Goal: Task Accomplishment & Management: Use online tool/utility

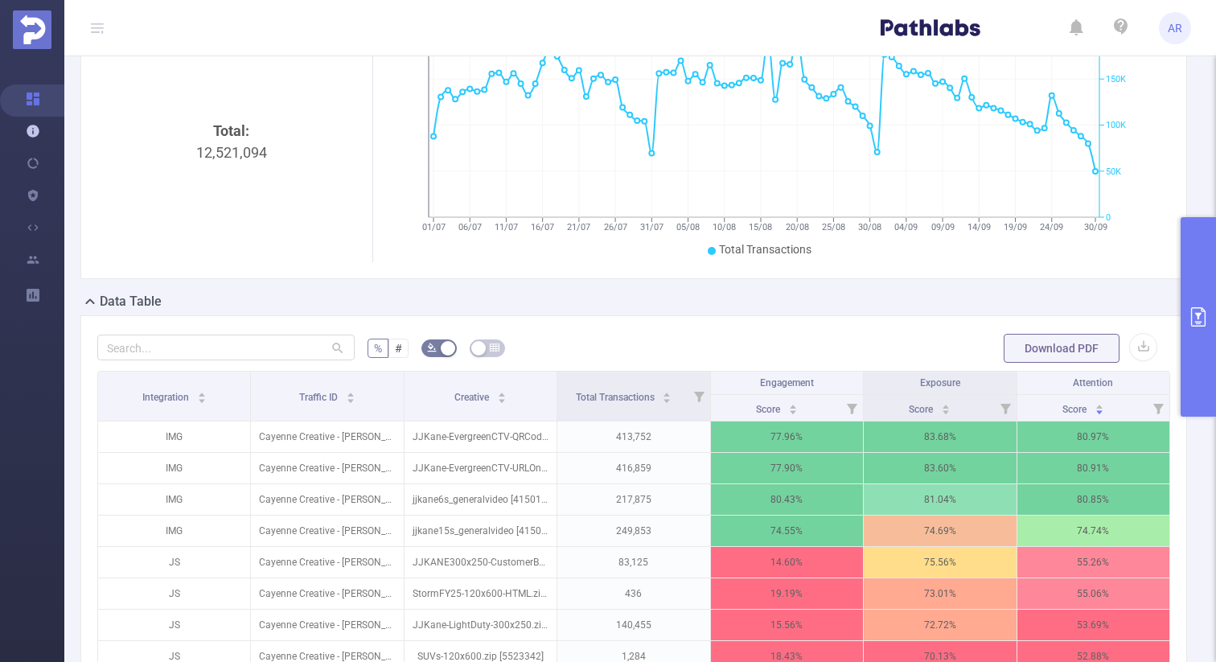
scroll to position [170, 0]
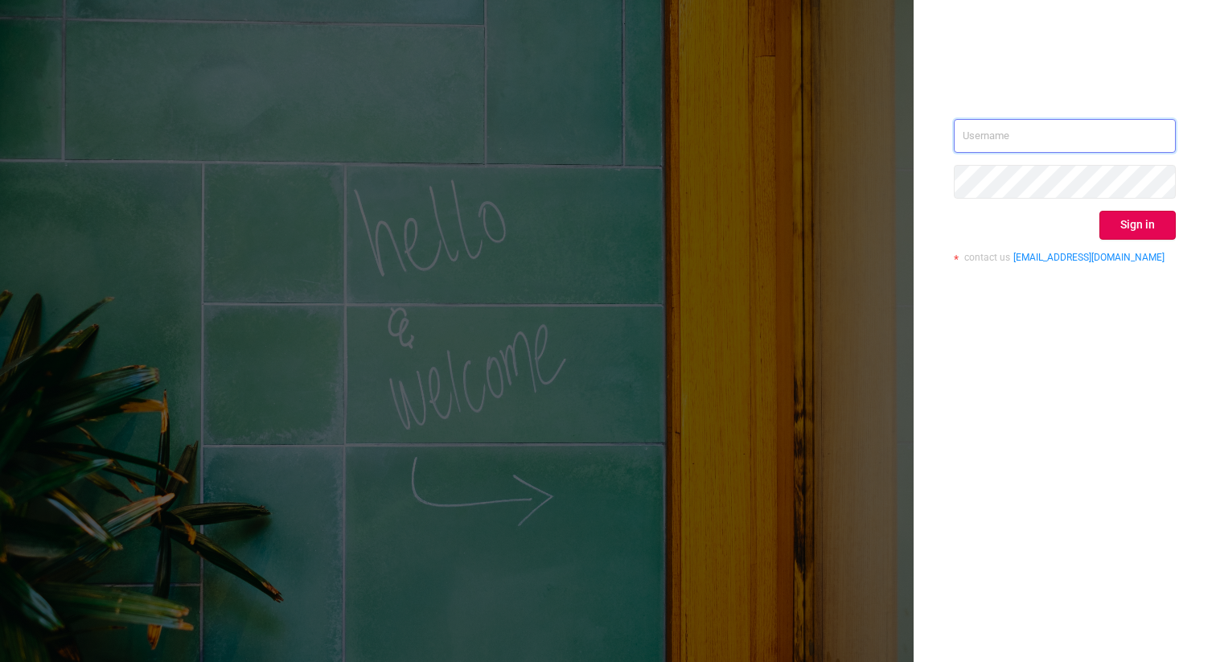
click at [1029, 132] on input "text" at bounding box center [1065, 136] width 222 height 34
type input "ashley@protected.media"
click at [1131, 226] on button "Sign in" at bounding box center [1137, 225] width 76 height 29
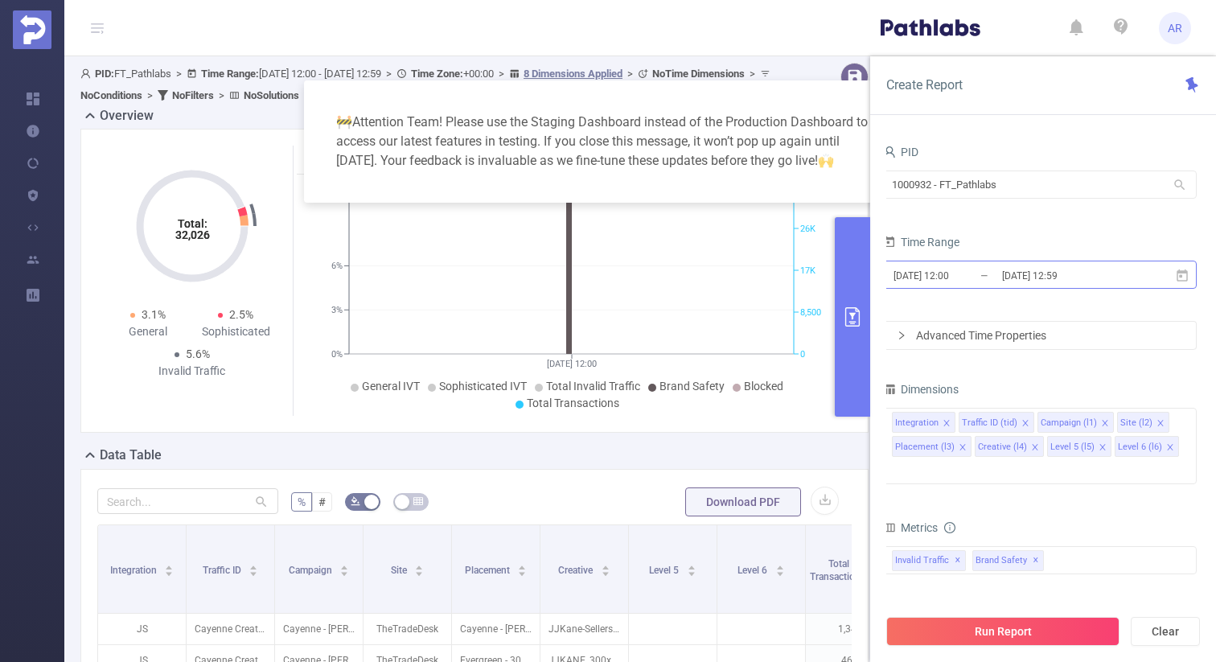
click at [1000, 272] on input "2025-10-09 12:59" at bounding box center [1065, 276] width 130 height 22
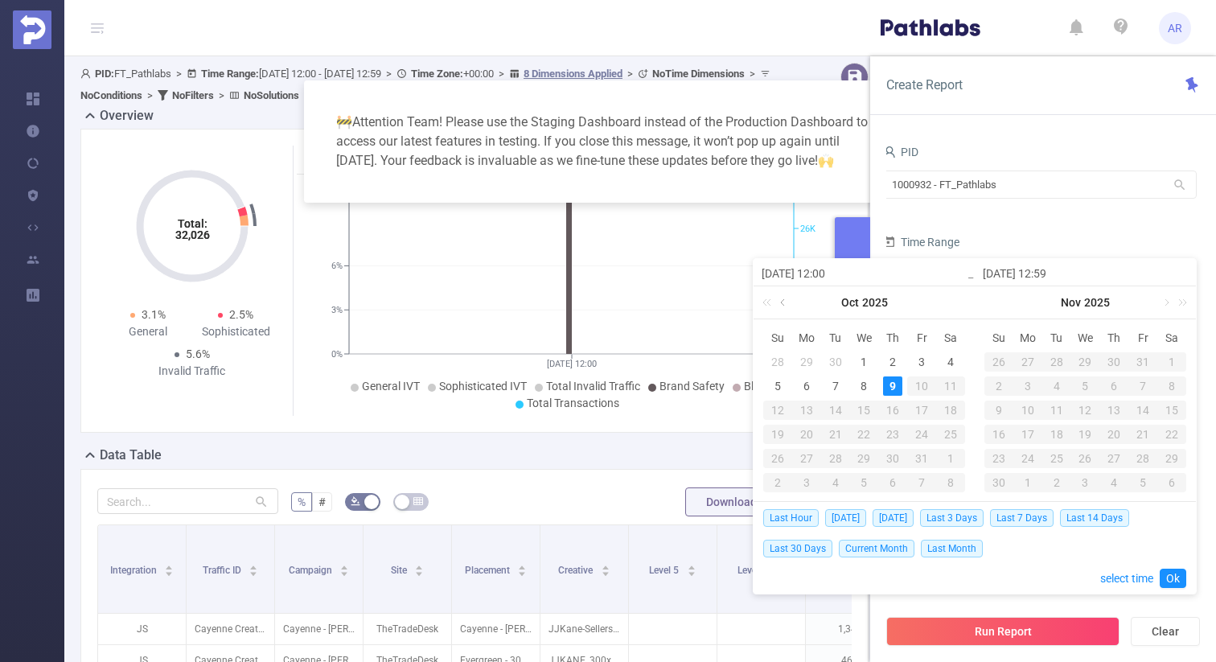
click at [781, 302] on link at bounding box center [784, 302] width 14 height 32
click at [836, 358] on div "1" at bounding box center [835, 361] width 19 height 19
click at [998, 302] on link at bounding box center [1005, 302] width 14 height 32
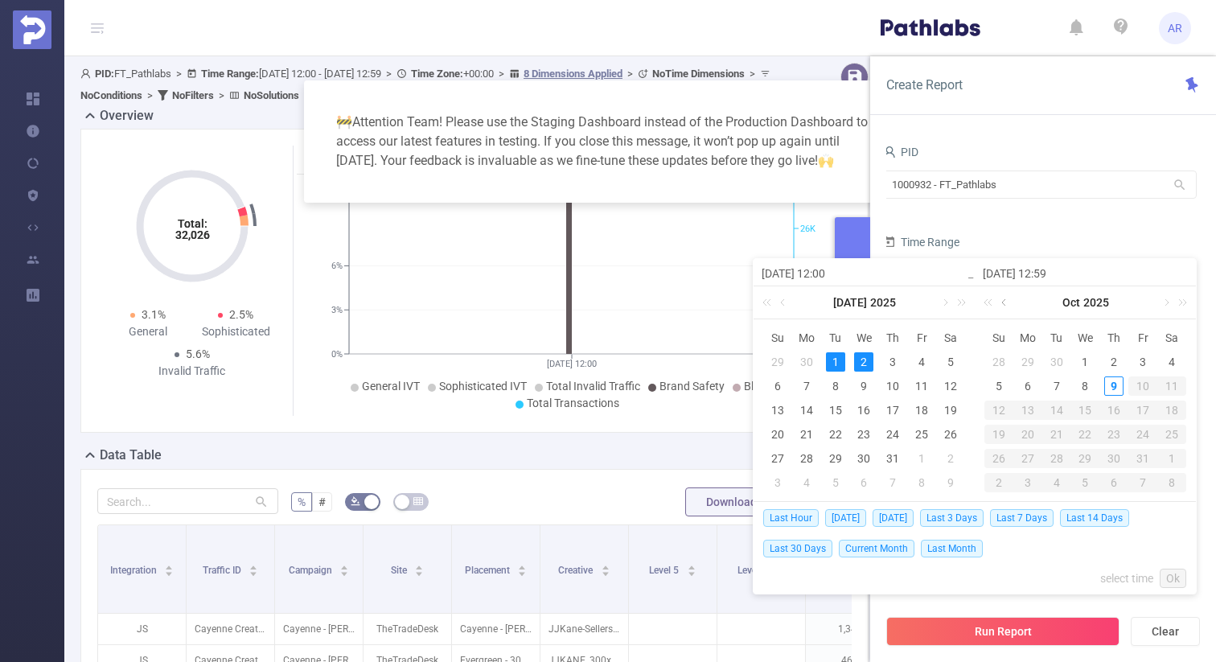
click at [1003, 303] on link at bounding box center [1005, 302] width 14 height 32
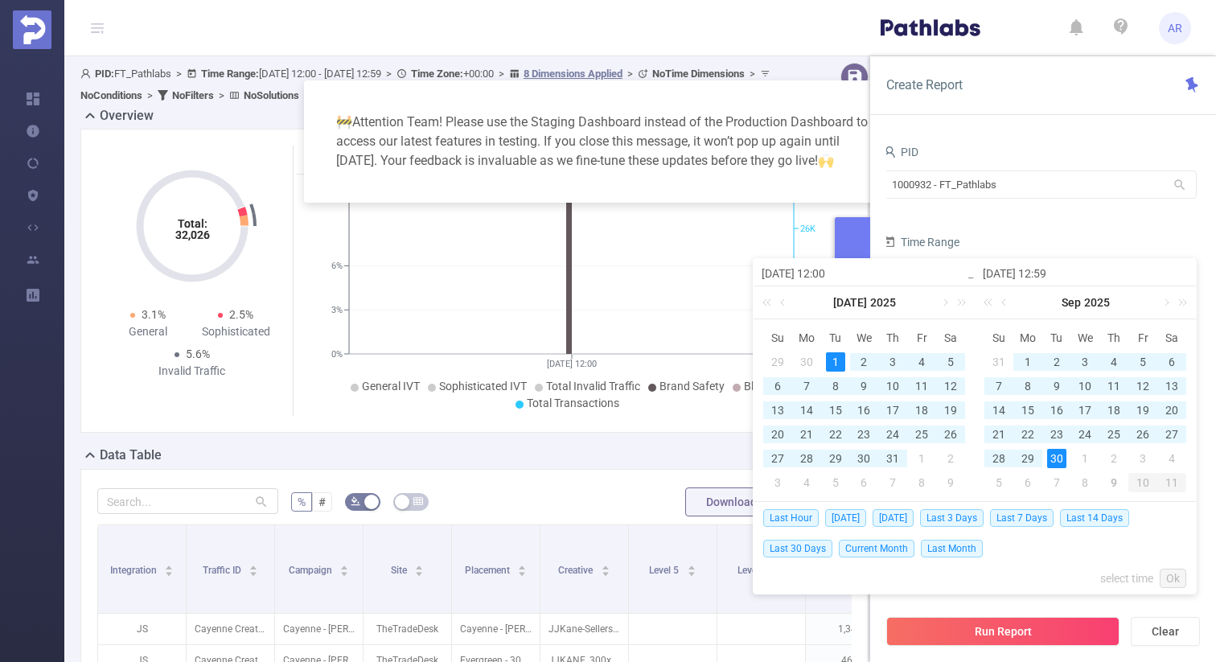
click at [1051, 458] on div "30" at bounding box center [1056, 458] width 19 height 19
type input "[DATE] 12:00"
type input "[DATE] 12:59"
type input "[DATE] 12:00"
type input "[DATE] 12:59"
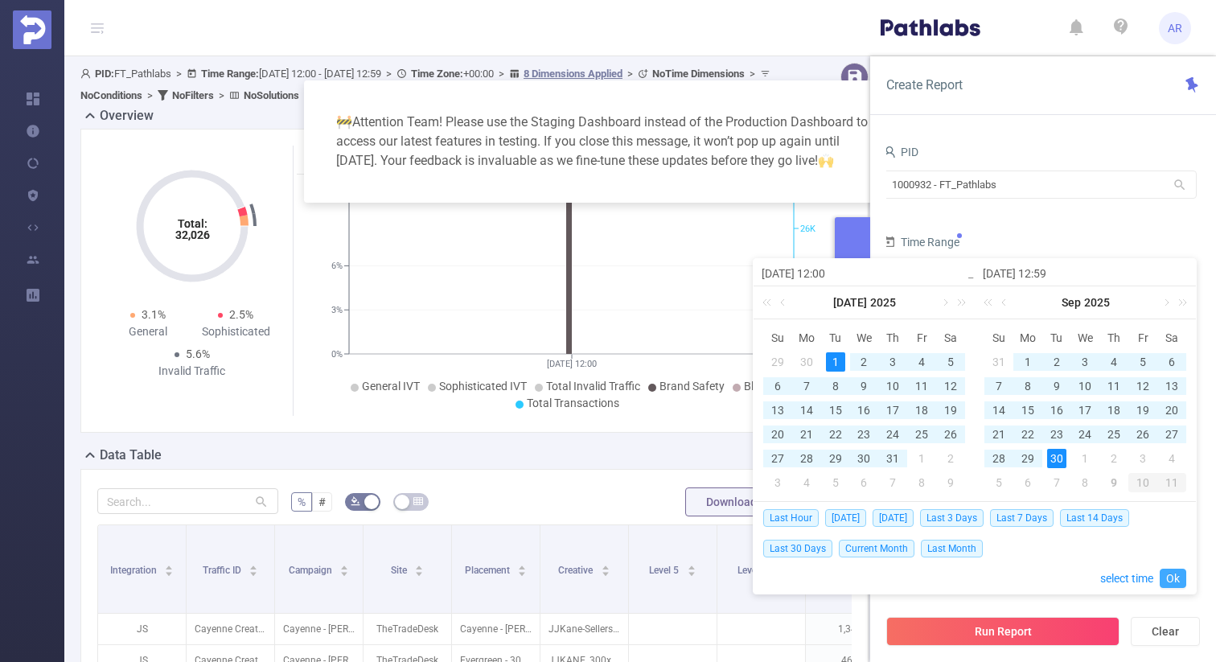
click at [1168, 577] on link "Ok" at bounding box center [1173, 578] width 27 height 19
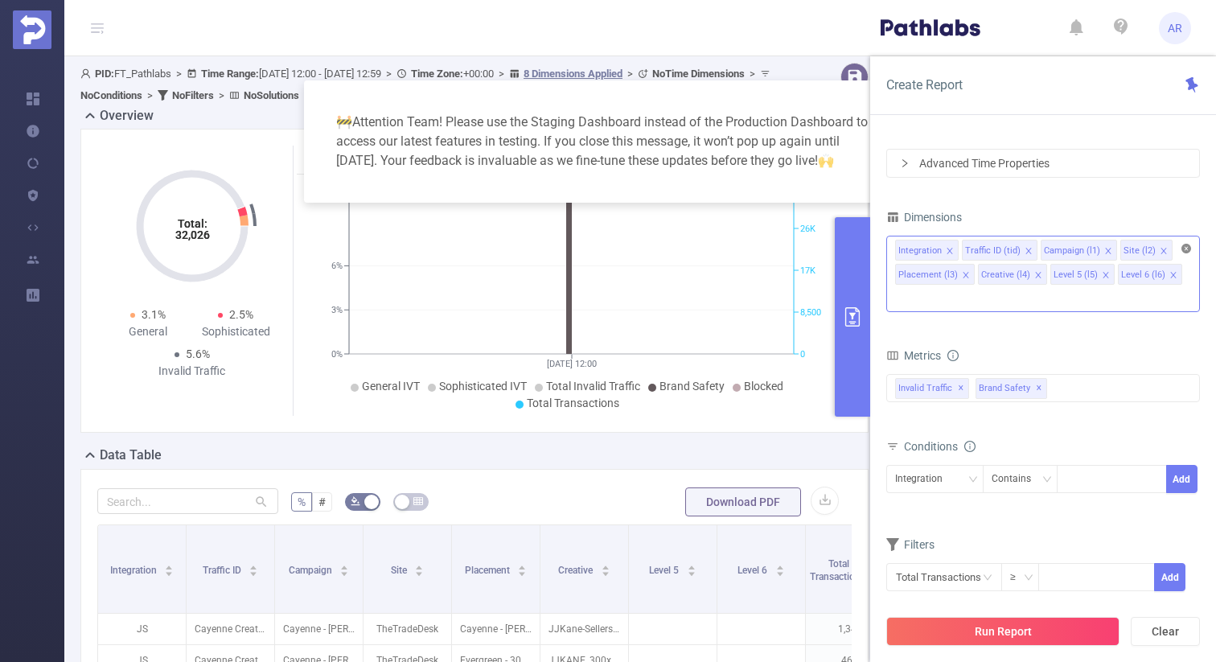
click at [1187, 248] on icon "icon: close-circle" at bounding box center [1186, 249] width 10 height 10
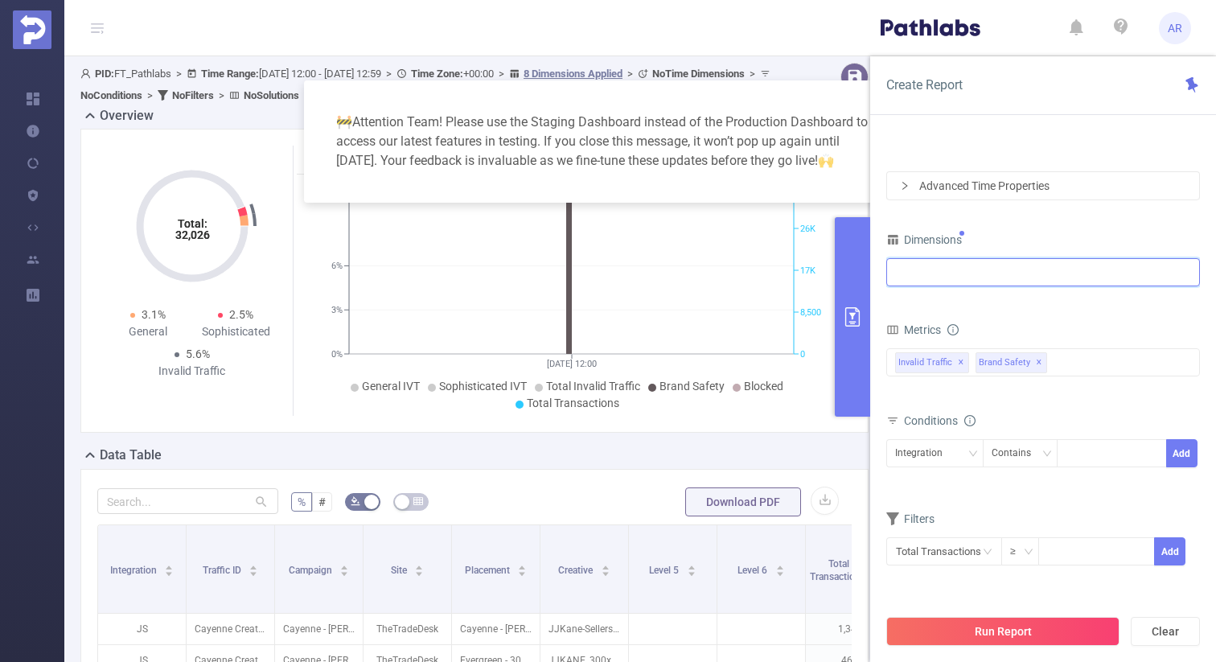
click at [1025, 265] on div at bounding box center [1043, 272] width 296 height 27
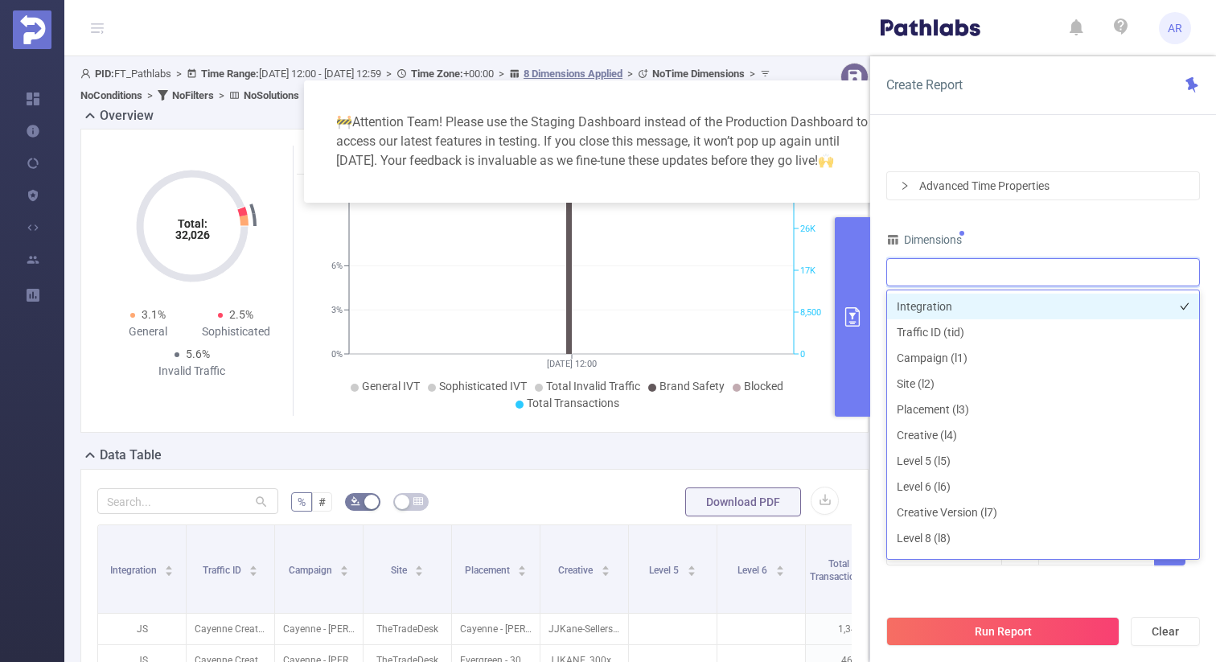
click at [967, 306] on li "Integration" at bounding box center [1043, 307] width 312 height 26
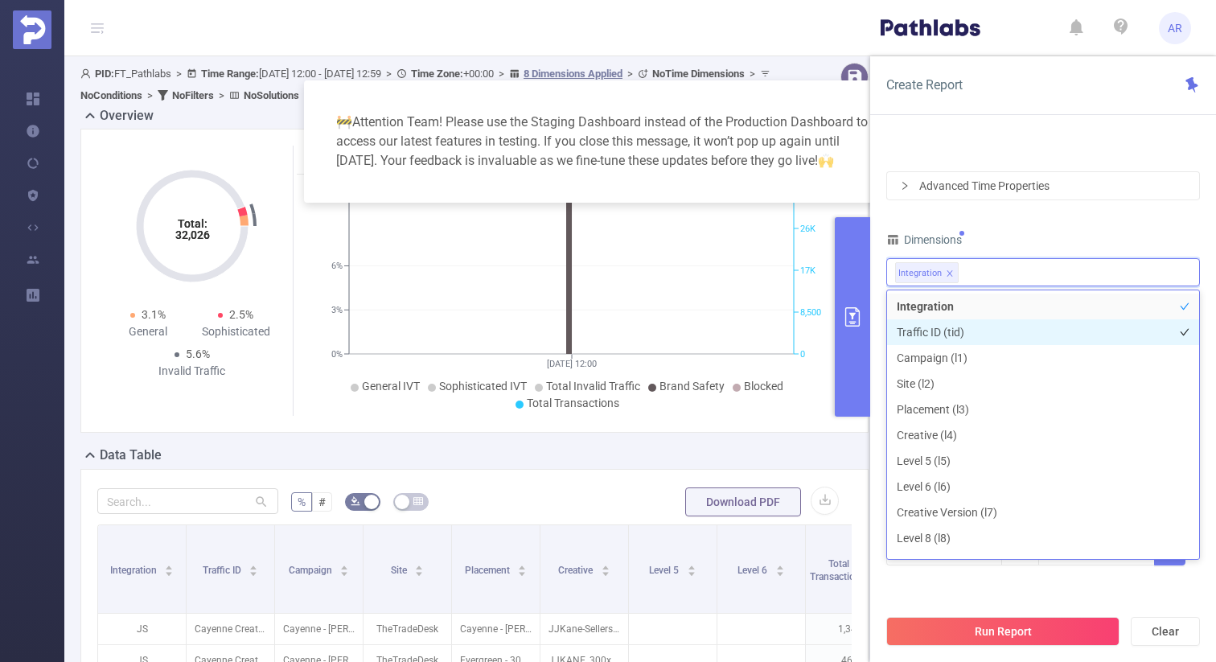
click at [949, 331] on li "Traffic ID (tid)" at bounding box center [1043, 332] width 312 height 26
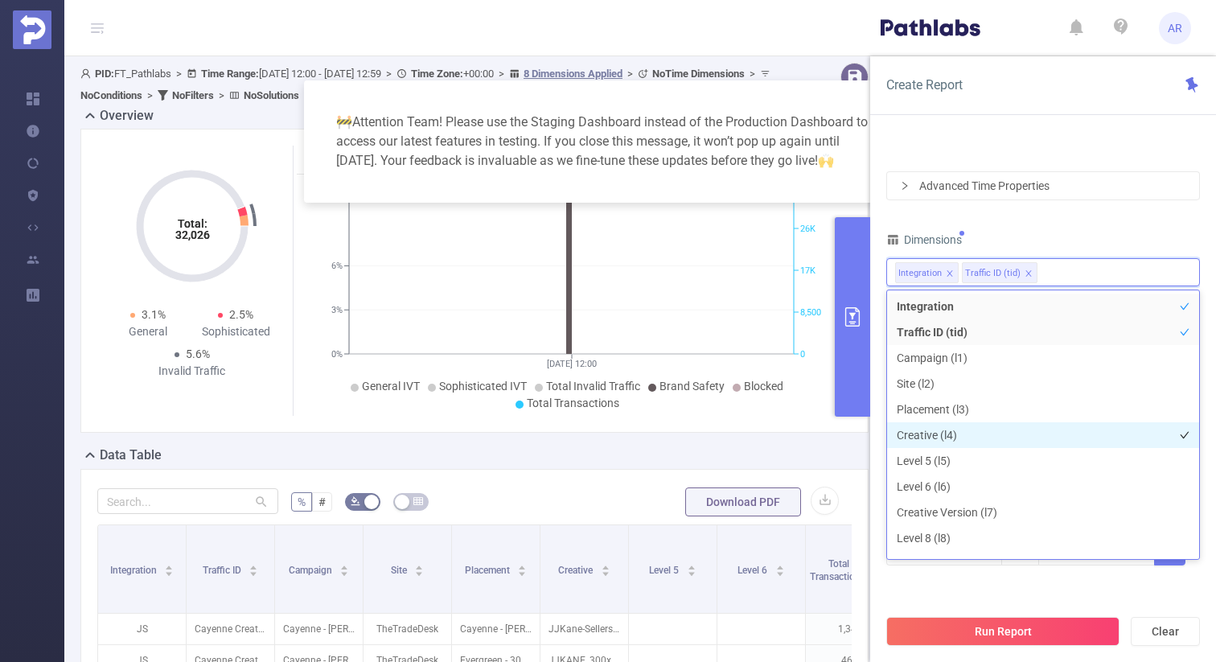
click at [940, 429] on li "Creative (l4)" at bounding box center [1043, 435] width 312 height 26
click at [1111, 231] on div "Dimensions" at bounding box center [1043, 241] width 314 height 27
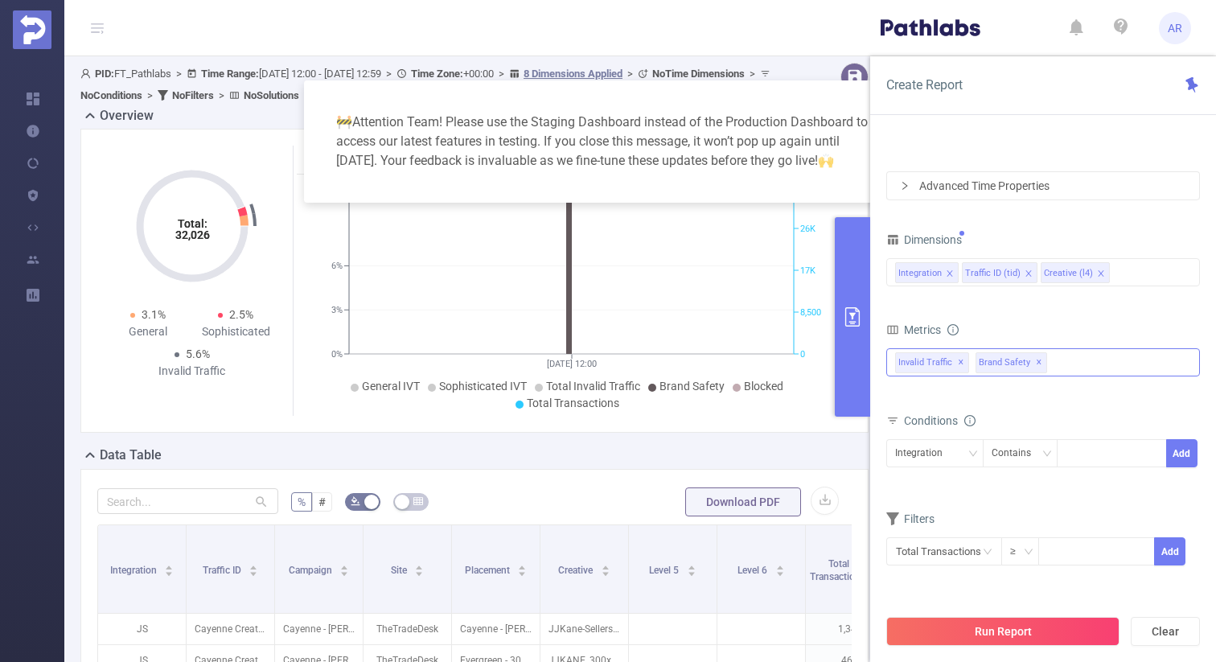
click at [1148, 361] on div "Invalid Traffic ✕ Brand Safety ✕" at bounding box center [1043, 362] width 314 height 28
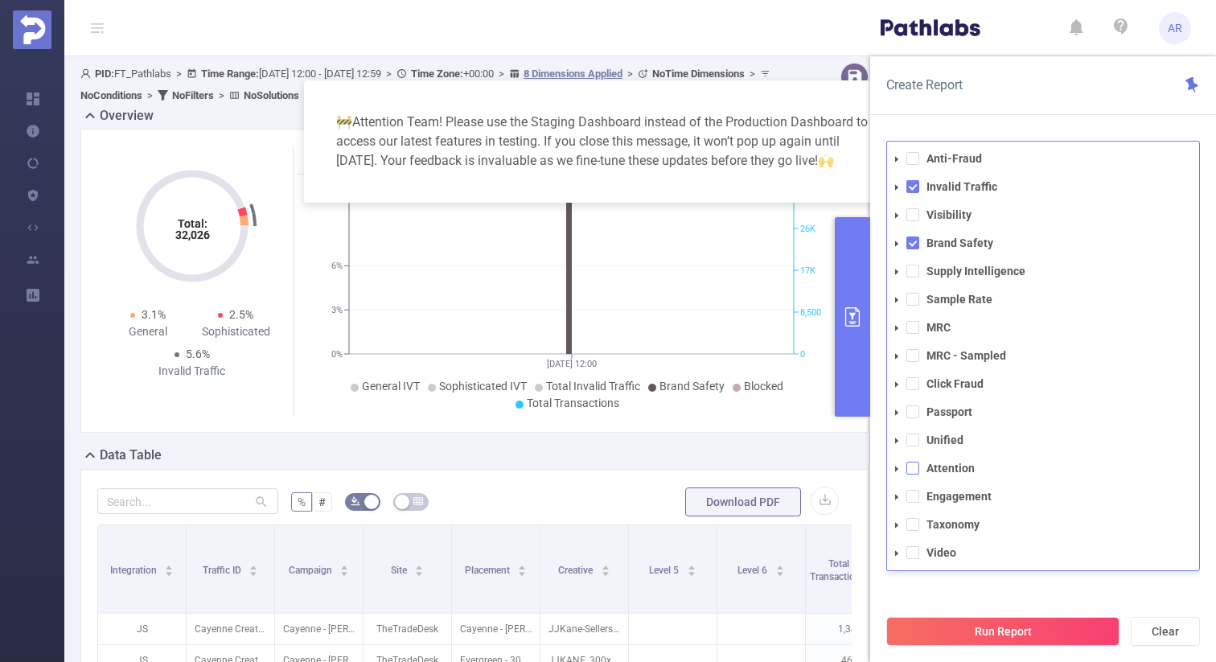
click at [915, 466] on span at bounding box center [912, 468] width 13 height 13
click at [914, 244] on span at bounding box center [912, 242] width 13 height 13
click at [910, 192] on span at bounding box center [912, 186] width 13 height 13
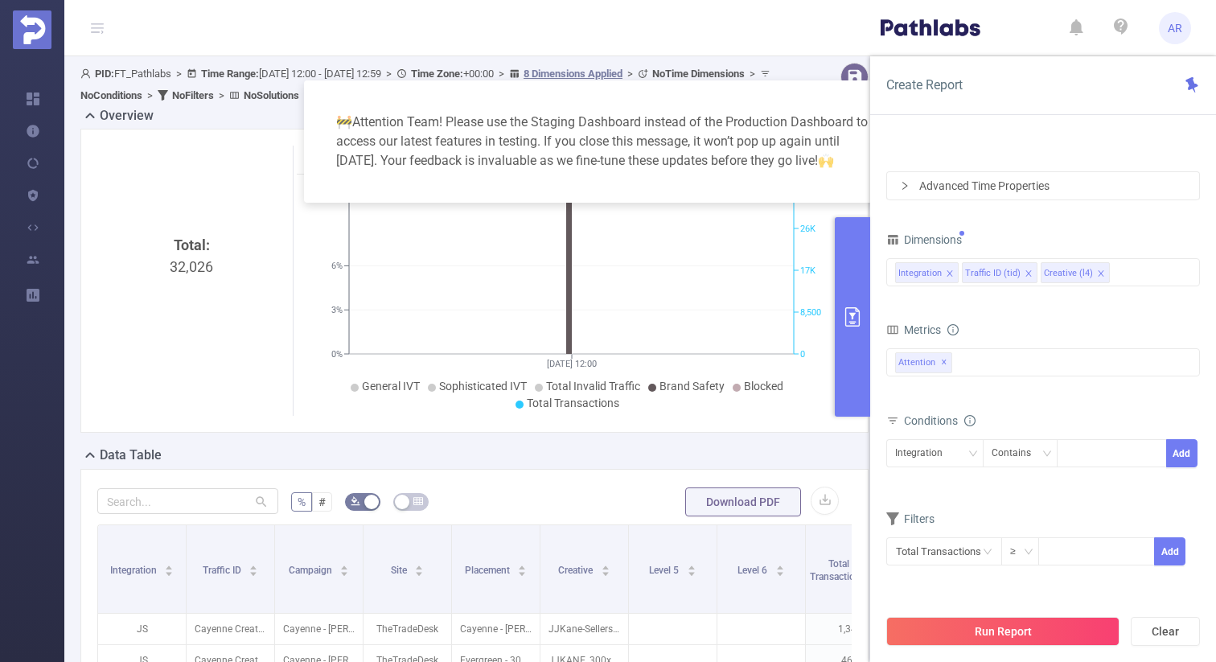
click at [1048, 129] on div "PID 1000932 - FT_Pathlabs 1000932 - FT_Pathlabs Time Range 2025-07-01 12:00 _ 2…" at bounding box center [1043, 407] width 346 height 565
click at [978, 628] on button "Run Report" at bounding box center [1002, 631] width 233 height 29
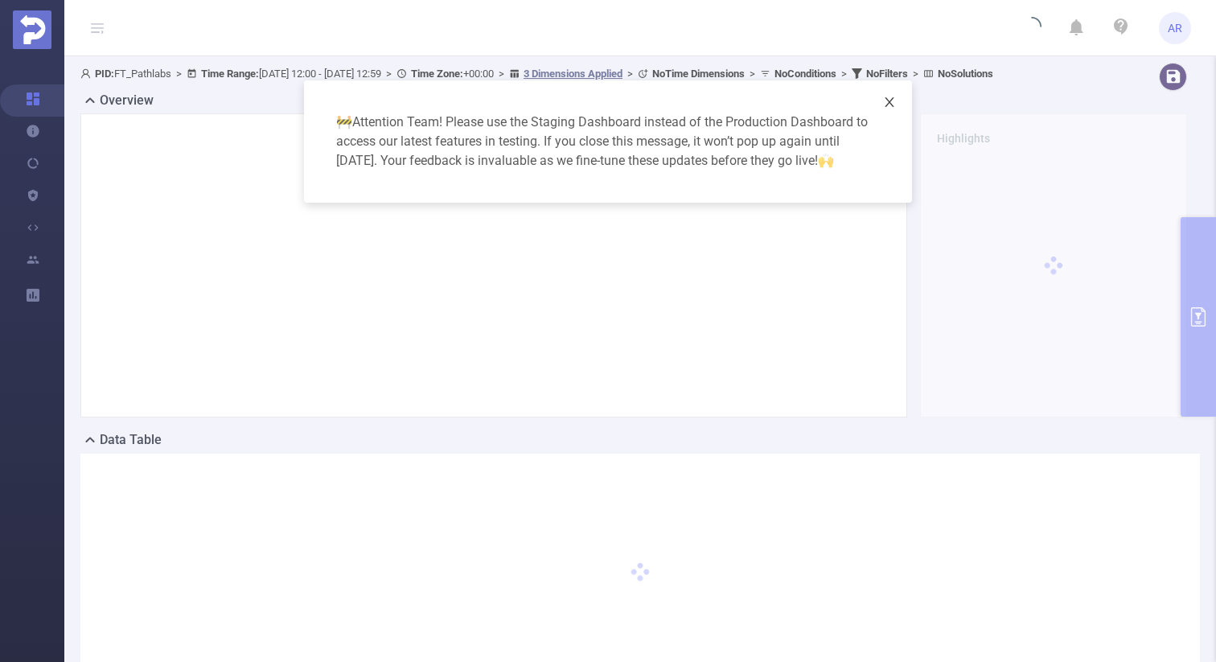
click at [891, 101] on icon "icon: close" at bounding box center [889, 102] width 13 height 13
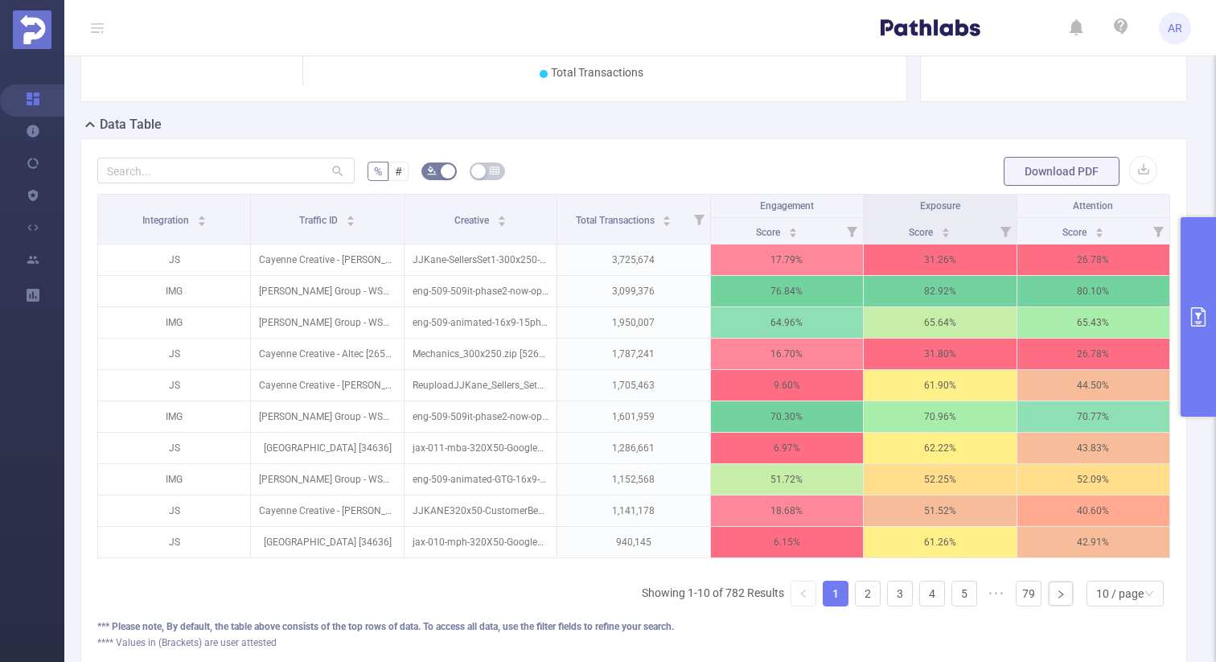
scroll to position [329, 0]
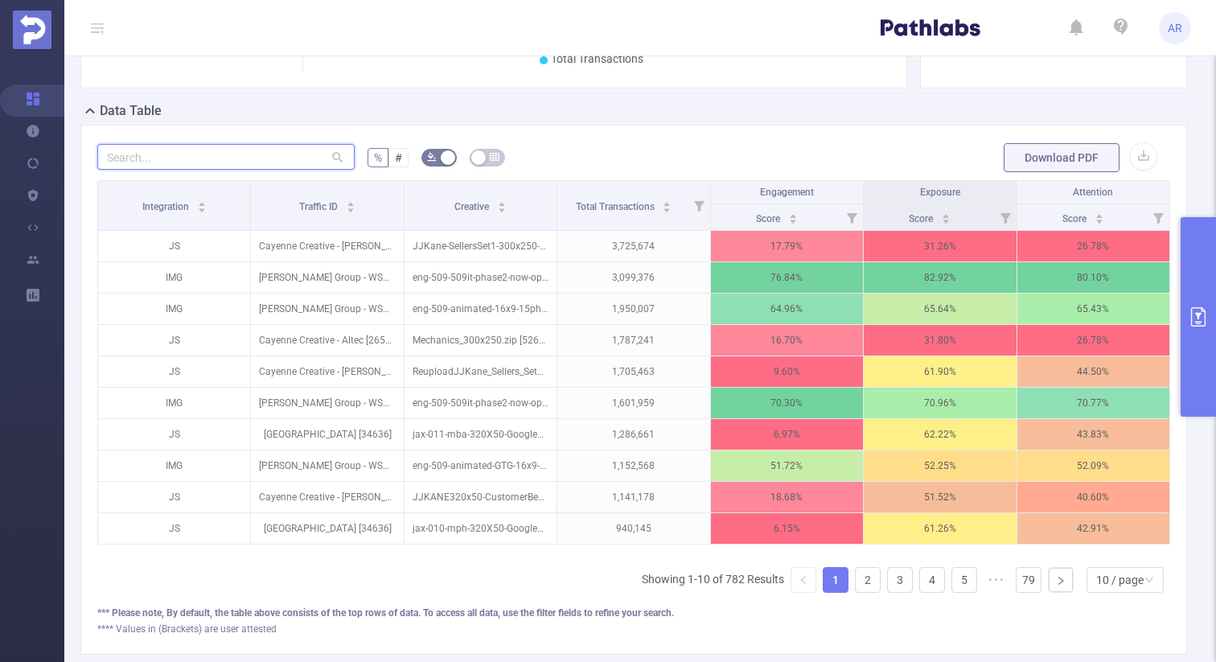
click at [264, 170] on input "text" at bounding box center [225, 157] width 257 height 26
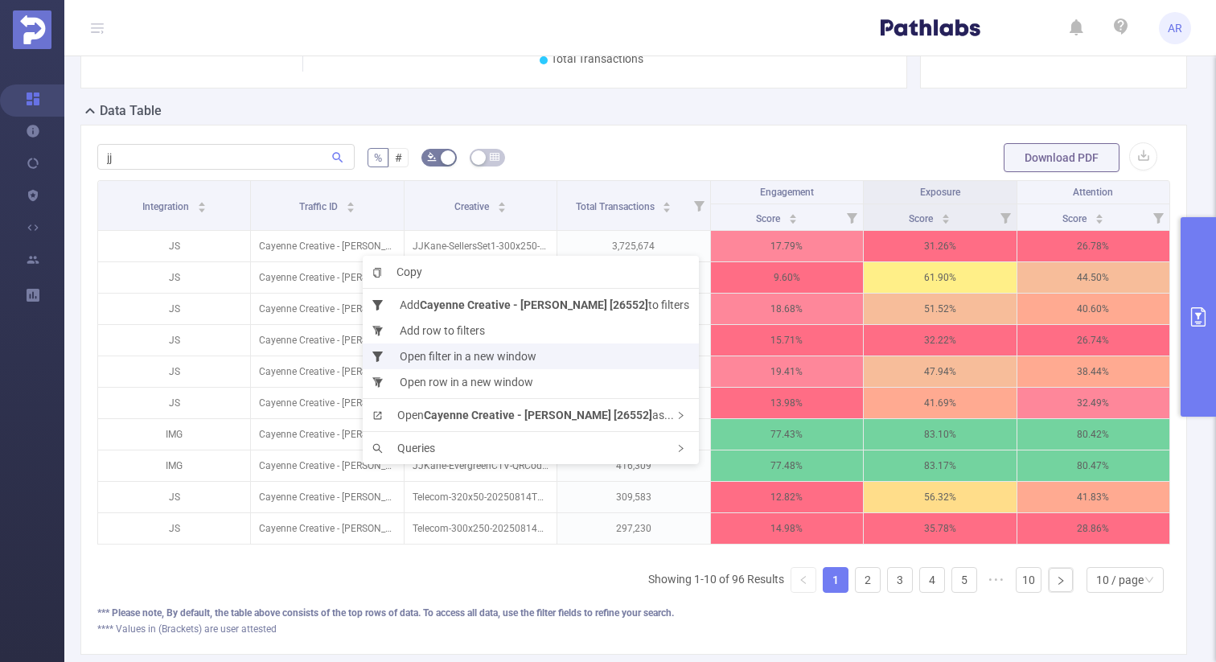
click at [418, 355] on li "Open filter in a new window" at bounding box center [531, 356] width 336 height 26
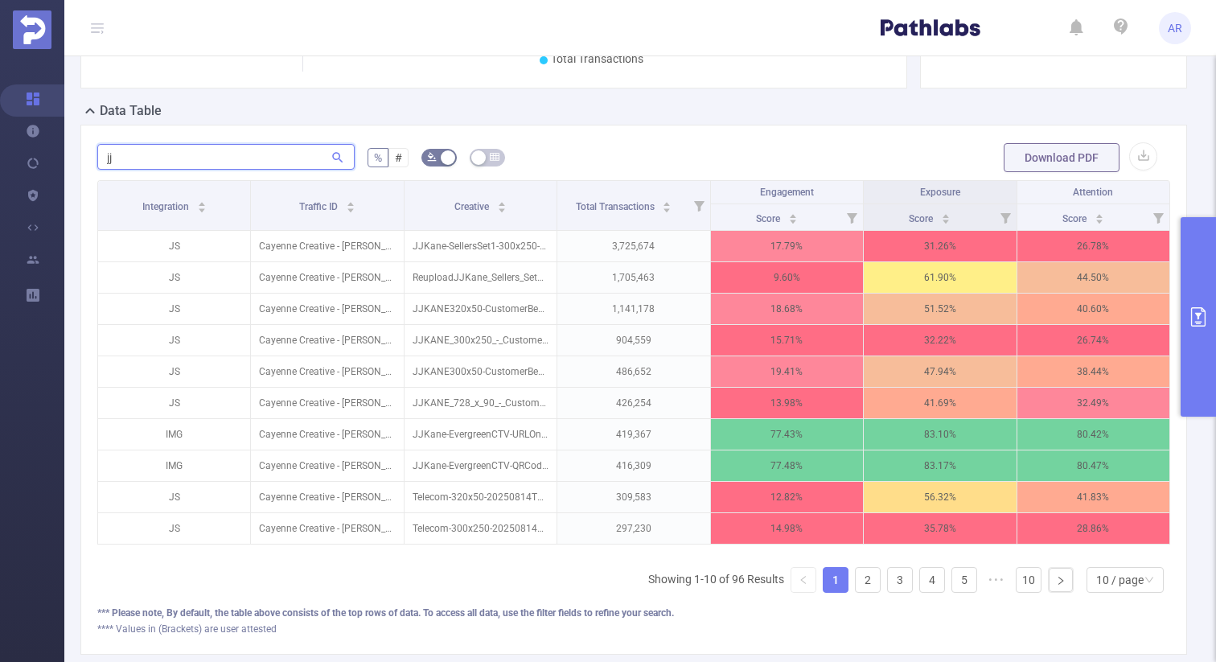
click at [217, 165] on input "jj" at bounding box center [225, 157] width 257 height 26
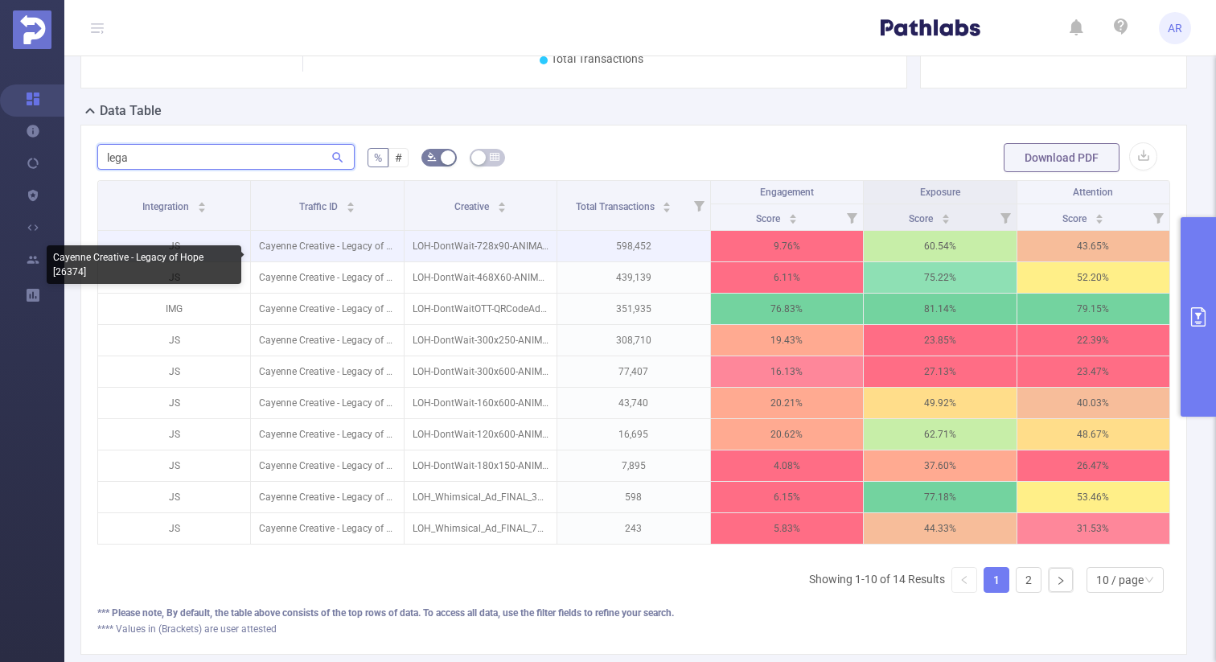
type input "lega"
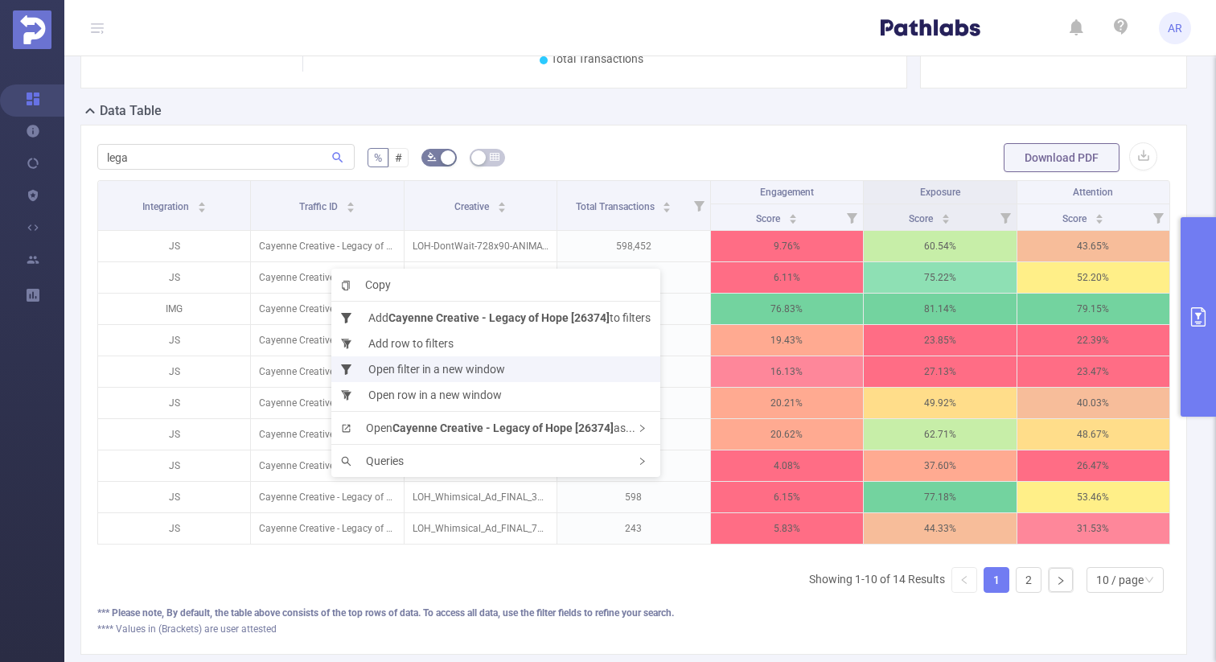
click at [405, 365] on li "Open filter in a new window" at bounding box center [495, 369] width 329 height 26
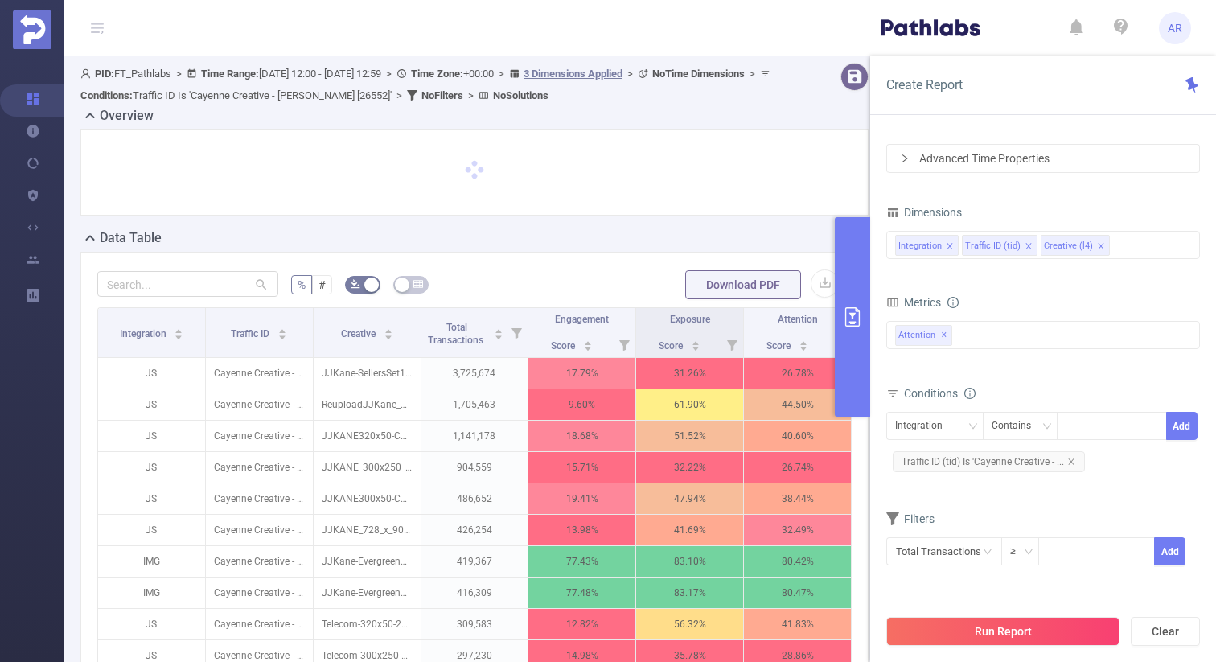
click at [852, 313] on icon "primary" at bounding box center [852, 316] width 14 height 19
click at [849, 302] on button "primary" at bounding box center [852, 316] width 35 height 199
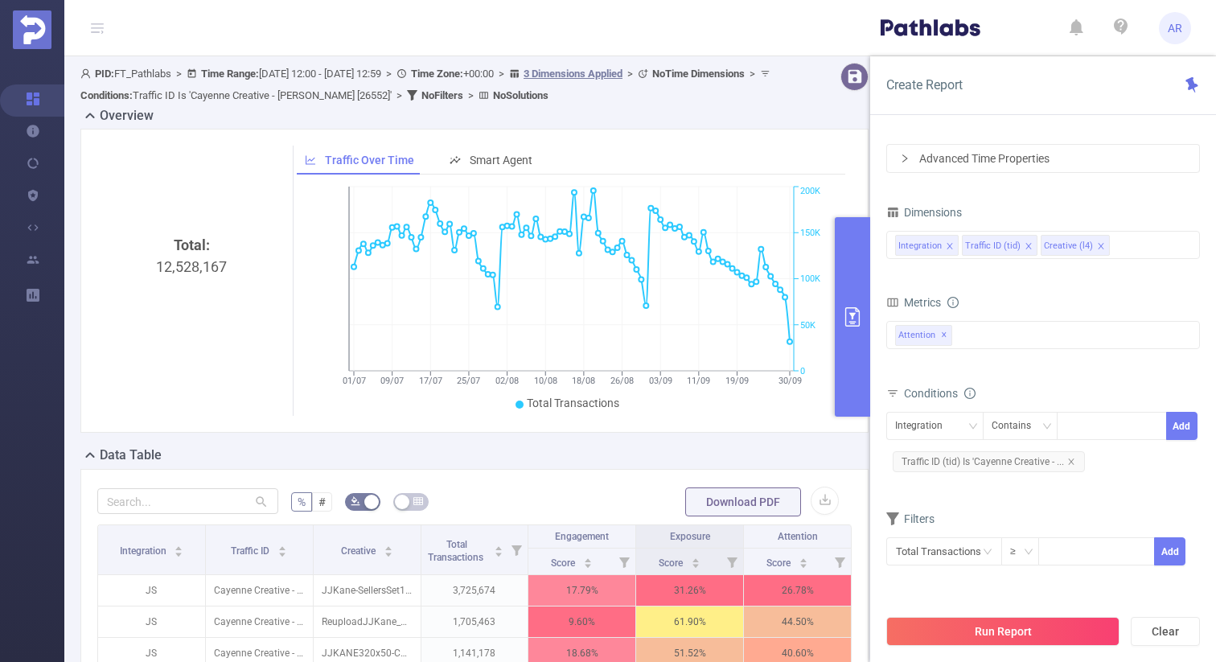
click at [860, 269] on button "primary" at bounding box center [852, 316] width 35 height 199
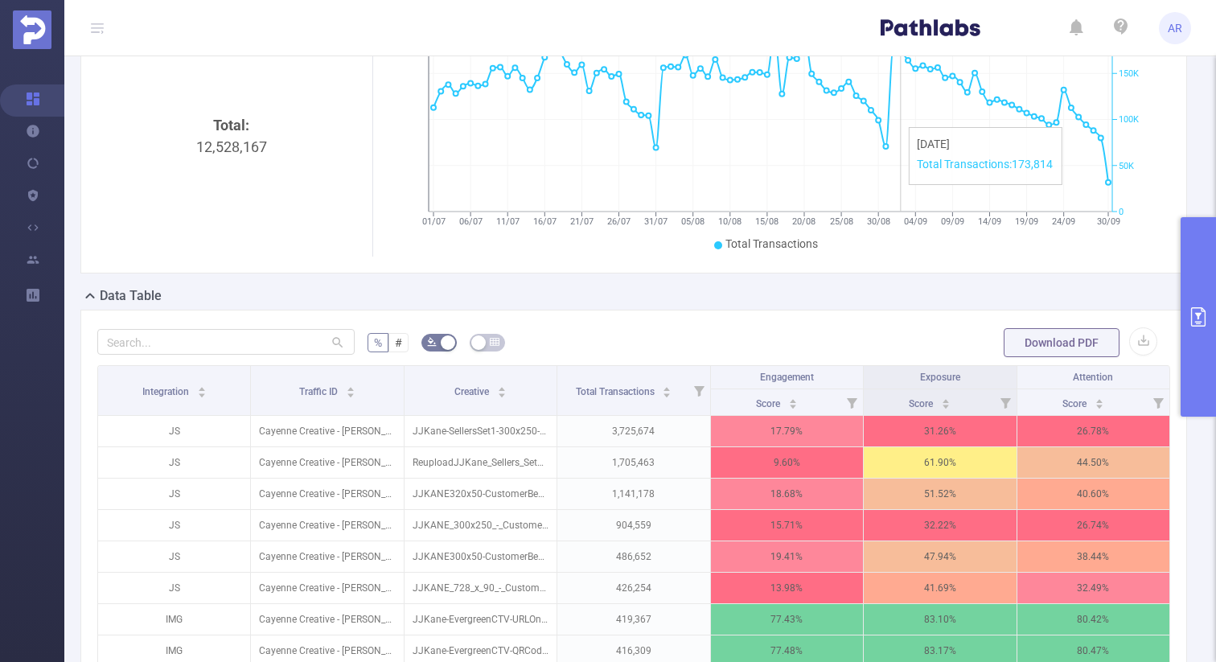
scroll to position [316, 0]
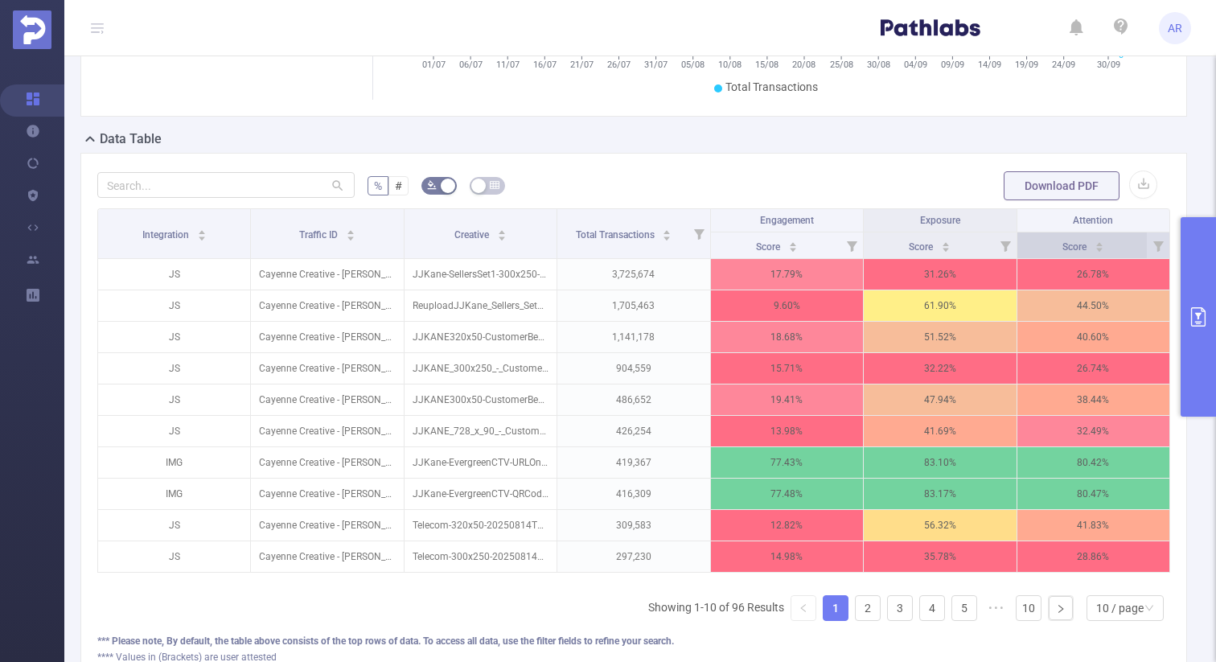
click at [1104, 249] on div "Score" at bounding box center [1083, 245] width 42 height 16
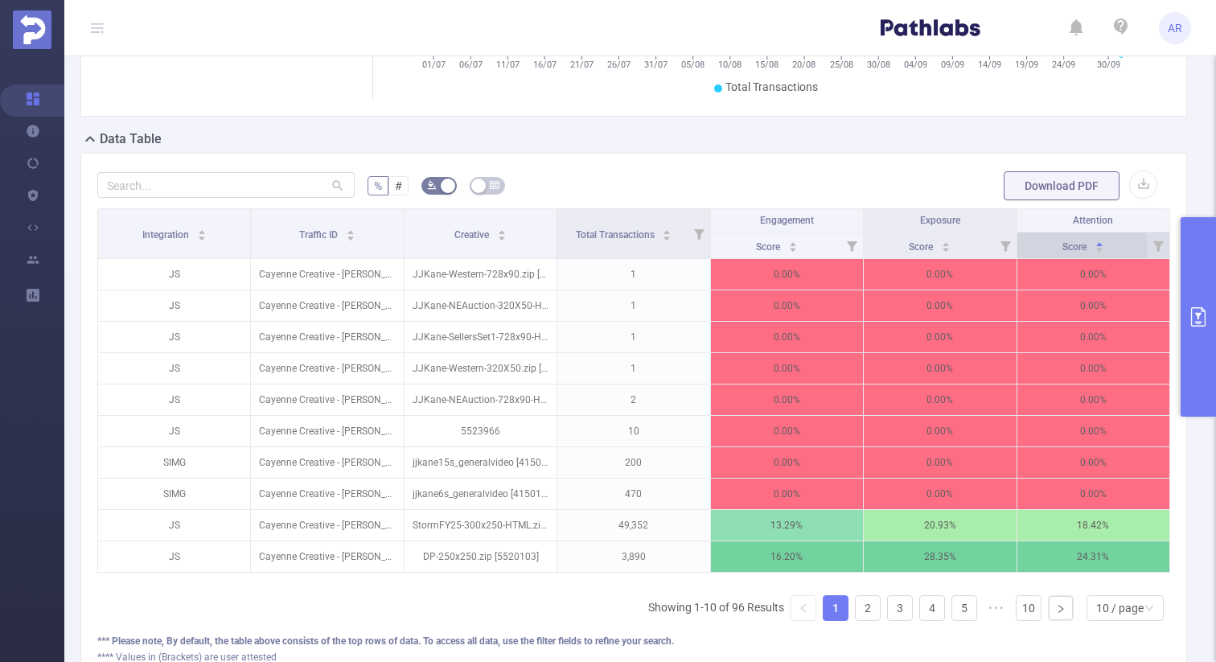
click at [1104, 249] on div "Score" at bounding box center [1083, 245] width 42 height 16
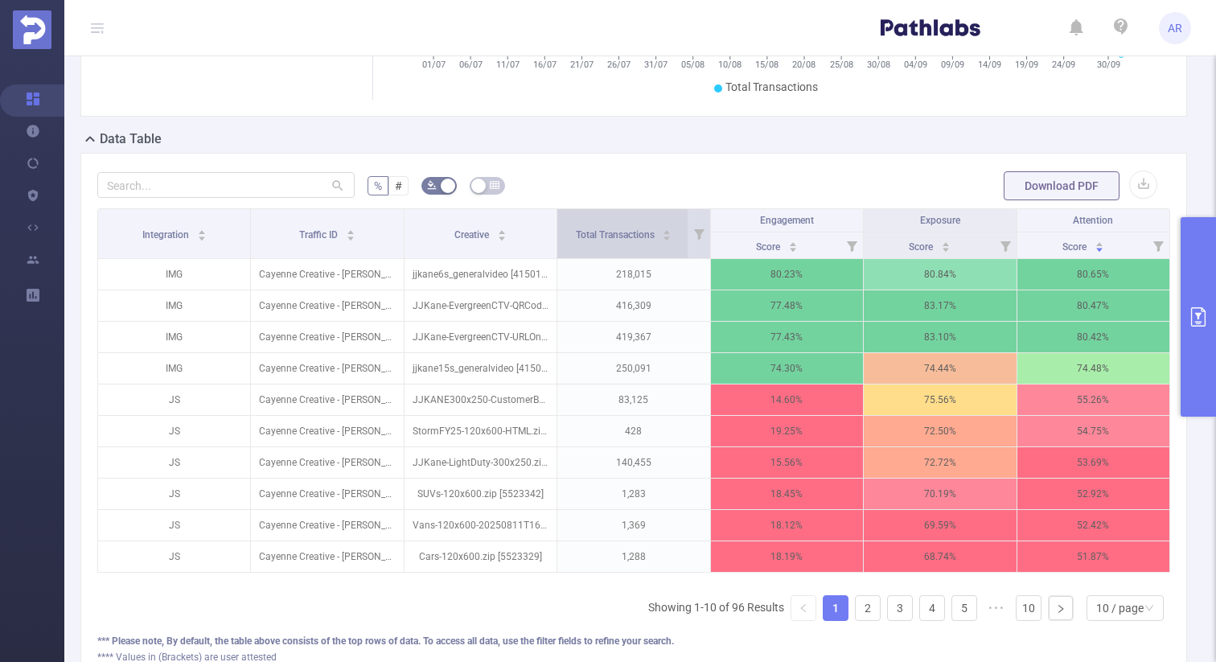
click at [576, 231] on div "Total Transactions" at bounding box center [624, 233] width 97 height 16
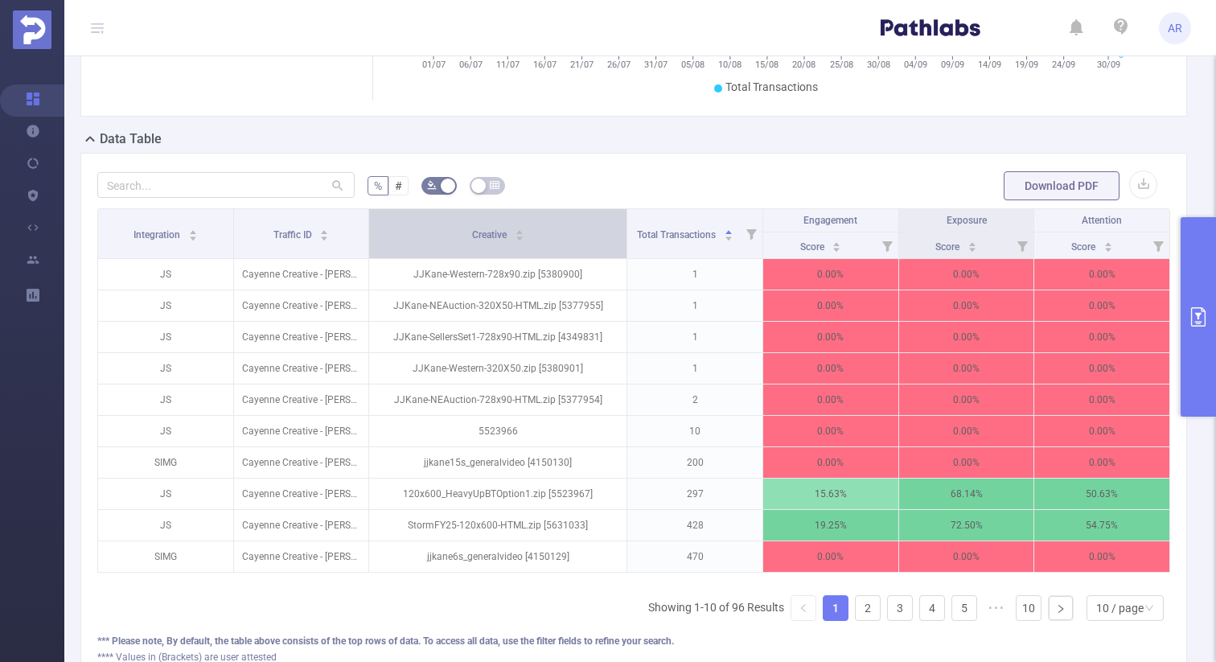
drag, startPoint x: 556, startPoint y: 224, endPoint x: 601, endPoint y: 224, distance: 45.0
click at [601, 224] on th "Creative" at bounding box center [498, 234] width 258 height 50
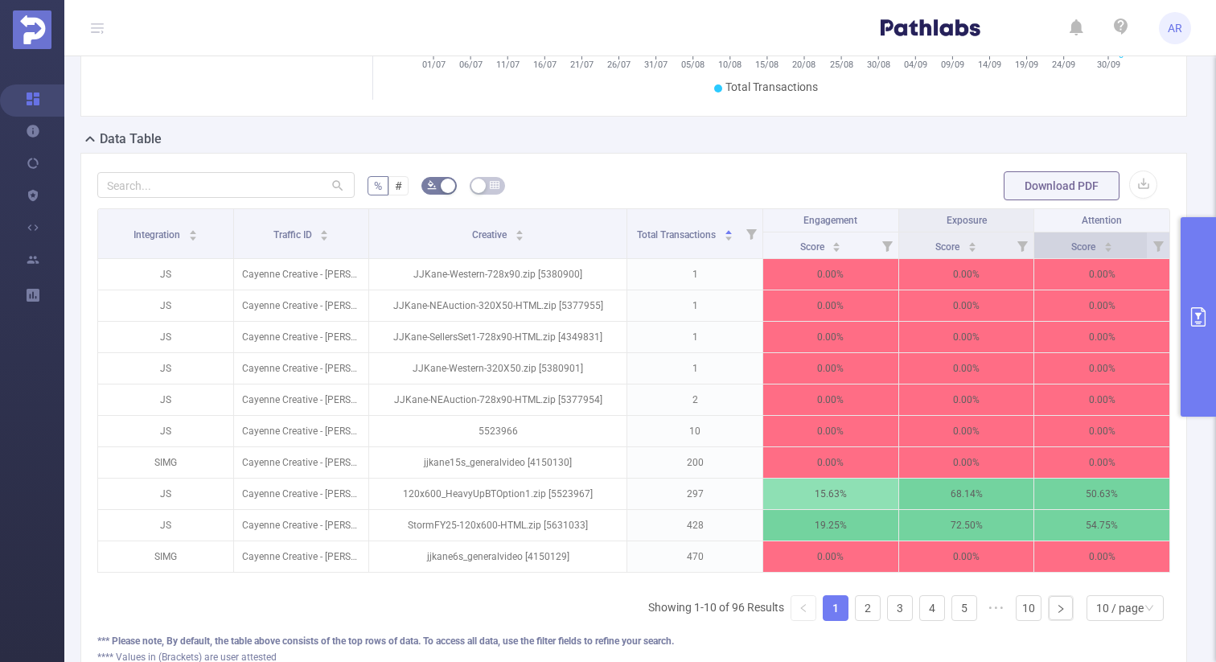
click at [1113, 251] on div "Score" at bounding box center [1092, 245] width 42 height 16
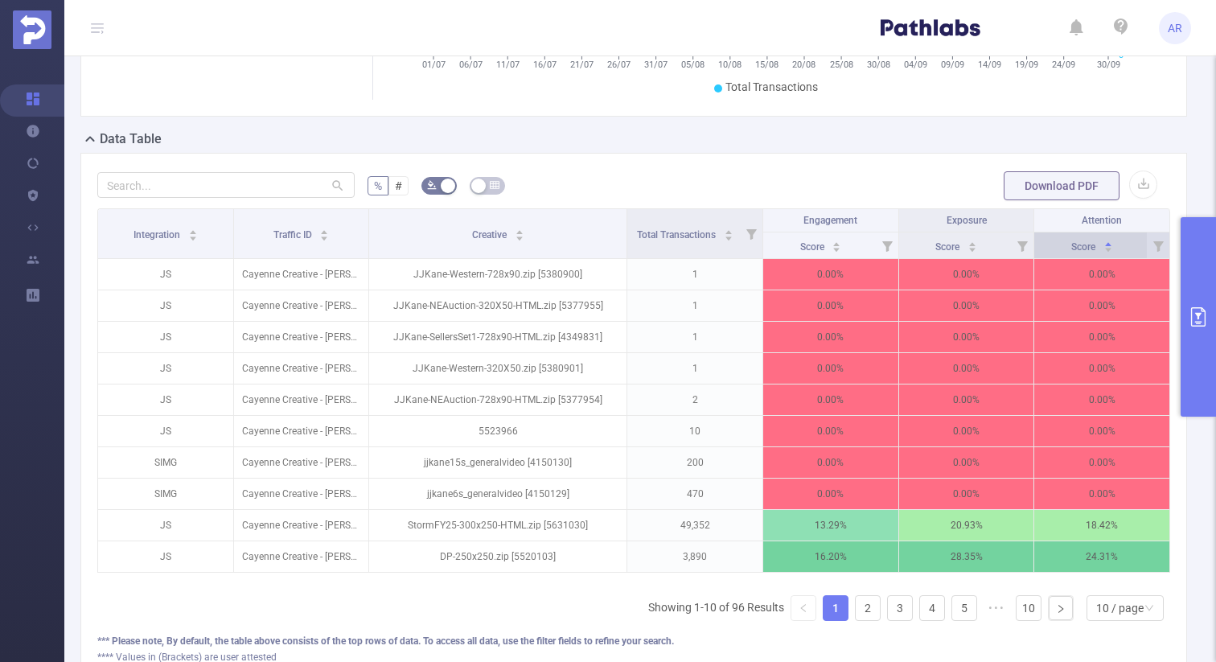
click at [1113, 251] on div "Score" at bounding box center [1092, 245] width 42 height 16
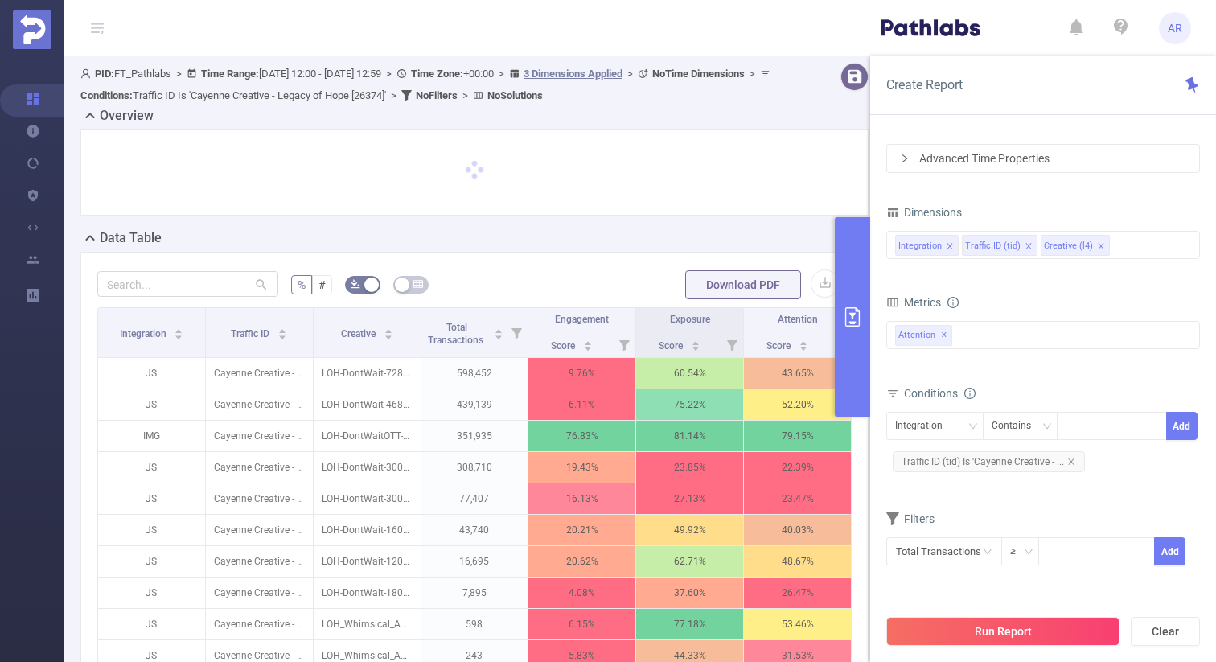
click at [850, 304] on button "primary" at bounding box center [852, 316] width 35 height 199
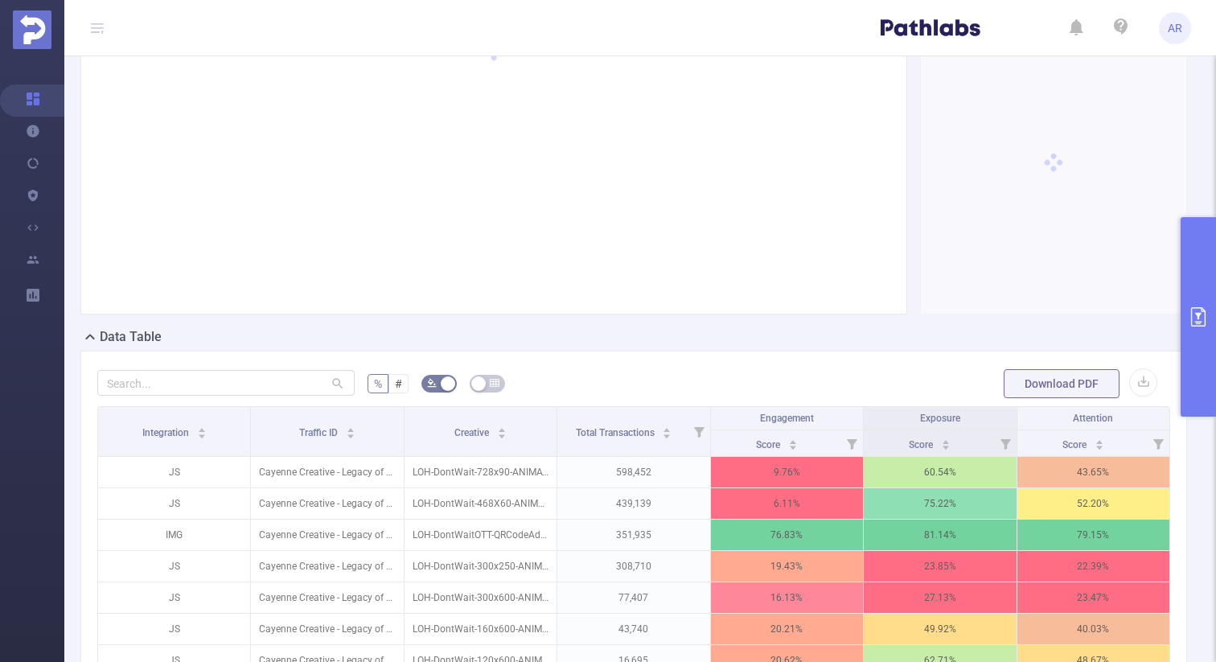
scroll to position [203, 0]
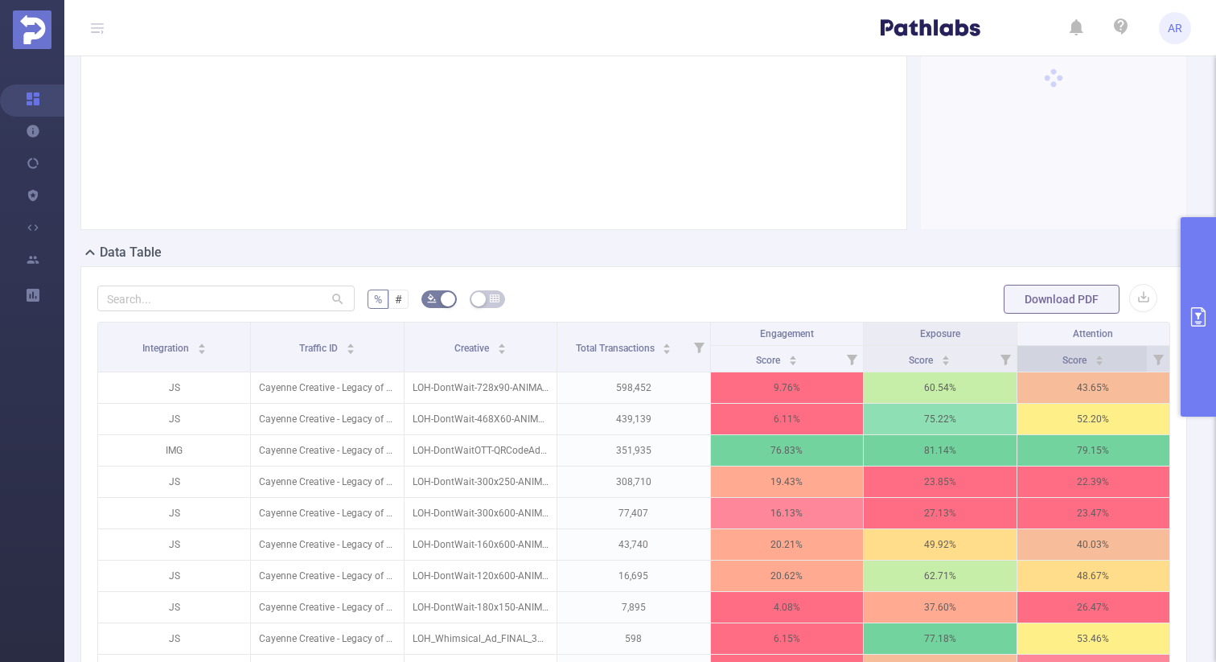
click at [1100, 363] on icon "icon: caret-down" at bounding box center [1099, 363] width 9 height 9
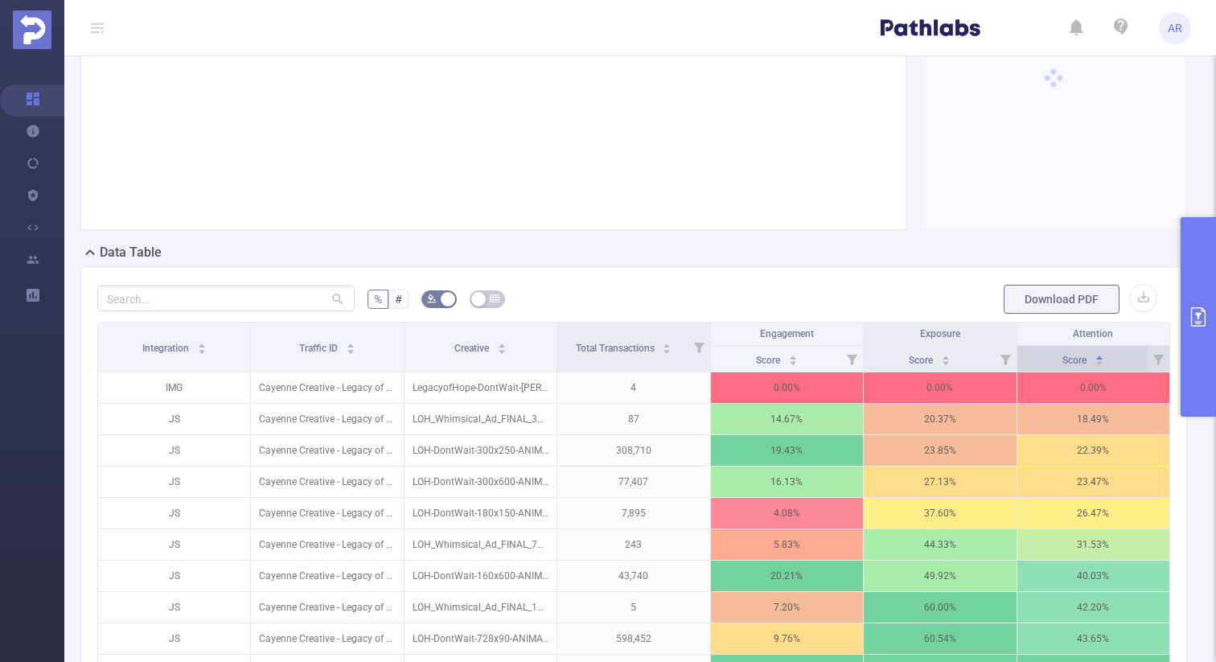
click at [1100, 363] on icon "icon: caret-down" at bounding box center [1099, 363] width 9 height 9
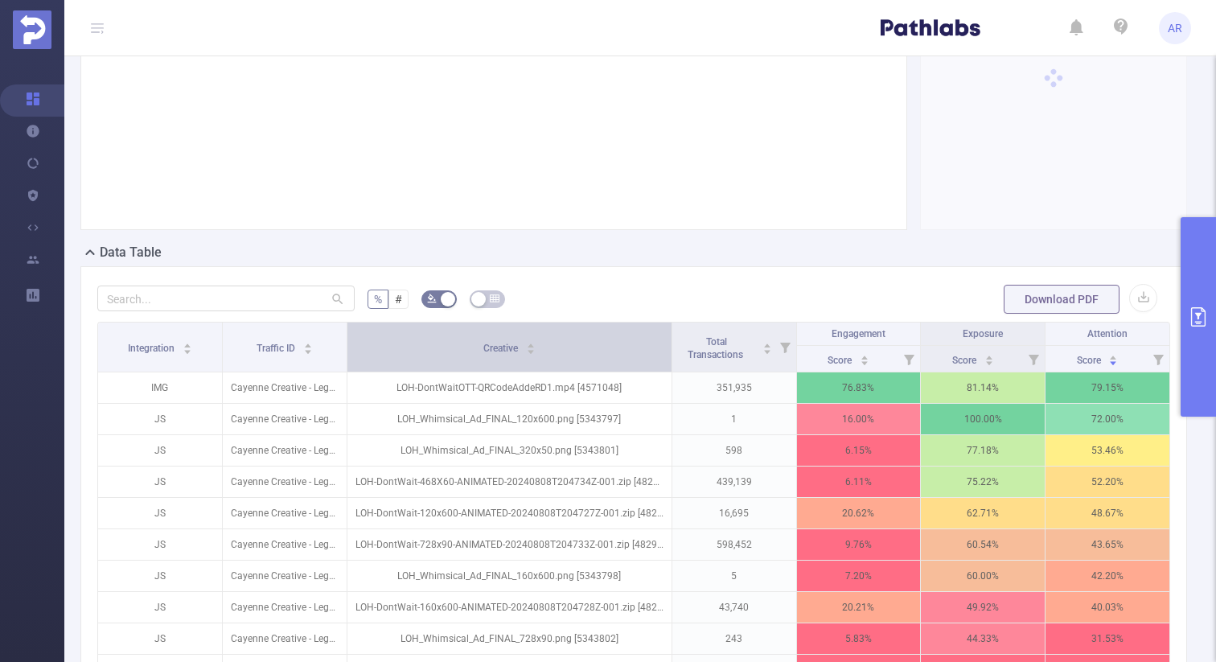
drag, startPoint x: 556, startPoint y: 338, endPoint x: 641, endPoint y: 343, distance: 85.4
click at [641, 343] on th "Creative" at bounding box center [509, 347] width 325 height 50
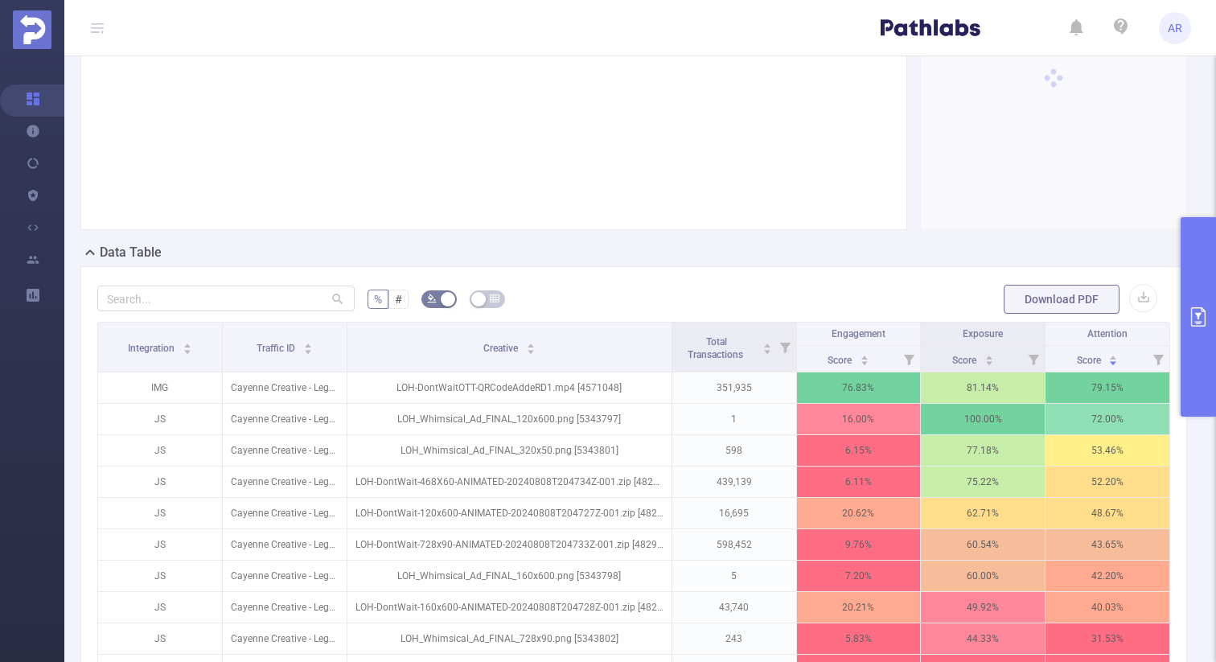
click at [1198, 341] on button "primary" at bounding box center [1198, 316] width 35 height 199
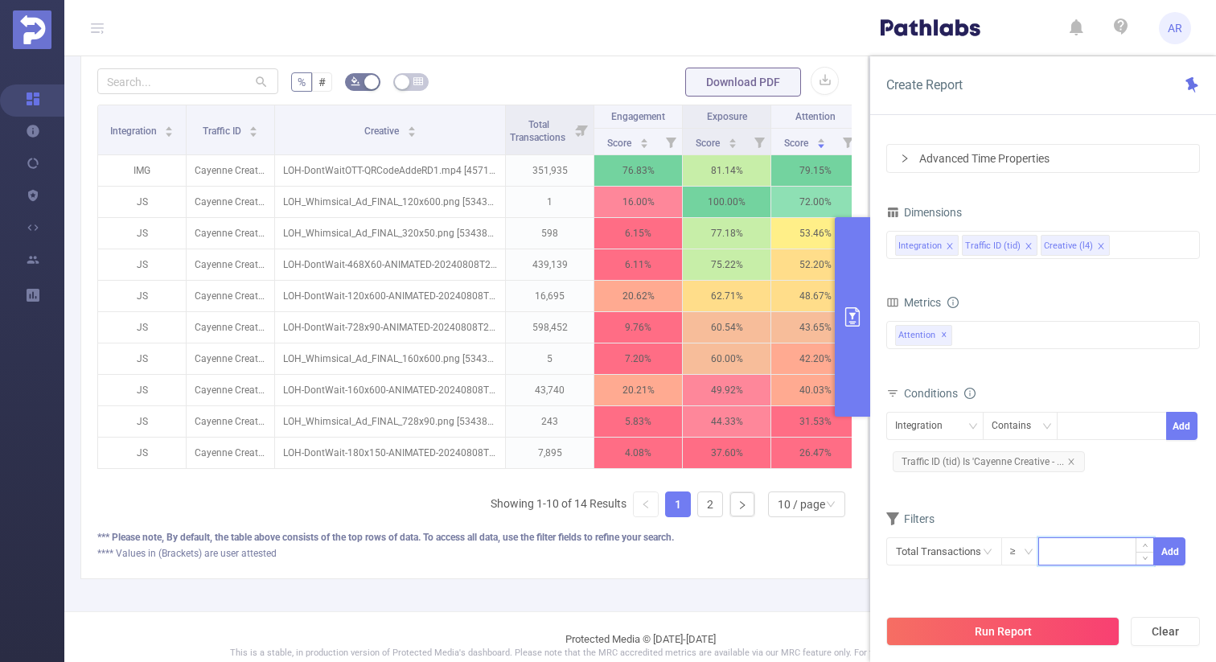
click at [1084, 552] on input at bounding box center [1096, 550] width 114 height 24
type input "1,000"
click at [1175, 554] on button "Add" at bounding box center [1169, 551] width 31 height 28
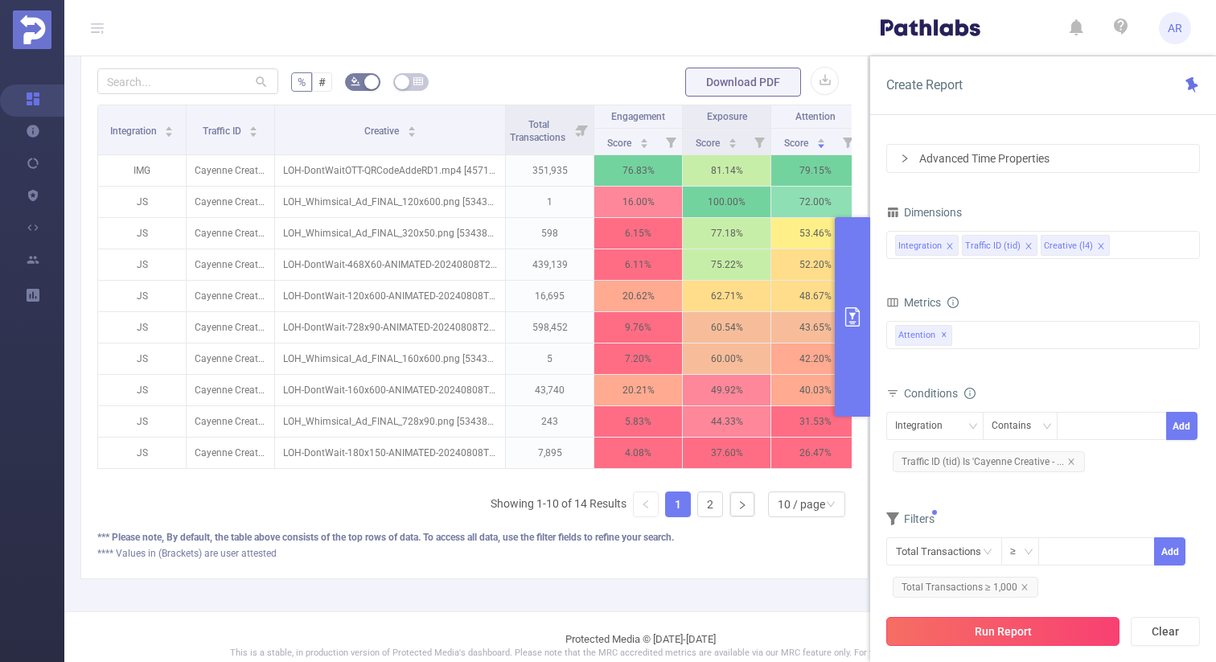
click at [1033, 632] on button "Run Report" at bounding box center [1002, 631] width 233 height 29
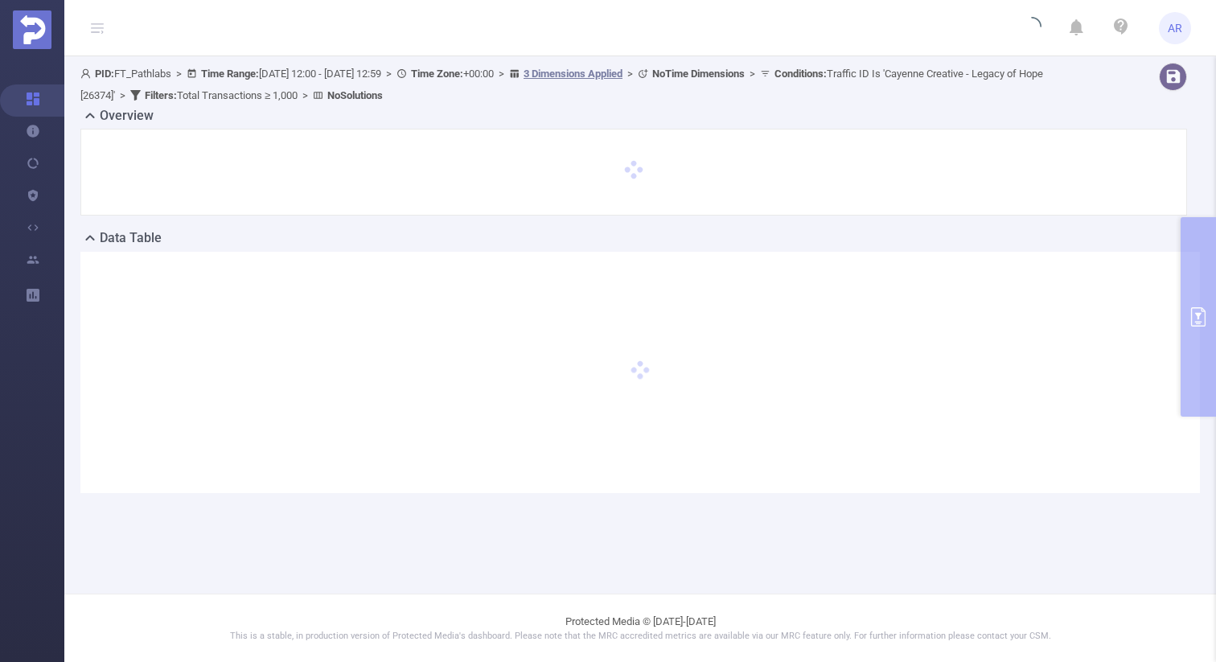
scroll to position [0, 0]
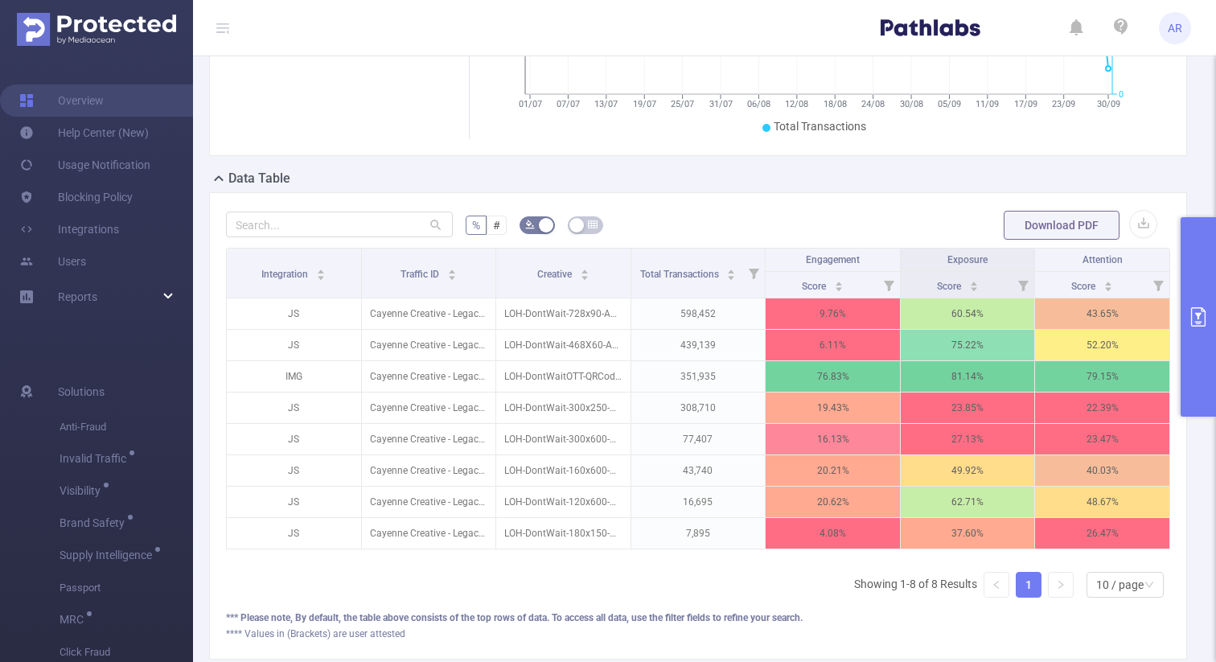
scroll to position [302, 0]
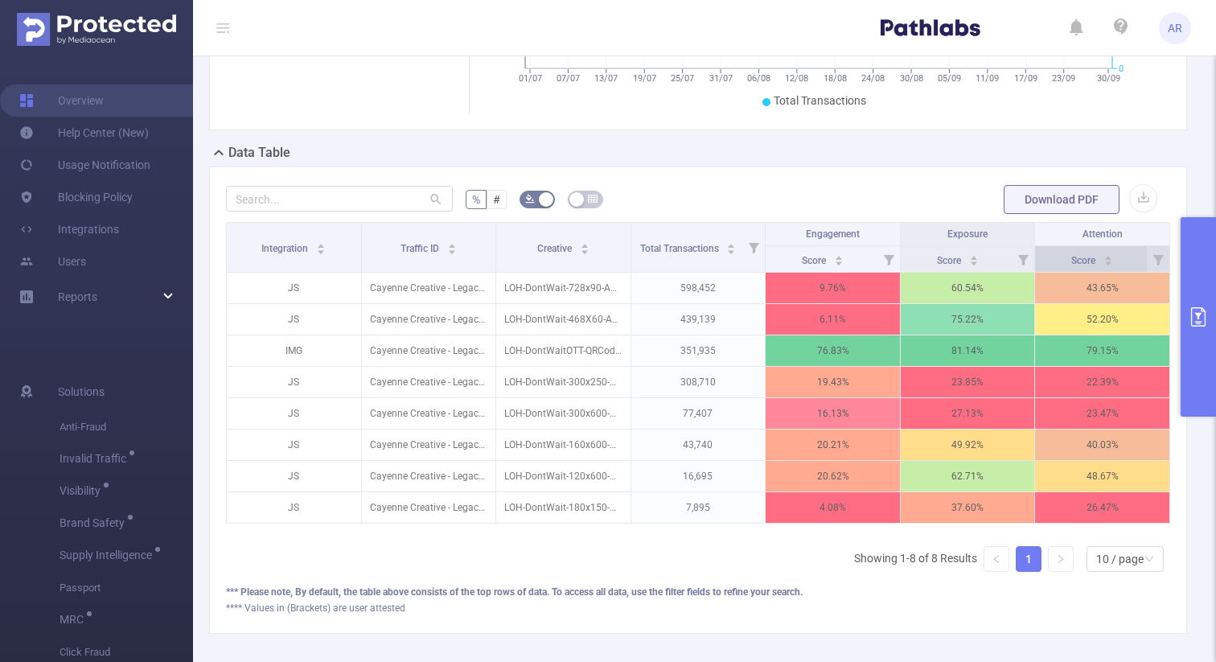
click at [1113, 264] on div "Score" at bounding box center [1092, 259] width 42 height 16
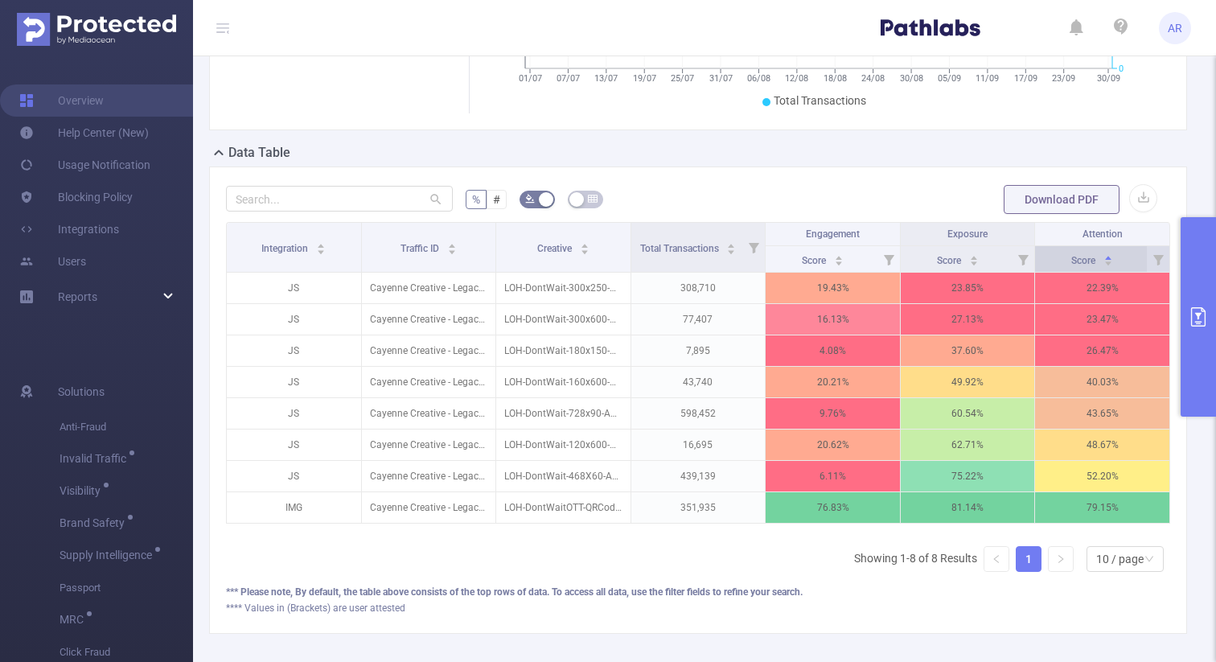
click at [1113, 264] on div "Score" at bounding box center [1092, 259] width 42 height 16
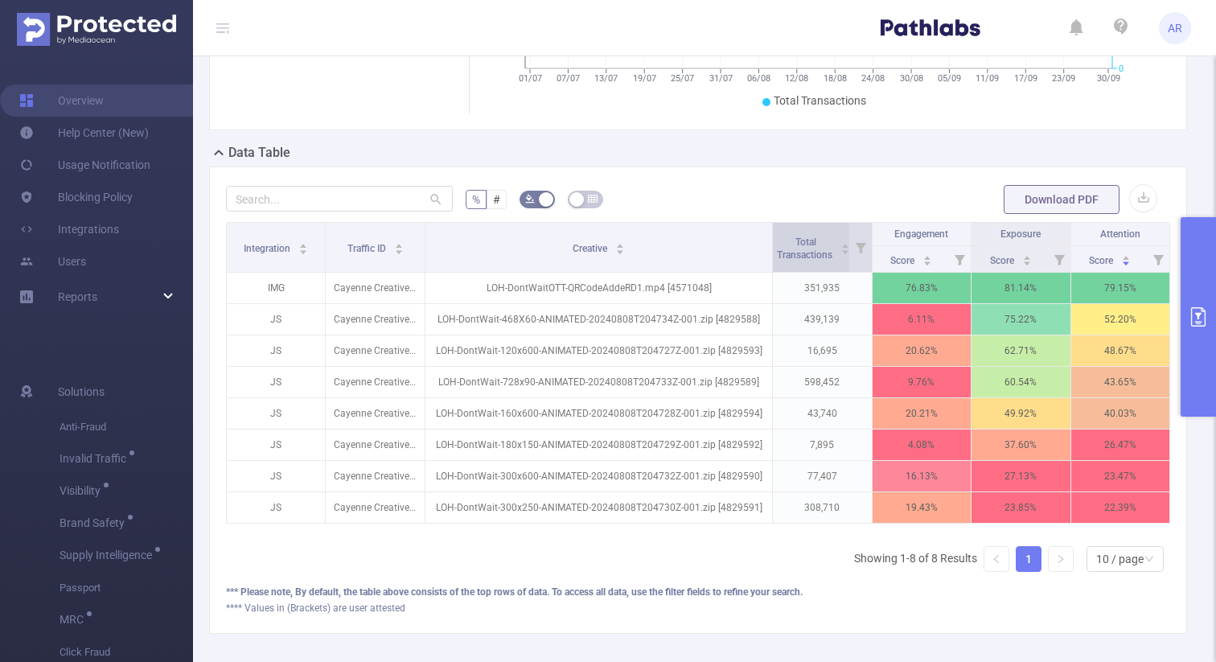
drag, startPoint x: 628, startPoint y: 231, endPoint x: 782, endPoint y: 236, distance: 154.5
click at [782, 236] on tr "Integration Traffic ID Creative Total Transactions Engagement Exposure Attention" at bounding box center [698, 234] width 943 height 23
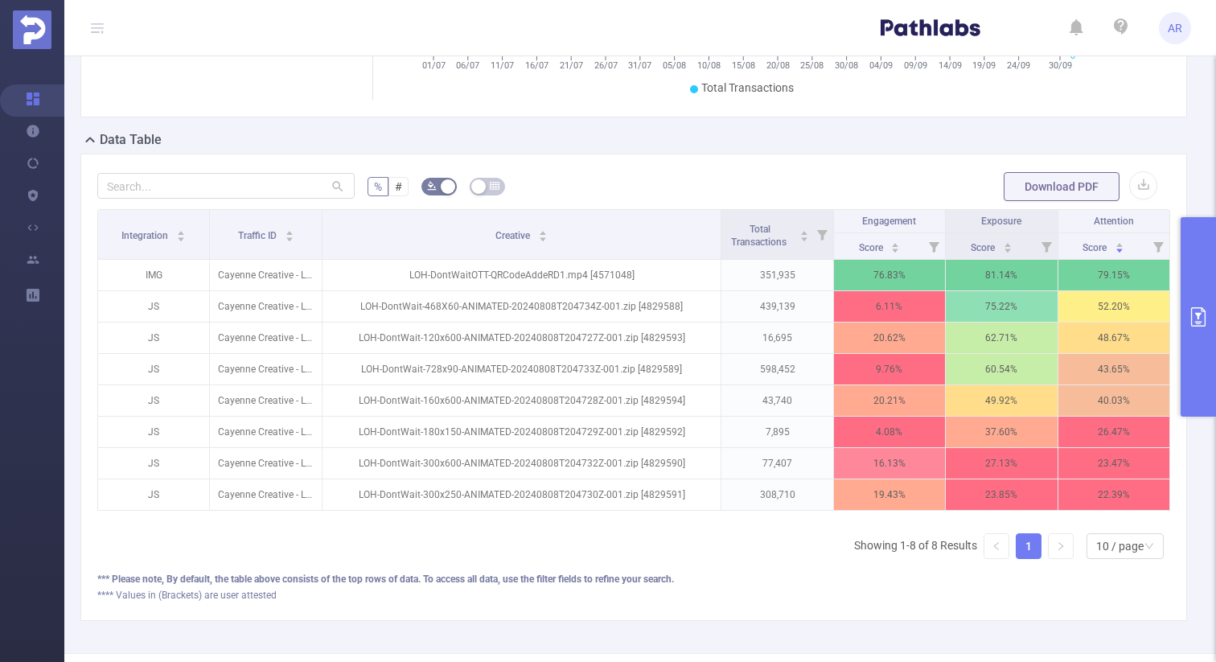
scroll to position [318, 0]
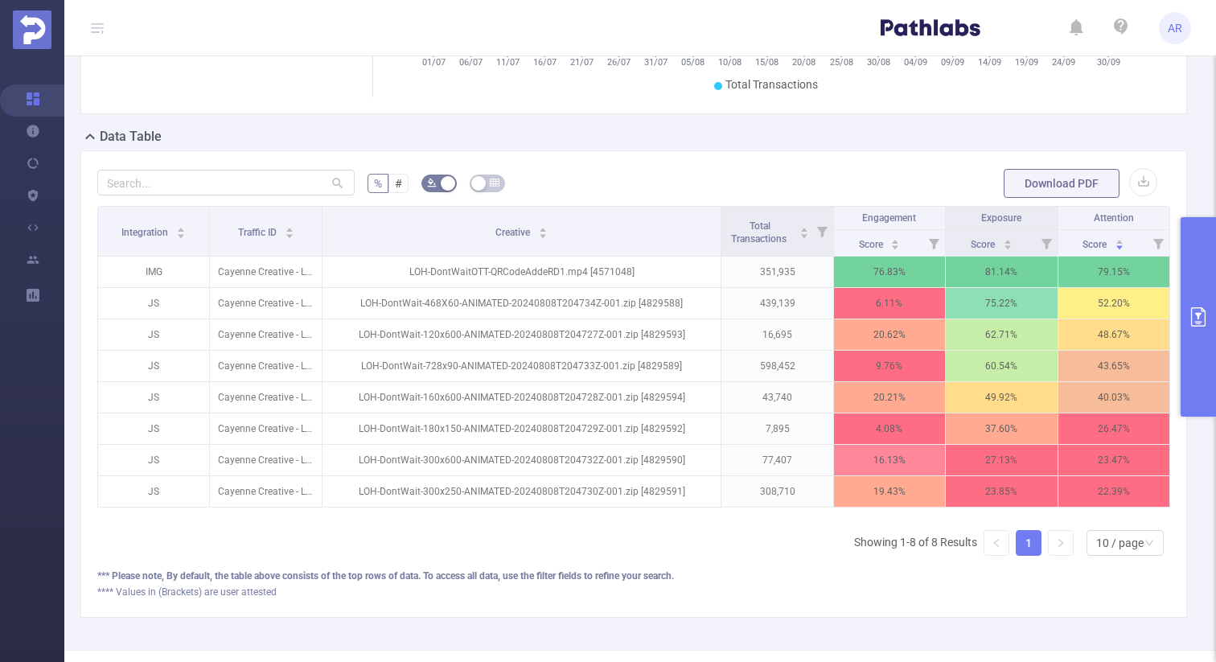
click at [1187, 328] on button "primary" at bounding box center [1198, 316] width 35 height 199
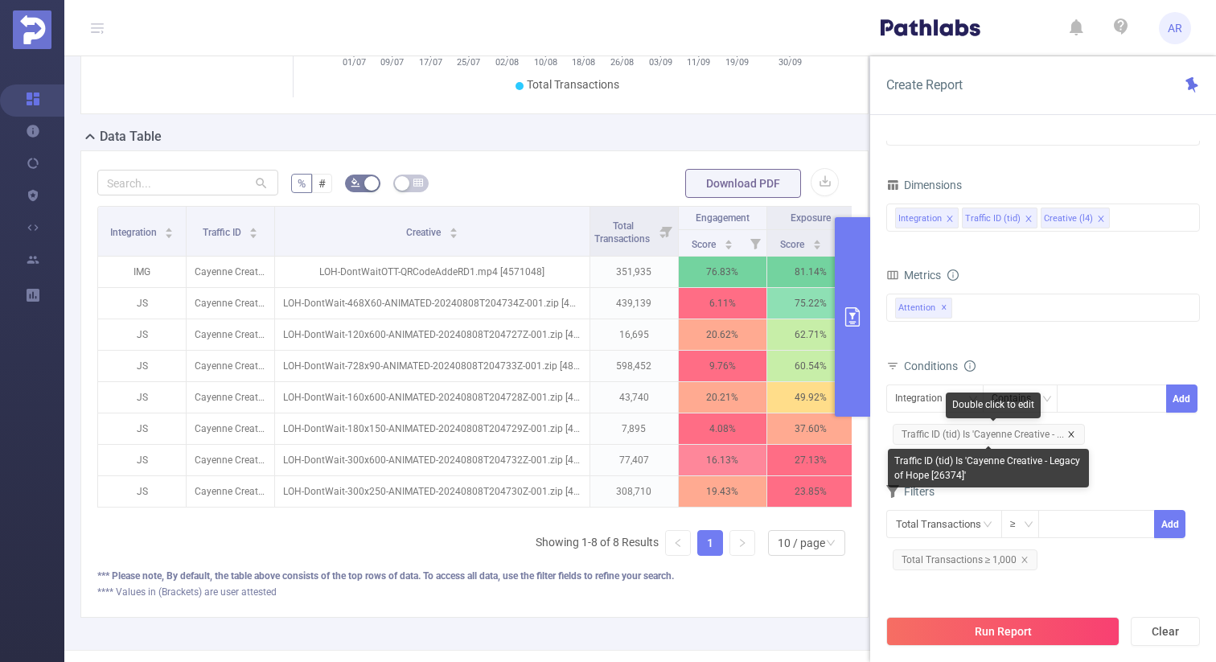
click at [1067, 433] on icon "icon: close" at bounding box center [1071, 434] width 8 height 8
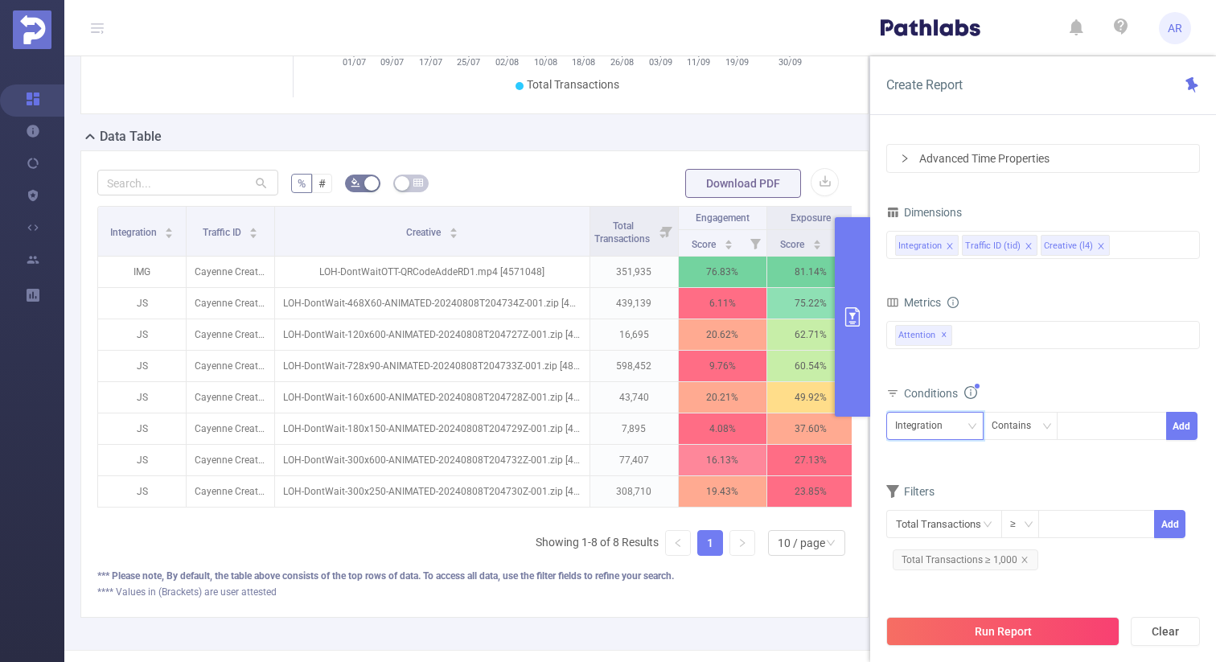
click at [928, 419] on div "Integration" at bounding box center [924, 426] width 59 height 27
click at [918, 479] on li "Traffic ID (tid)" at bounding box center [934, 485] width 97 height 26
click at [1090, 425] on div at bounding box center [1112, 426] width 92 height 27
type input "taco"
click at [1181, 428] on button "Add" at bounding box center [1181, 426] width 31 height 28
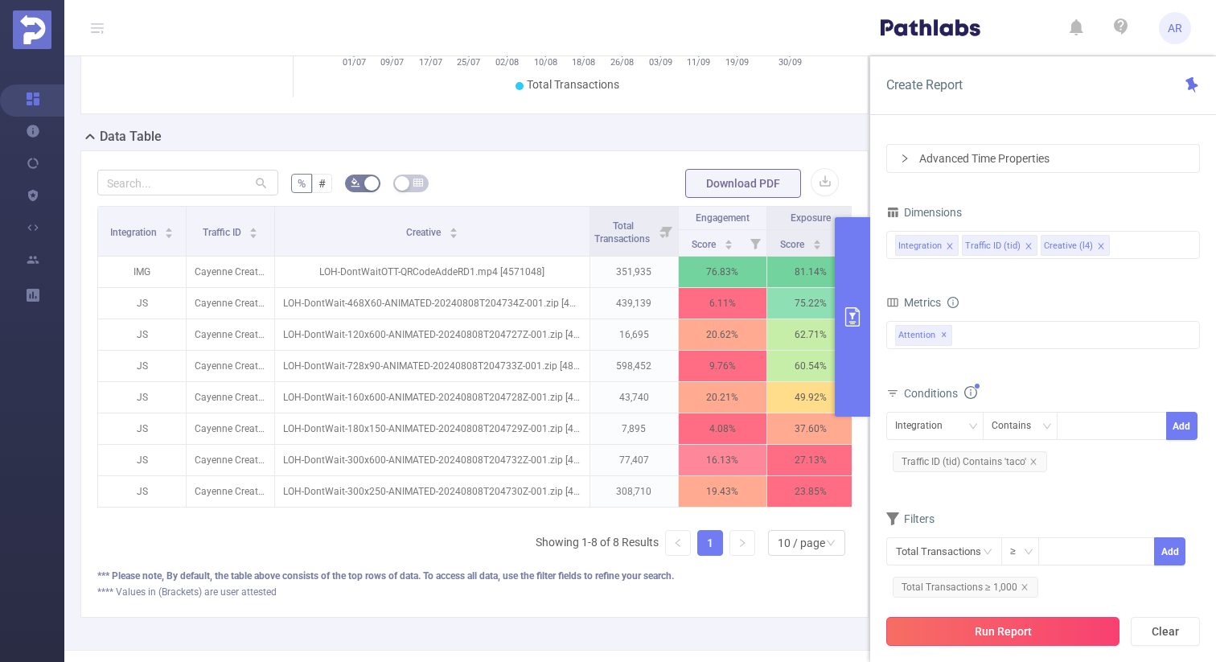
click at [976, 633] on button "Run Report" at bounding box center [1002, 631] width 233 height 29
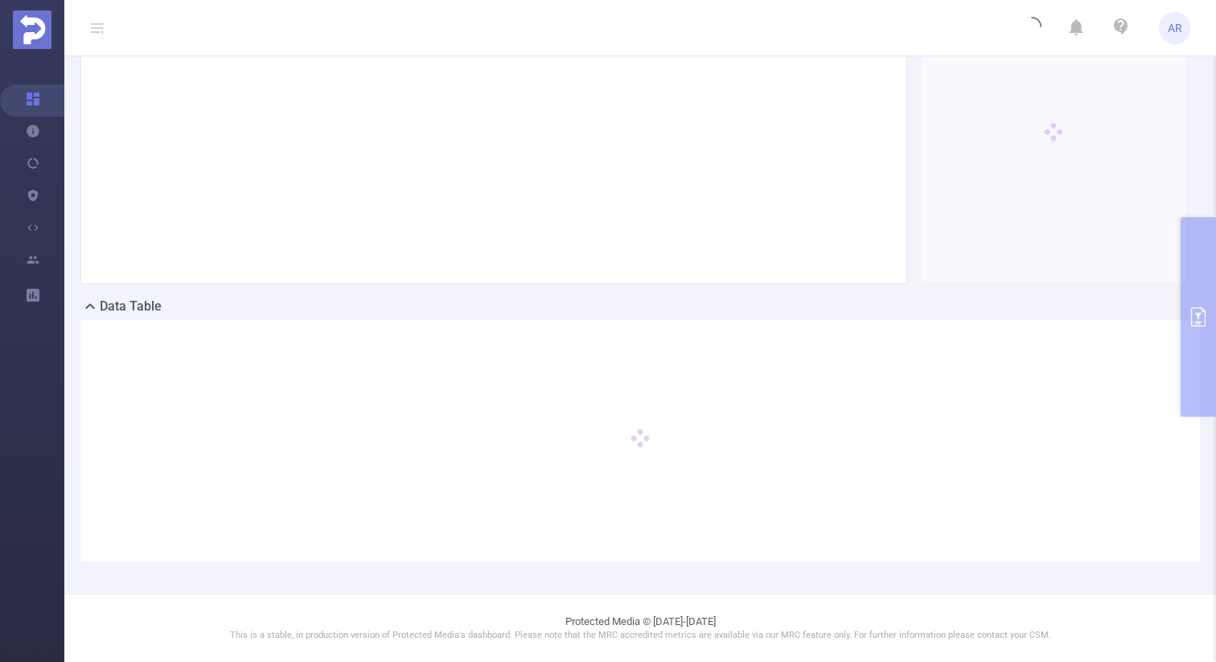
scroll to position [148, 0]
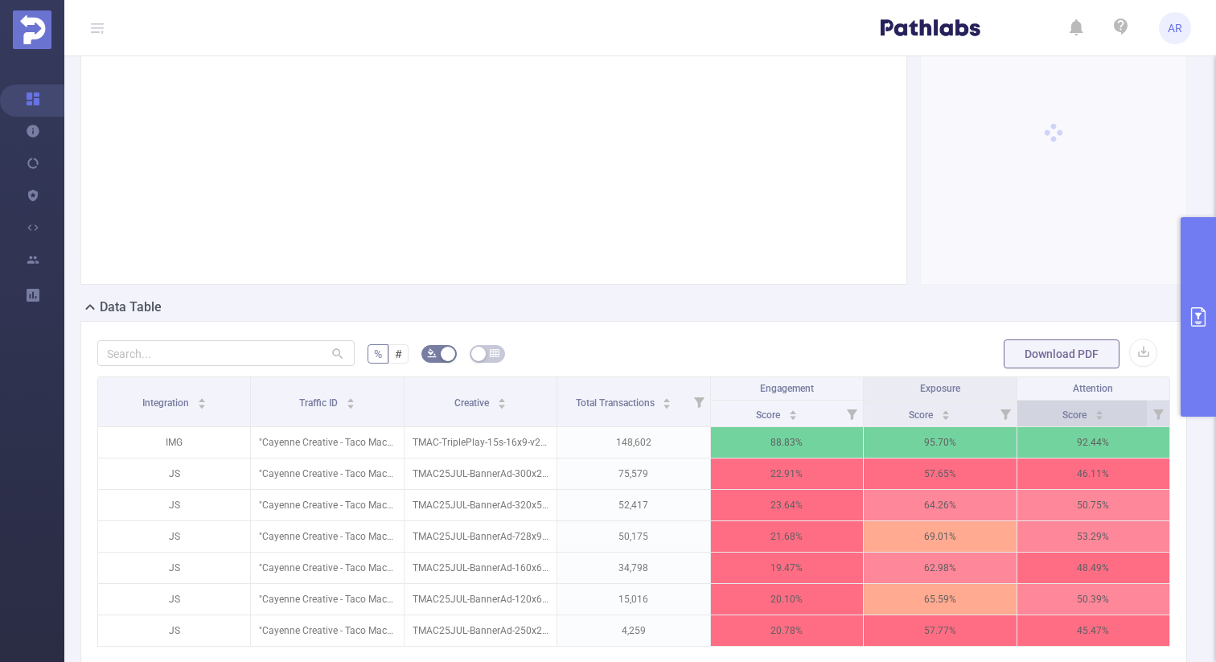
click at [1103, 421] on icon "icon: caret-down" at bounding box center [1099, 417] width 9 height 9
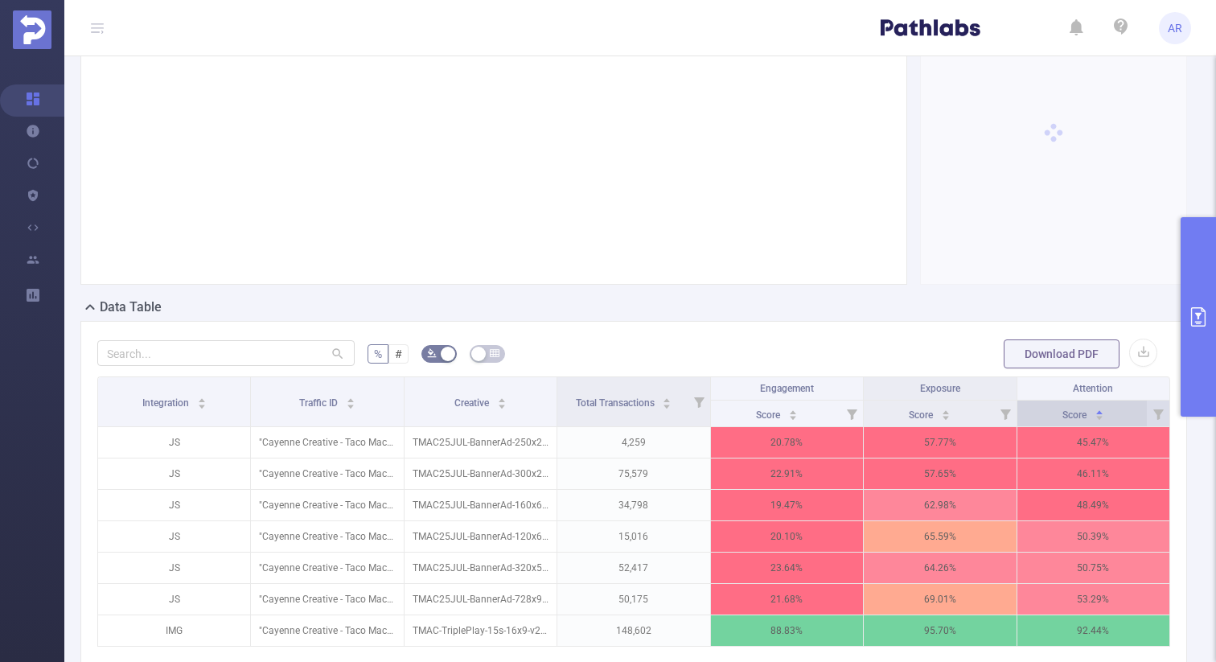
click at [1103, 421] on icon "icon: caret-down" at bounding box center [1099, 417] width 9 height 9
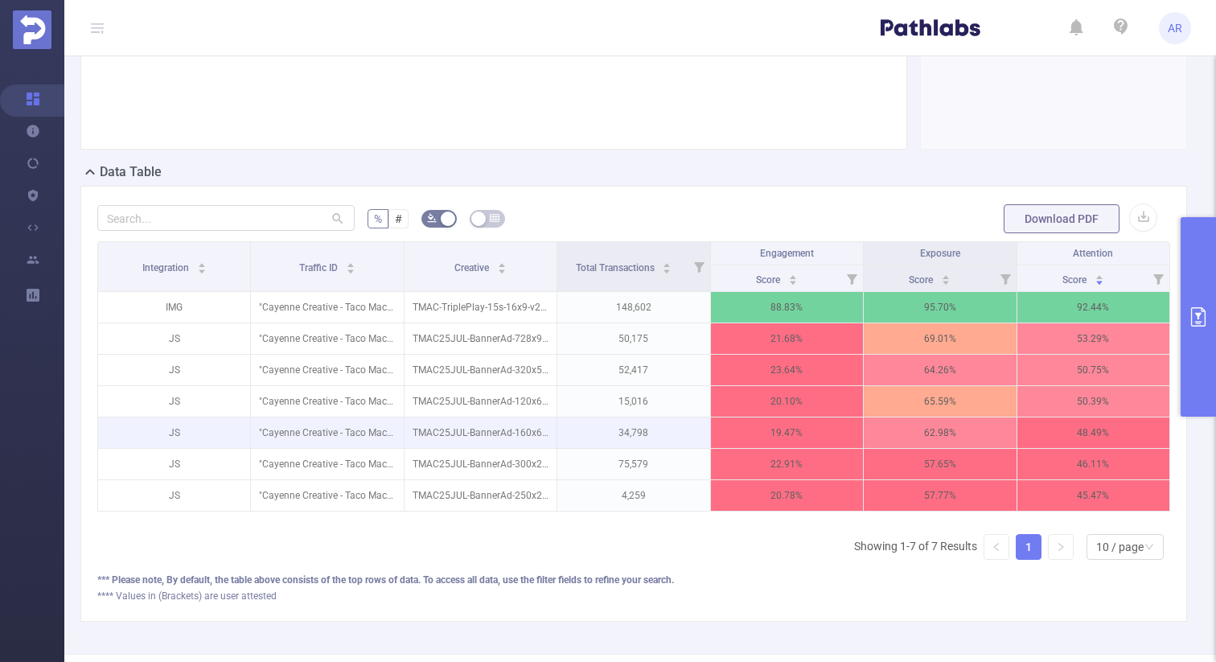
scroll to position [343, 0]
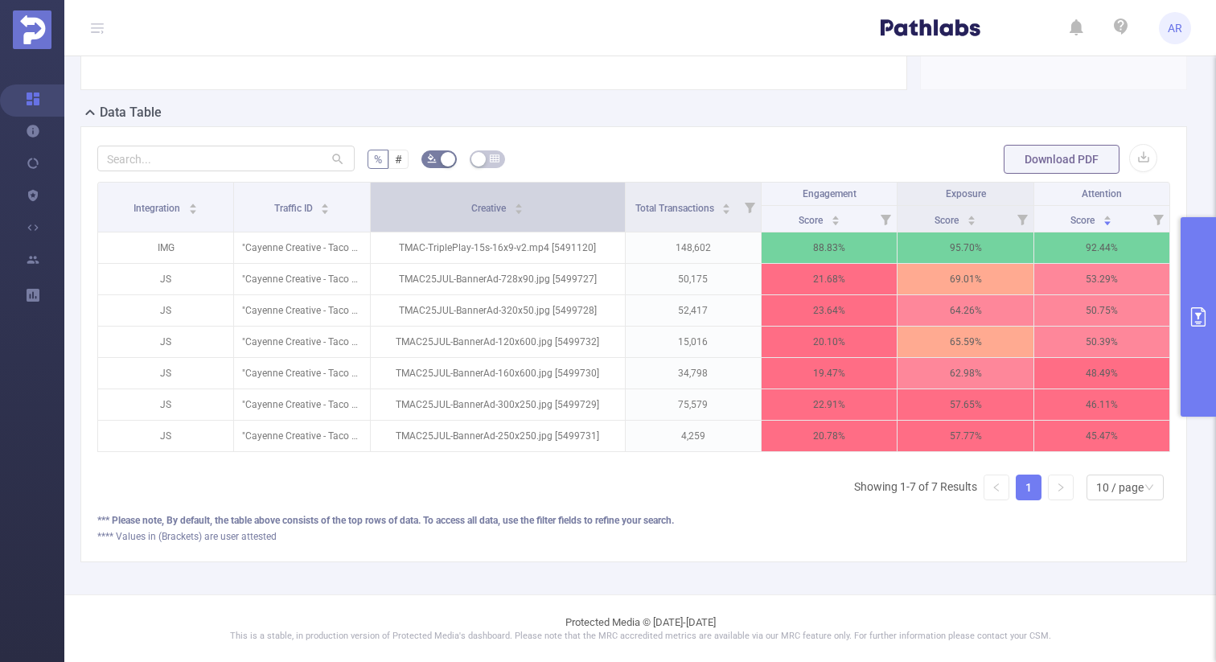
drag, startPoint x: 555, startPoint y: 197, endPoint x: 598, endPoint y: 203, distance: 43.9
click at [598, 203] on th "Creative" at bounding box center [498, 208] width 255 height 50
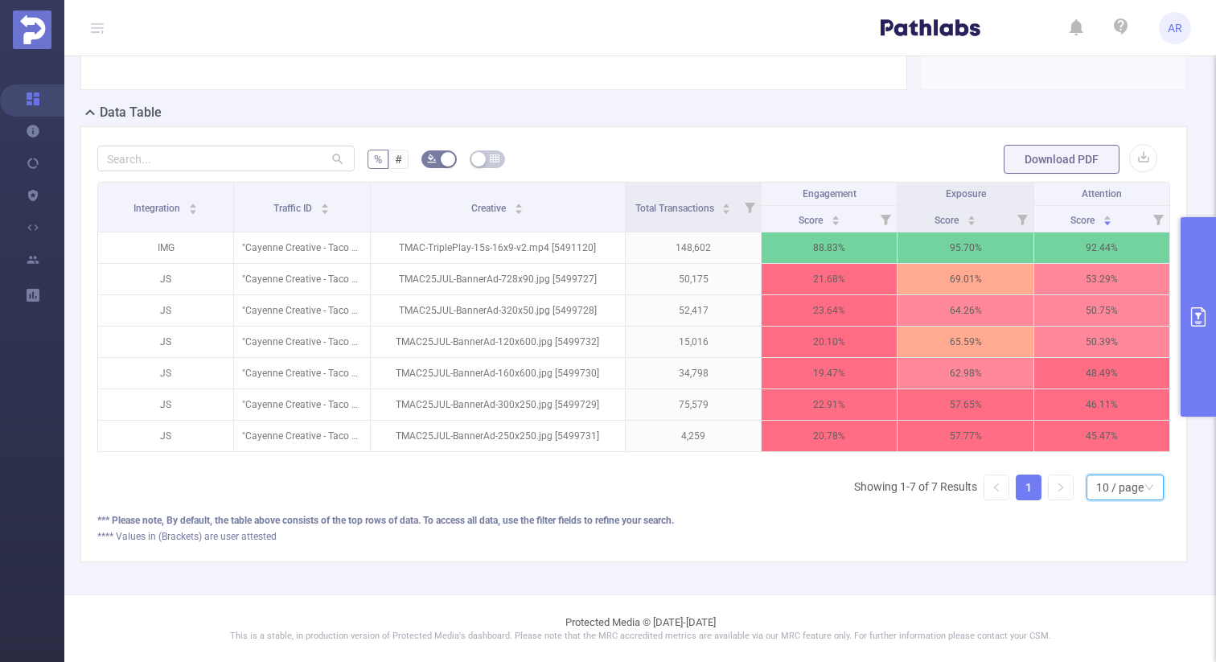
click at [1116, 484] on div "10 / page" at bounding box center [1119, 487] width 47 height 24
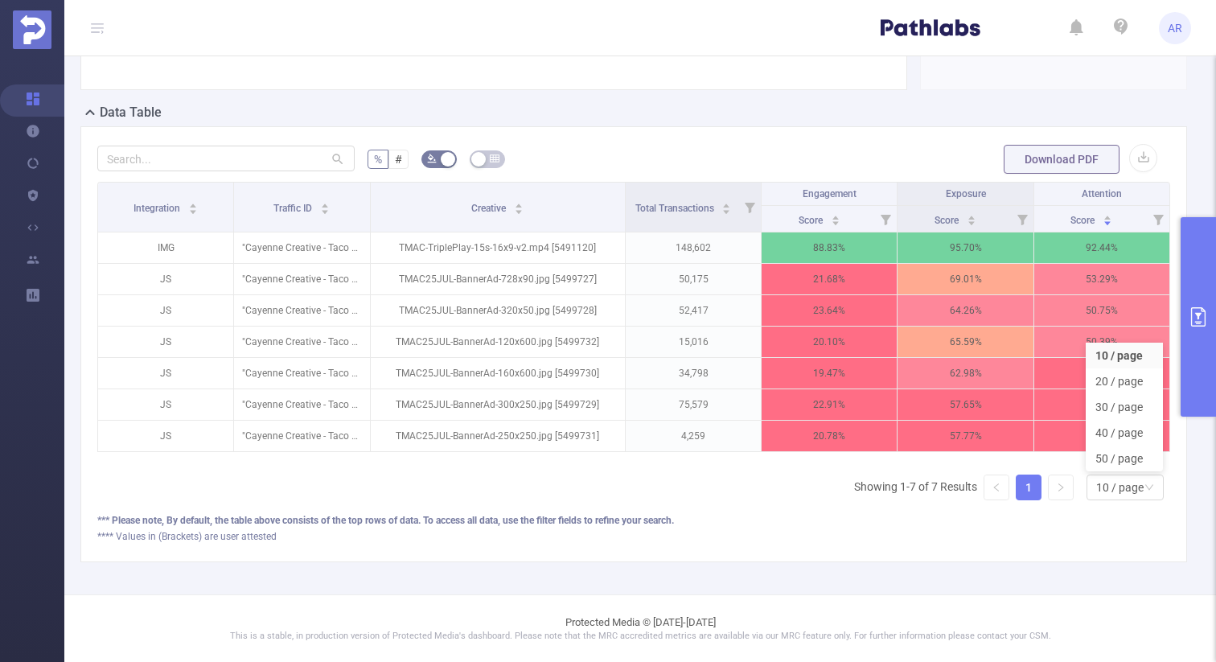
click at [1051, 561] on div "% # Download PDF Integration Traffic ID Creative Total Transactions Engagement …" at bounding box center [633, 344] width 1107 height 436
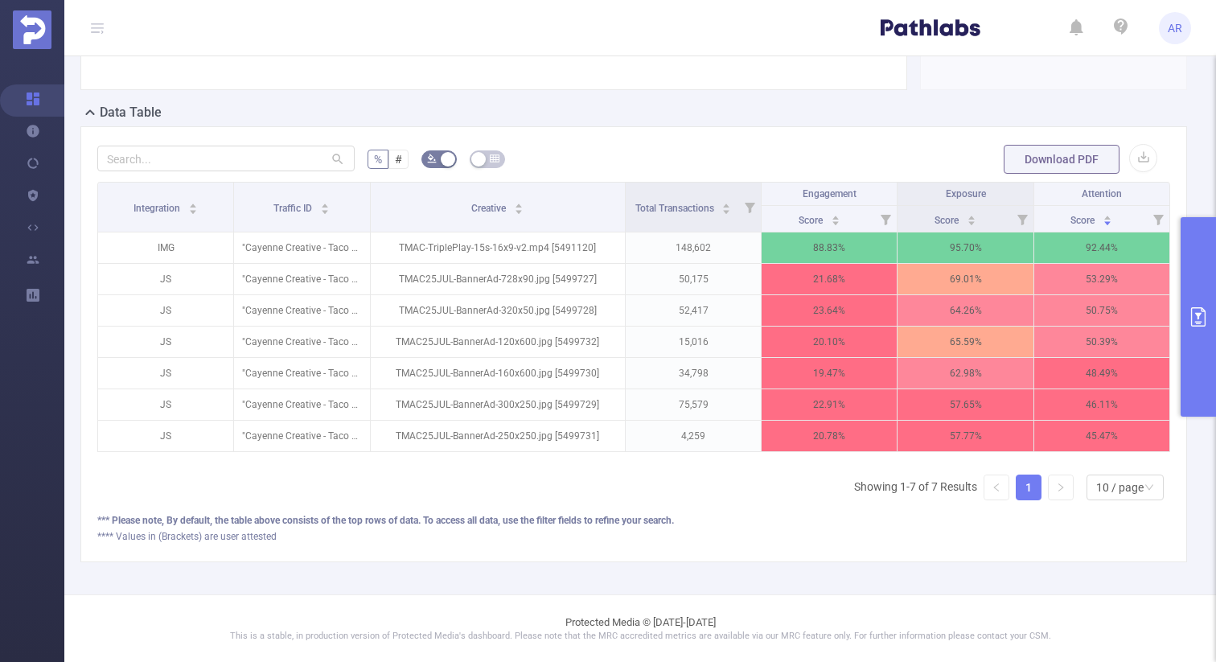
click at [1201, 343] on button "primary" at bounding box center [1198, 316] width 35 height 199
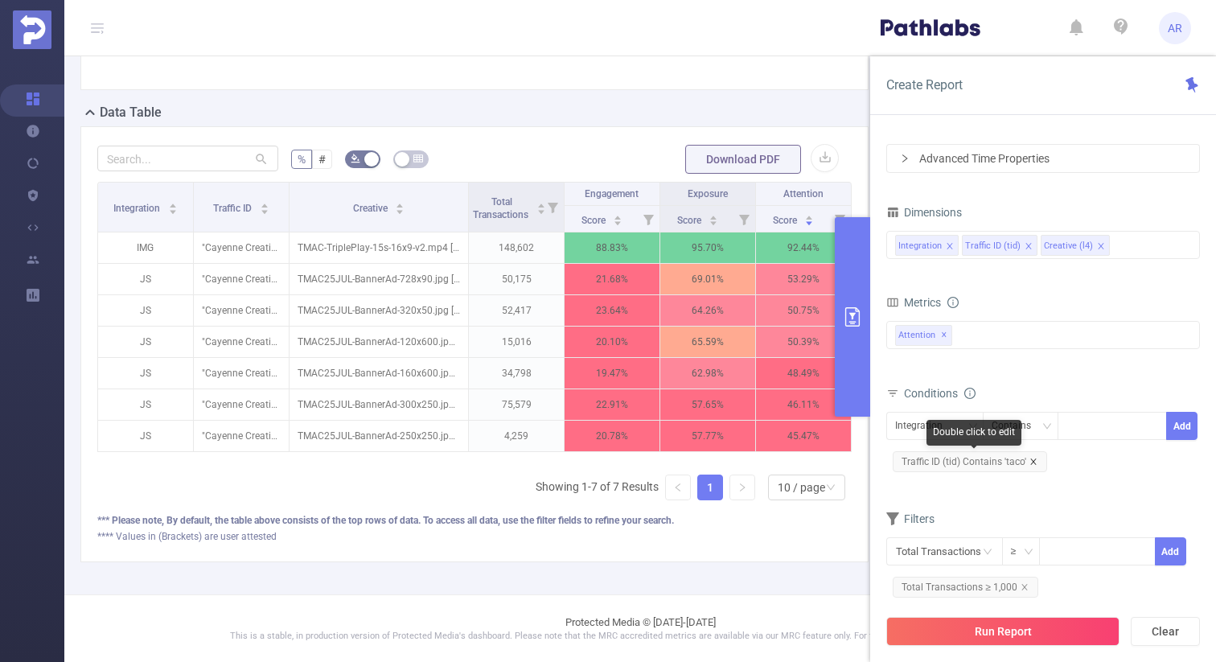
click at [1031, 460] on icon "icon: close" at bounding box center [1033, 461] width 6 height 6
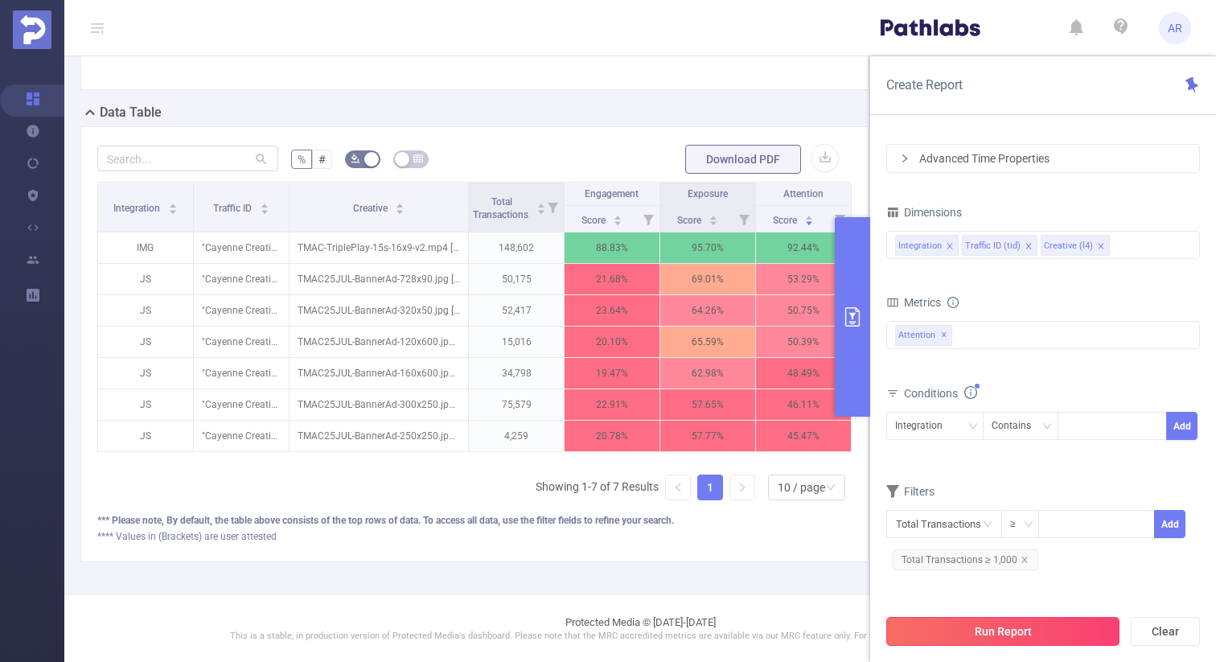
click at [977, 618] on button "Run Report" at bounding box center [1002, 631] width 233 height 29
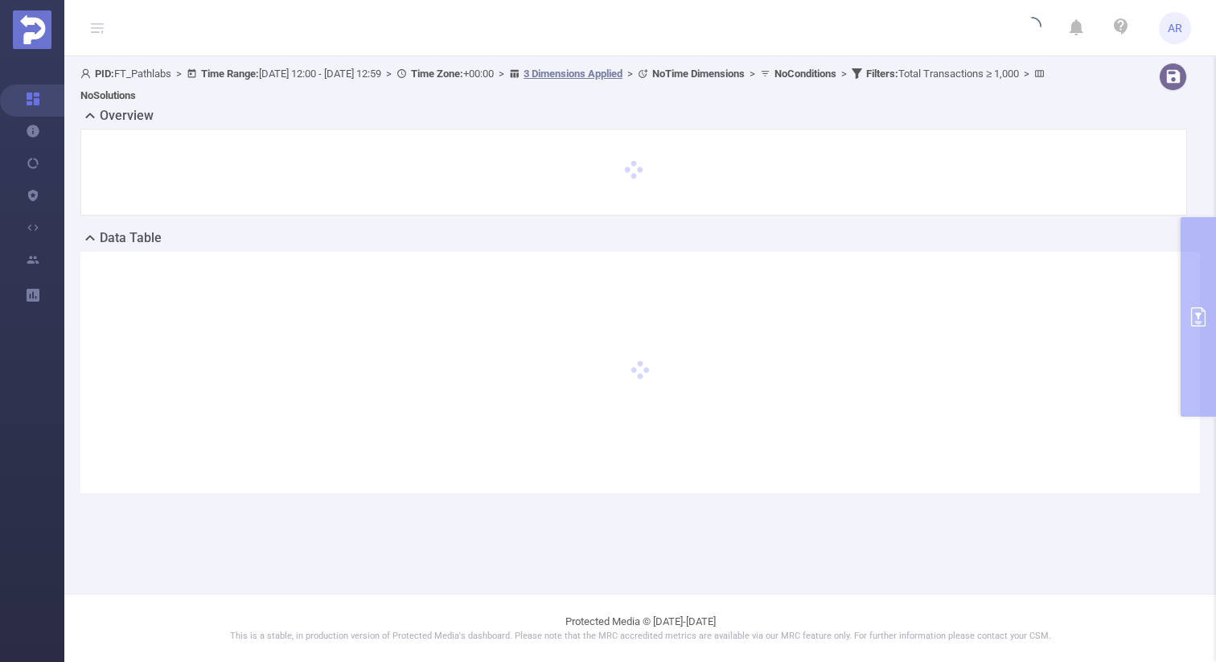
scroll to position [0, 0]
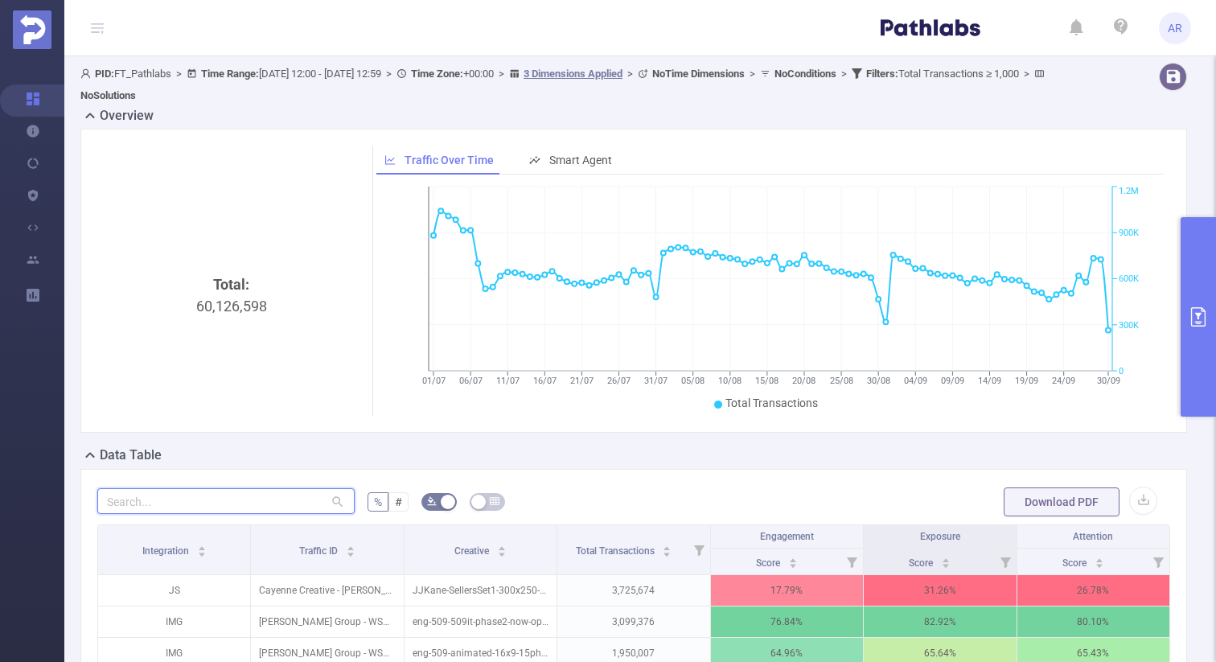
click at [259, 503] on input "text" at bounding box center [225, 501] width 257 height 26
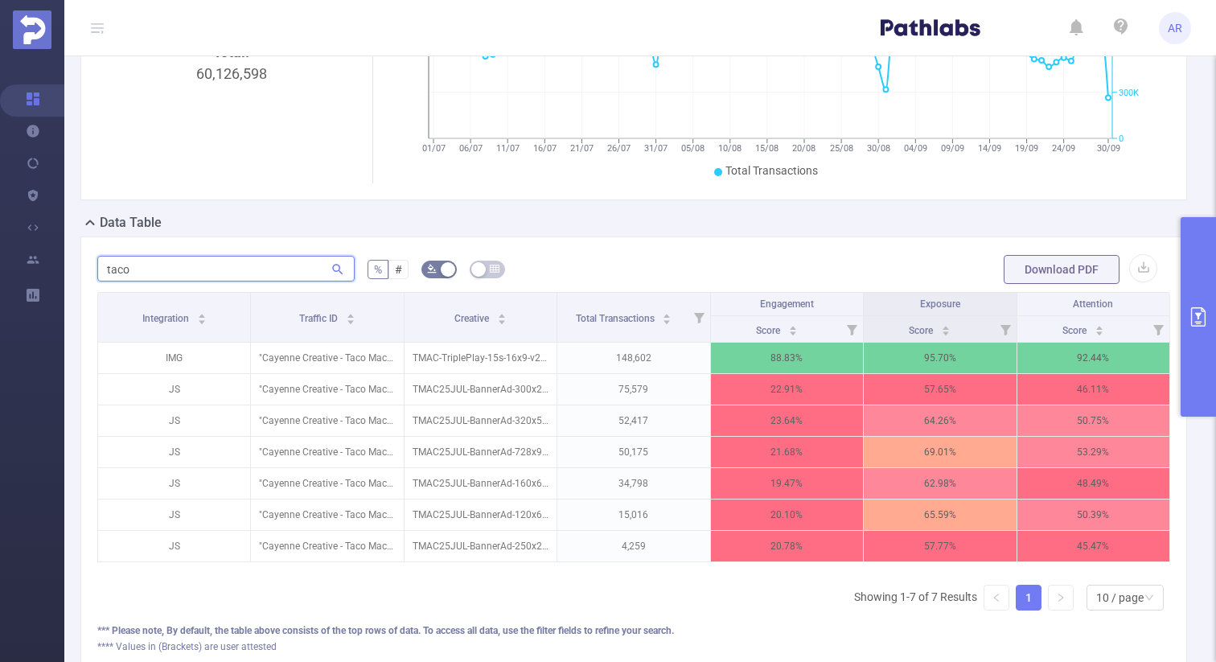
scroll to position [242, 0]
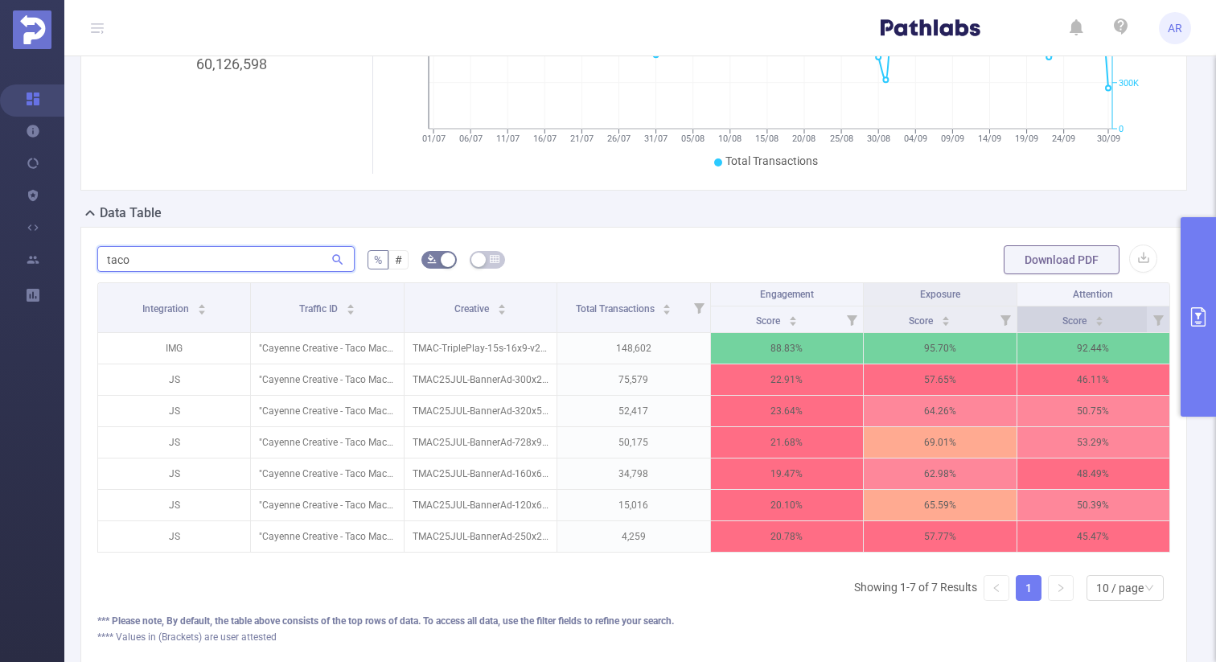
type input "taco"
click at [1104, 324] on div "Score" at bounding box center [1083, 319] width 42 height 16
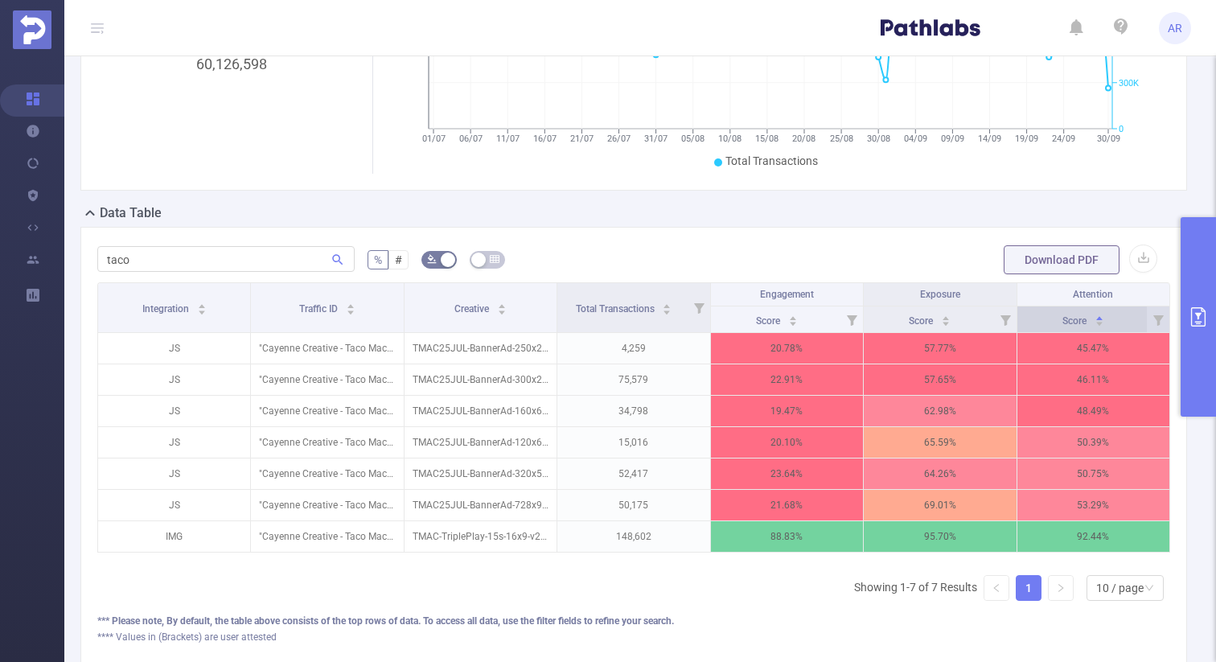
click at [1104, 324] on div "Score" at bounding box center [1083, 319] width 42 height 16
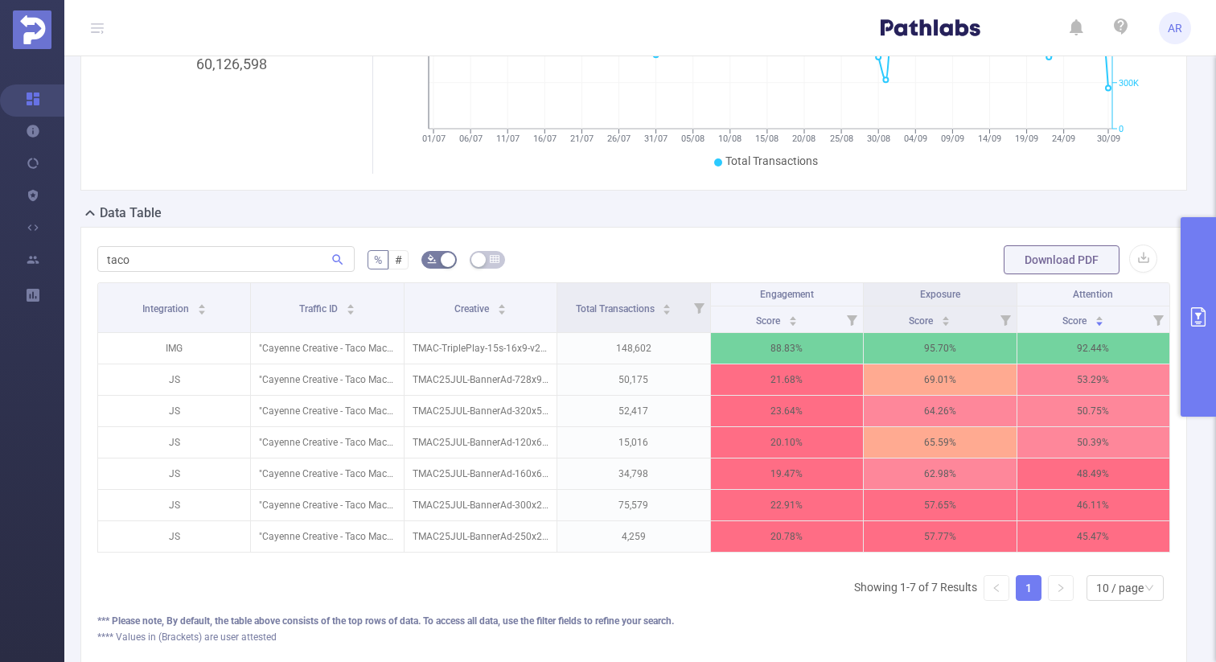
click at [1198, 315] on icon "primary" at bounding box center [1198, 316] width 14 height 19
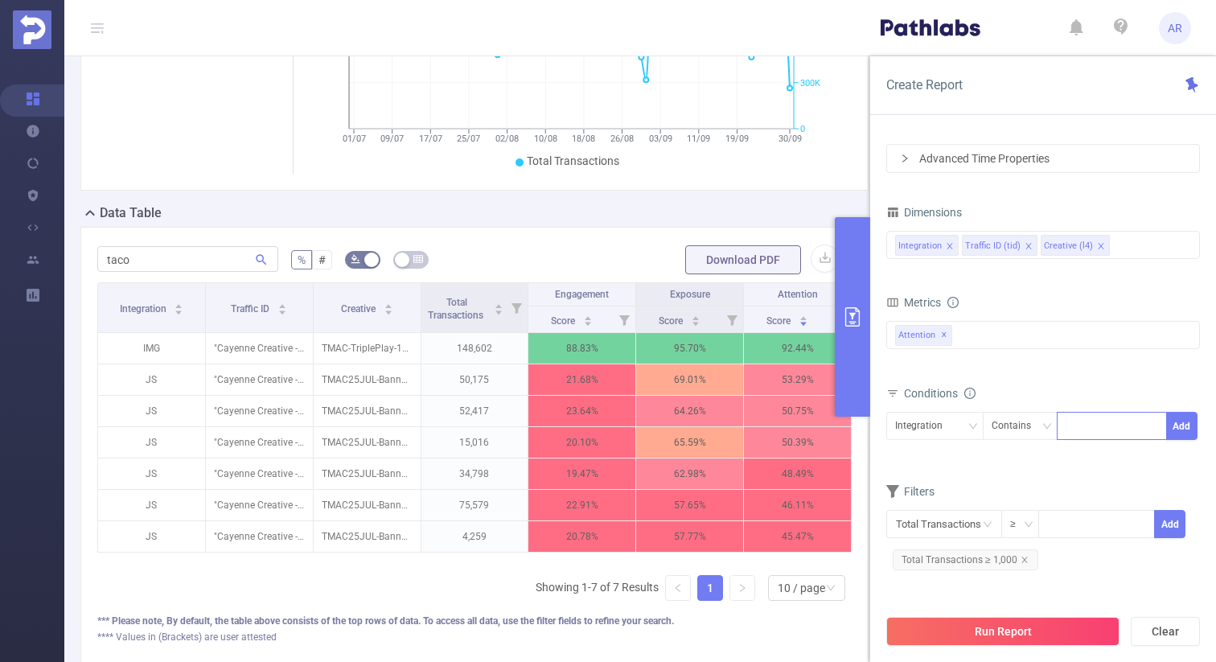
click at [1063, 433] on div at bounding box center [1112, 426] width 110 height 28
type input "js"
click at [1186, 426] on button "Add" at bounding box center [1181, 426] width 31 height 28
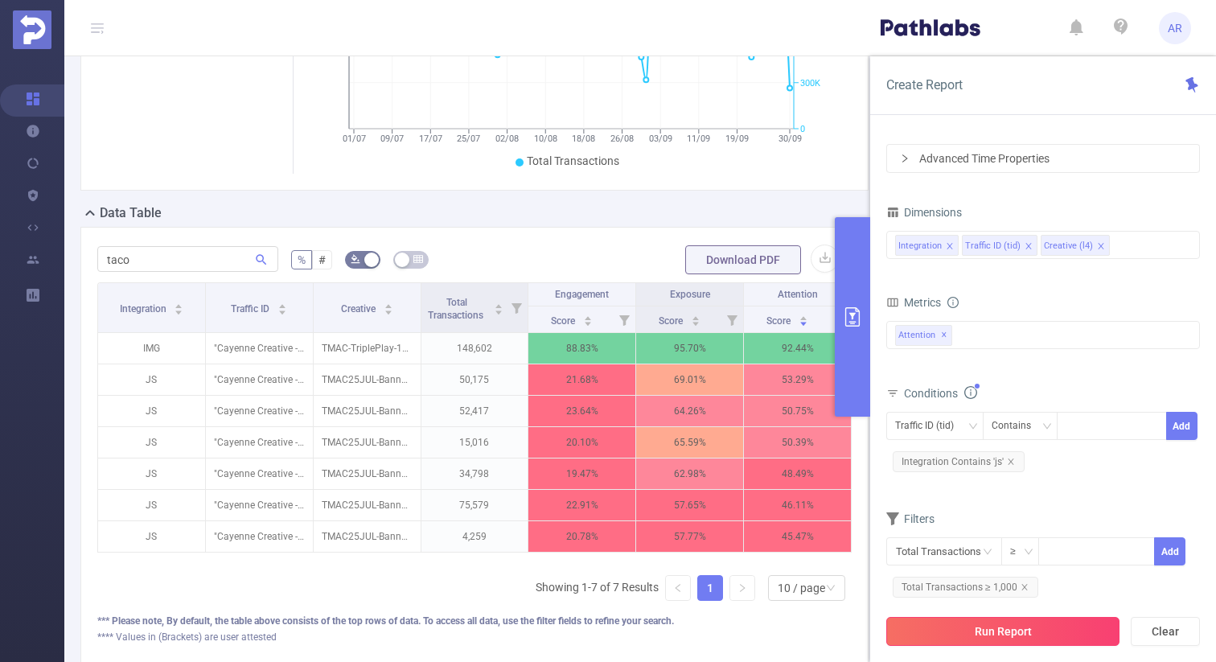
click at [1032, 643] on button "Run Report" at bounding box center [1002, 631] width 233 height 29
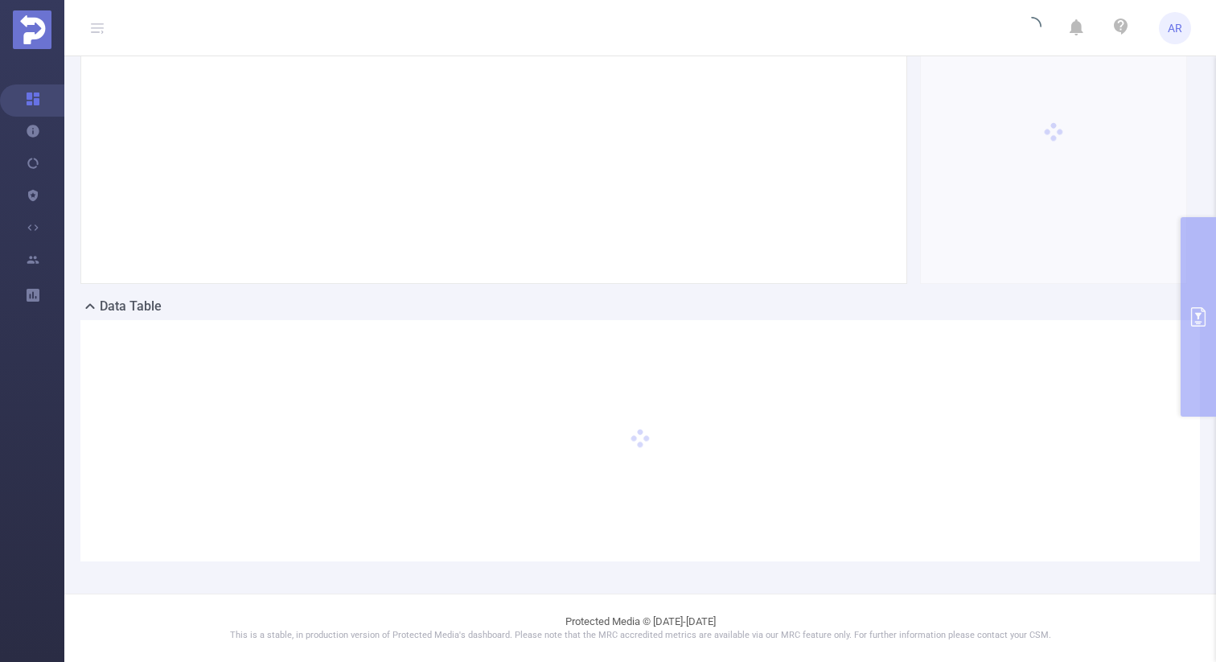
scroll to position [148, 0]
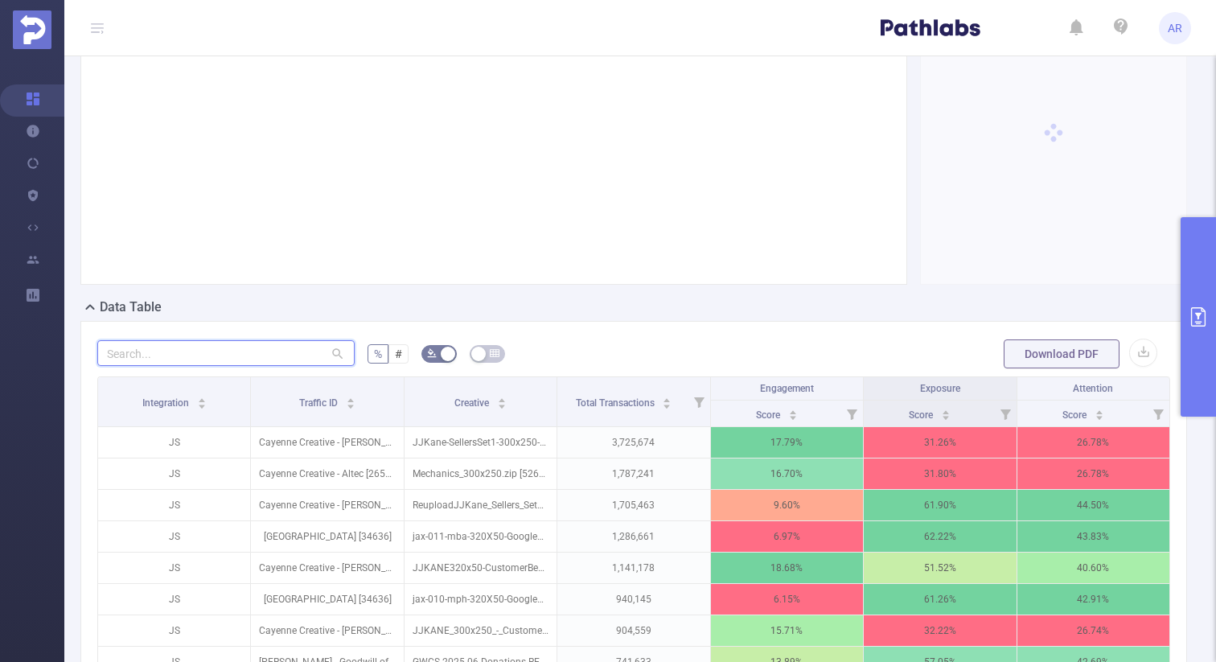
click at [213, 354] on input "text" at bounding box center [225, 353] width 257 height 26
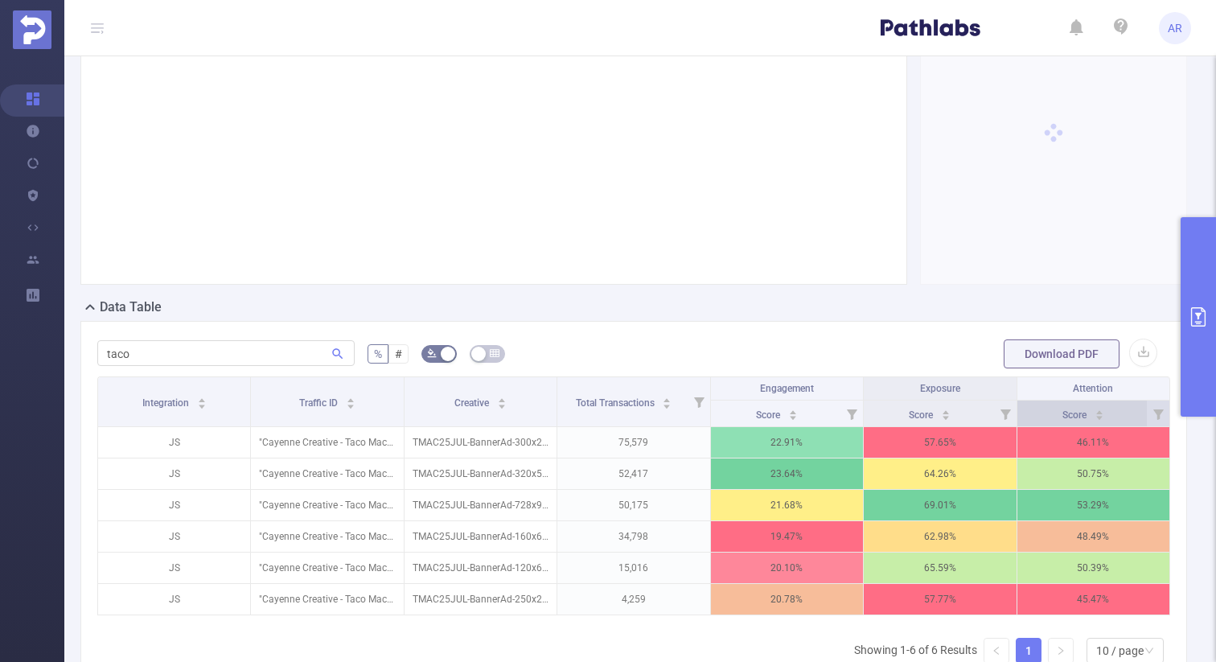
click at [1104, 418] on div "Score" at bounding box center [1083, 413] width 42 height 16
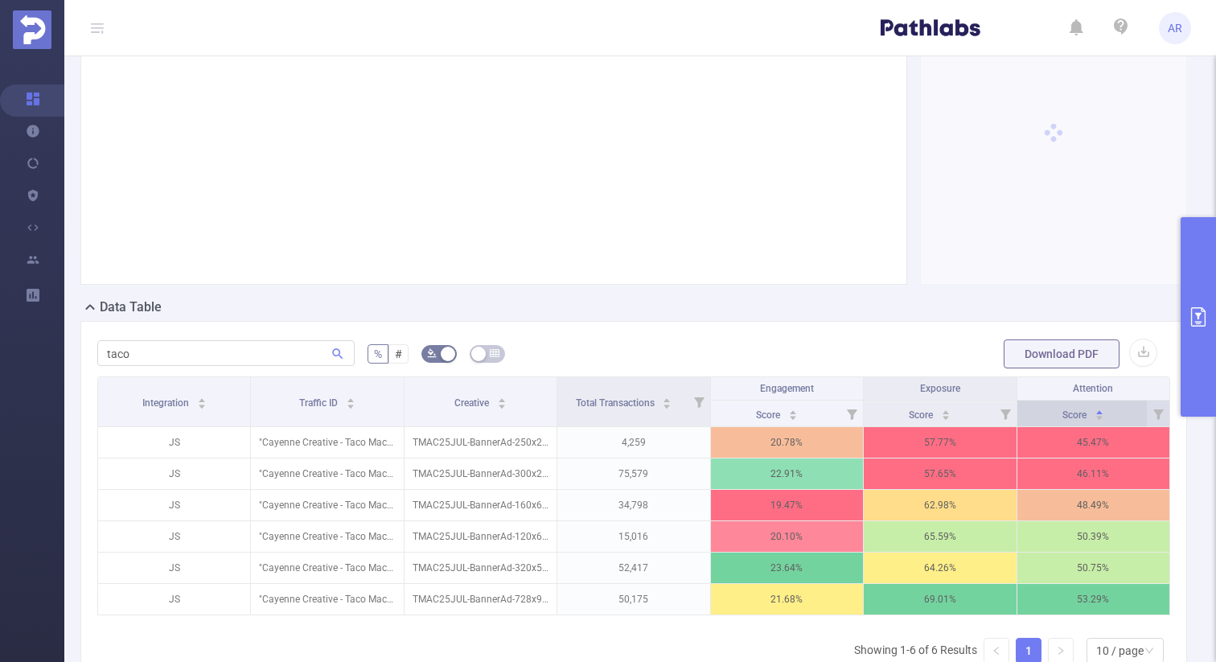
click at [1104, 418] on div "Score" at bounding box center [1083, 413] width 42 height 16
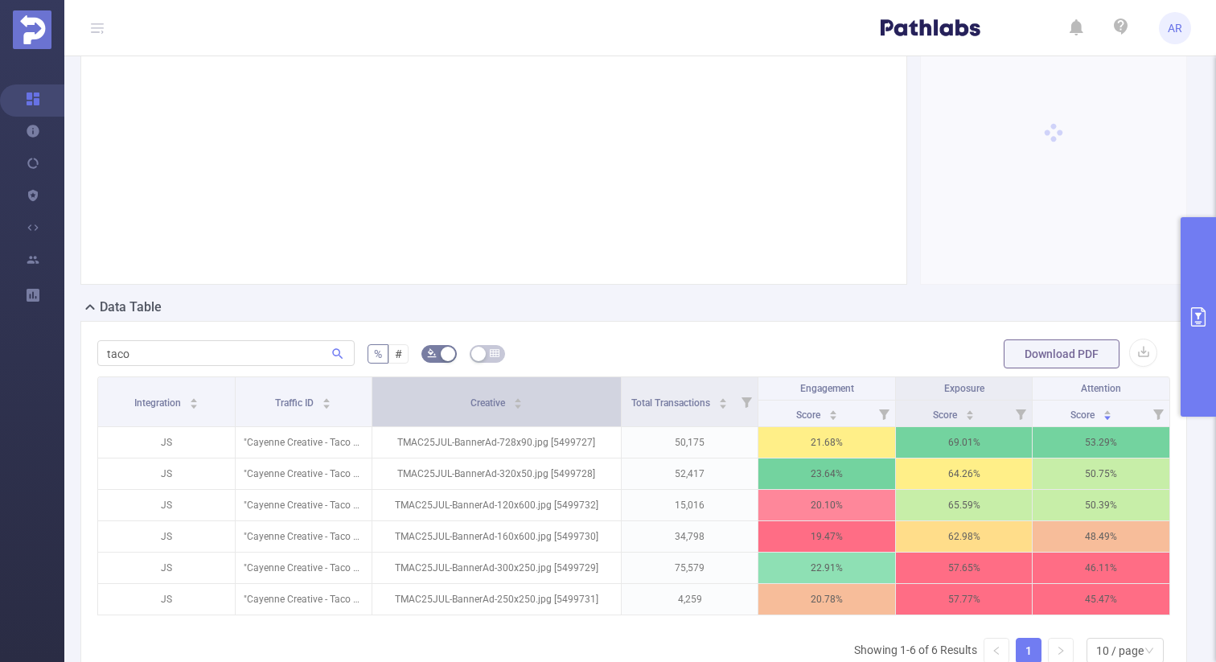
drag, startPoint x: 556, startPoint y: 396, endPoint x: 596, endPoint y: 396, distance: 40.2
click at [596, 396] on th "Creative" at bounding box center [496, 402] width 249 height 50
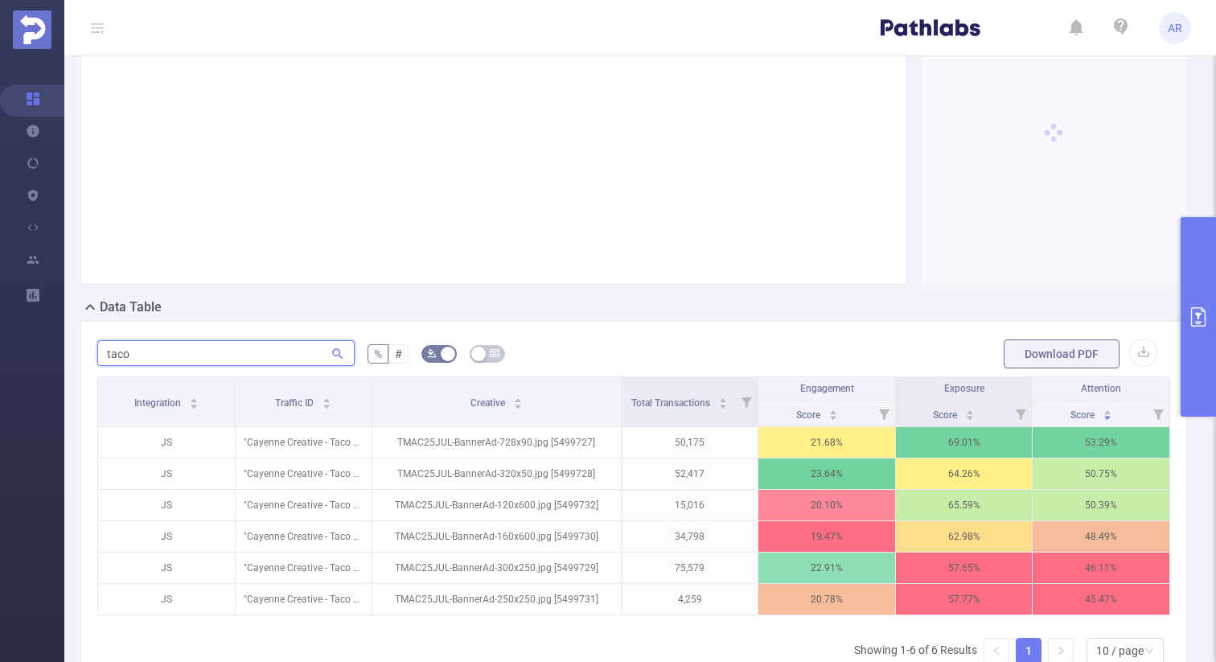
click at [248, 346] on input "taco" at bounding box center [225, 353] width 257 height 26
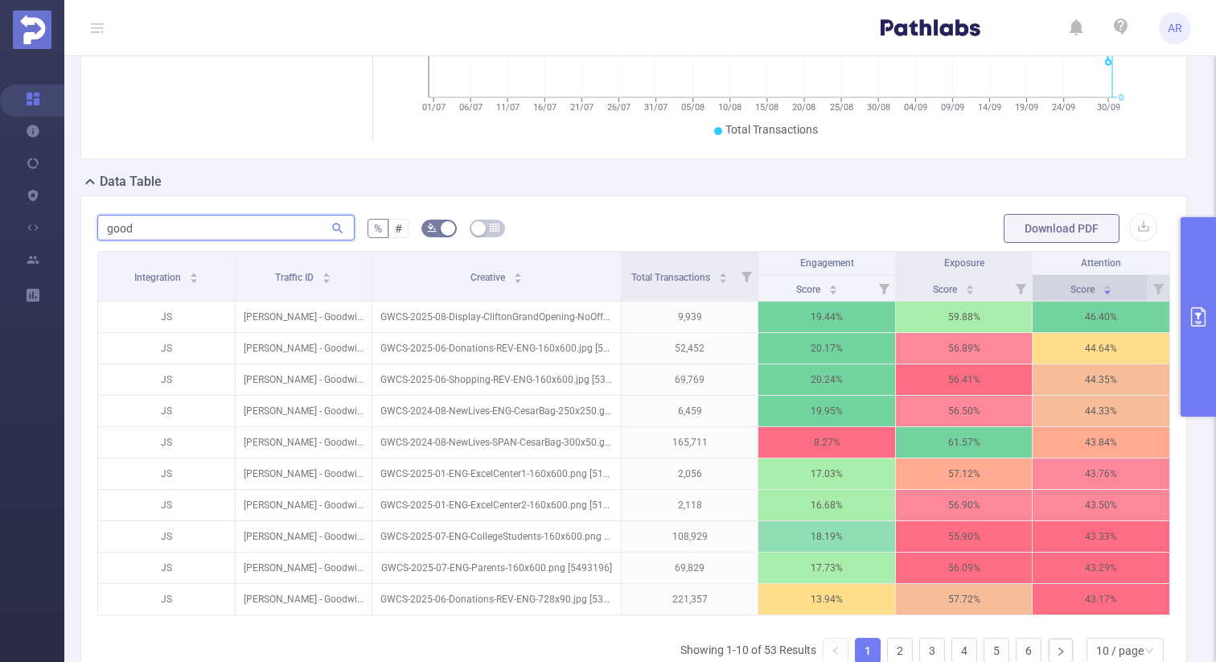
scroll to position [278, 0]
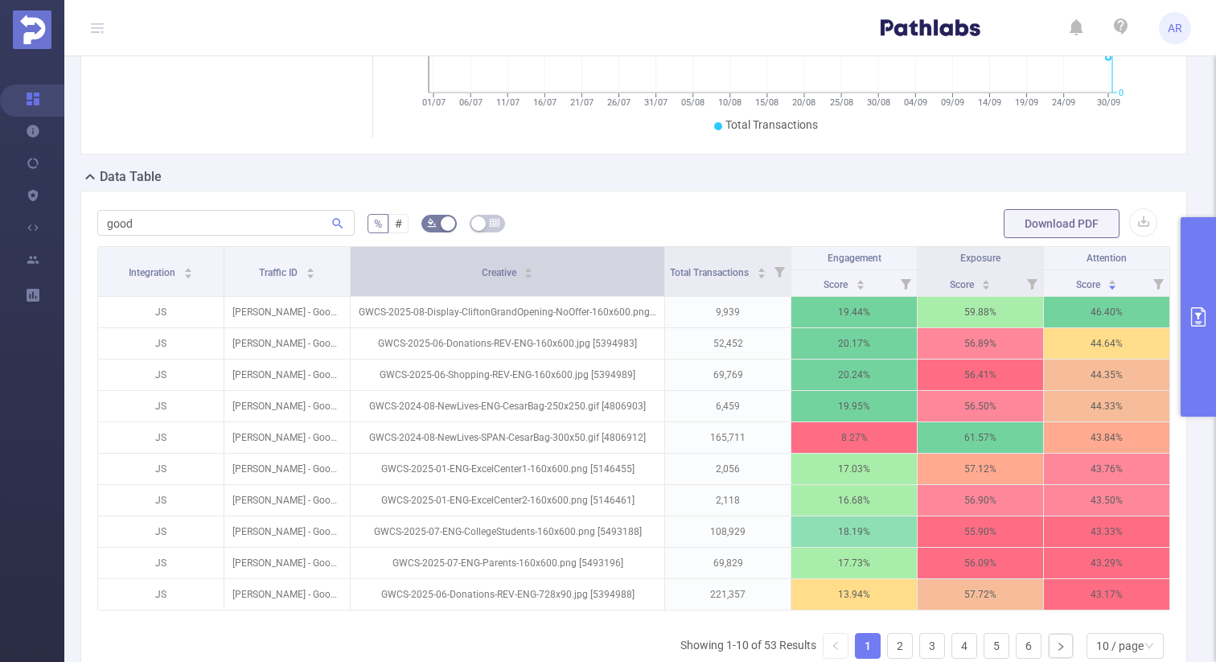
drag, startPoint x: 619, startPoint y: 261, endPoint x: 657, endPoint y: 265, distance: 37.9
click at [657, 265] on th "Creative" at bounding box center [508, 272] width 314 height 50
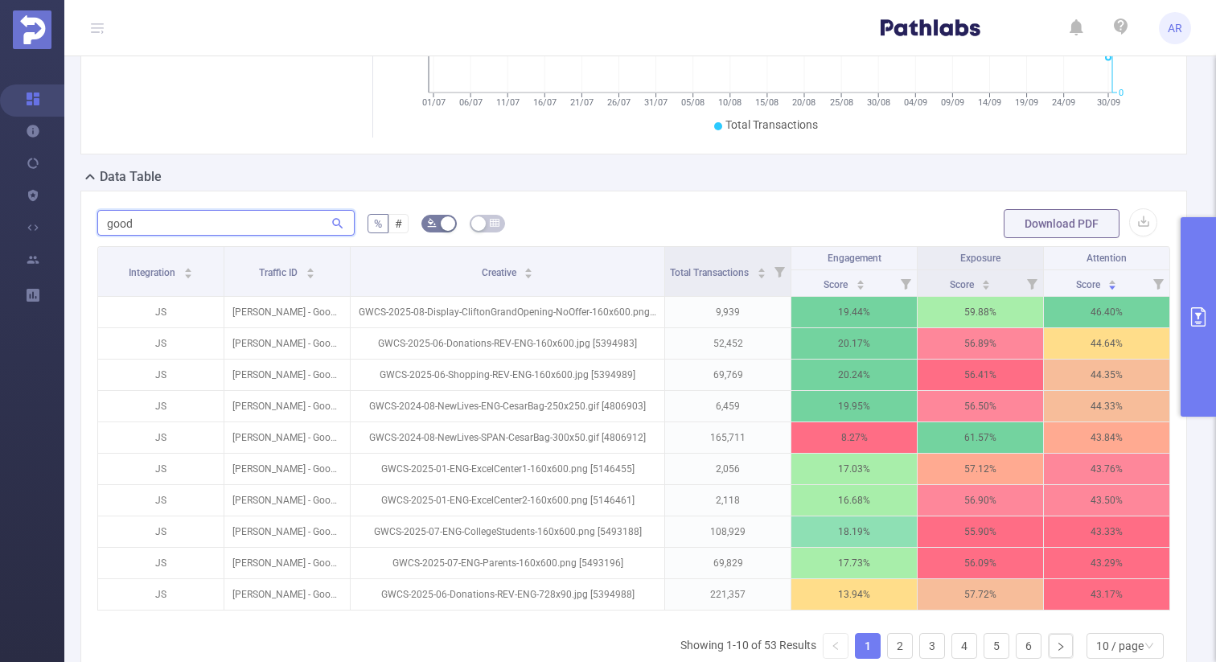
click at [210, 224] on input "good" at bounding box center [225, 223] width 257 height 26
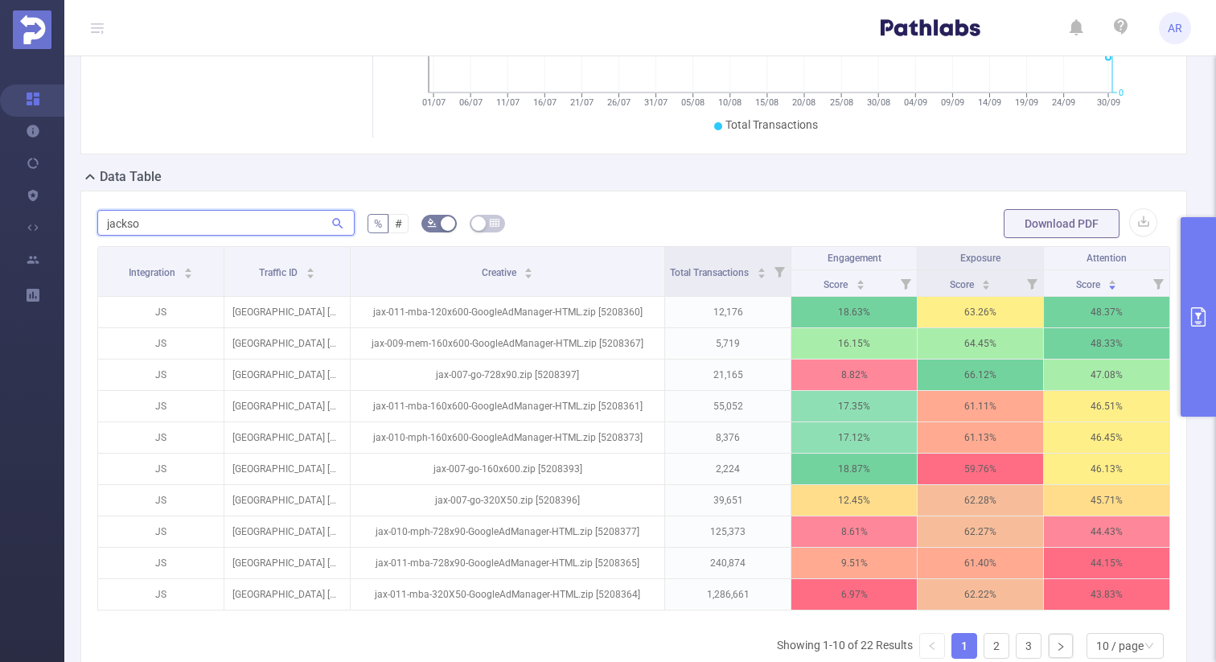
click at [224, 225] on input "jackso" at bounding box center [225, 223] width 257 height 26
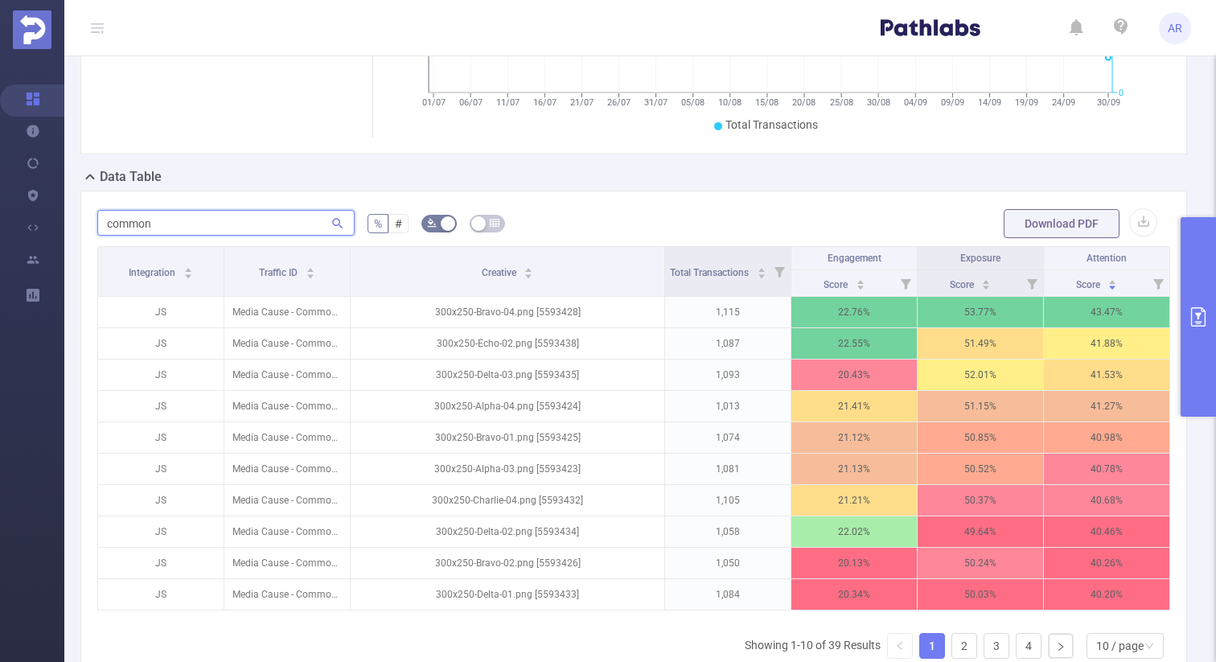
click at [126, 227] on input "common" at bounding box center [225, 223] width 257 height 26
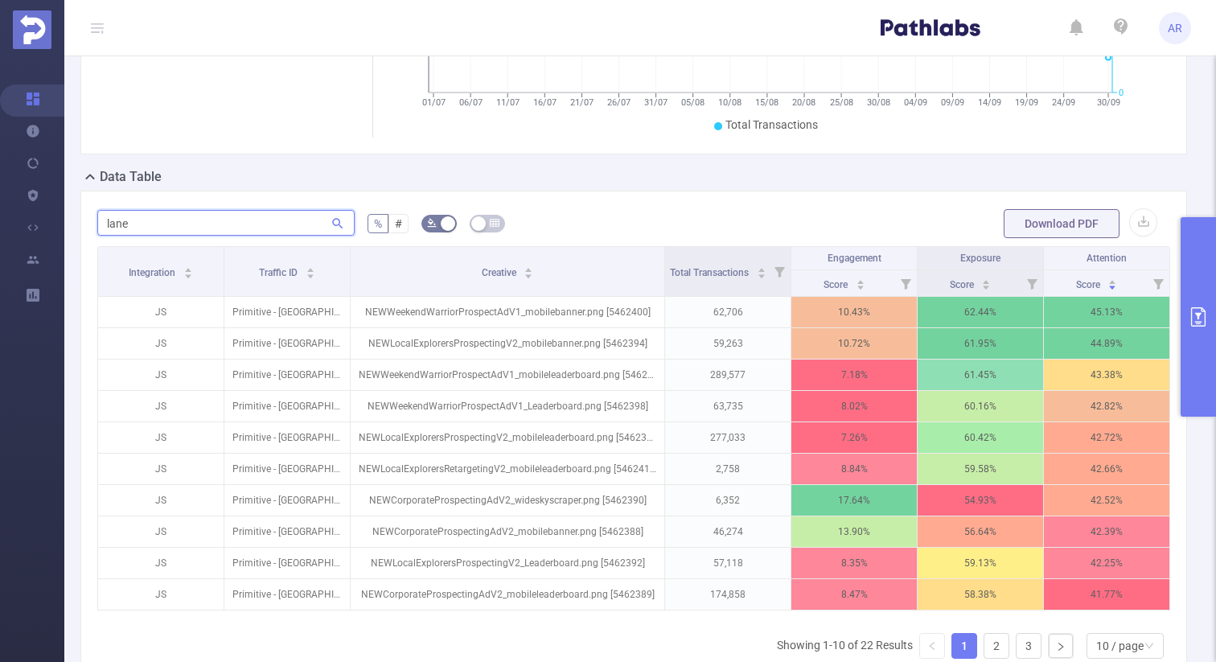
click at [176, 224] on input "lane" at bounding box center [225, 223] width 257 height 26
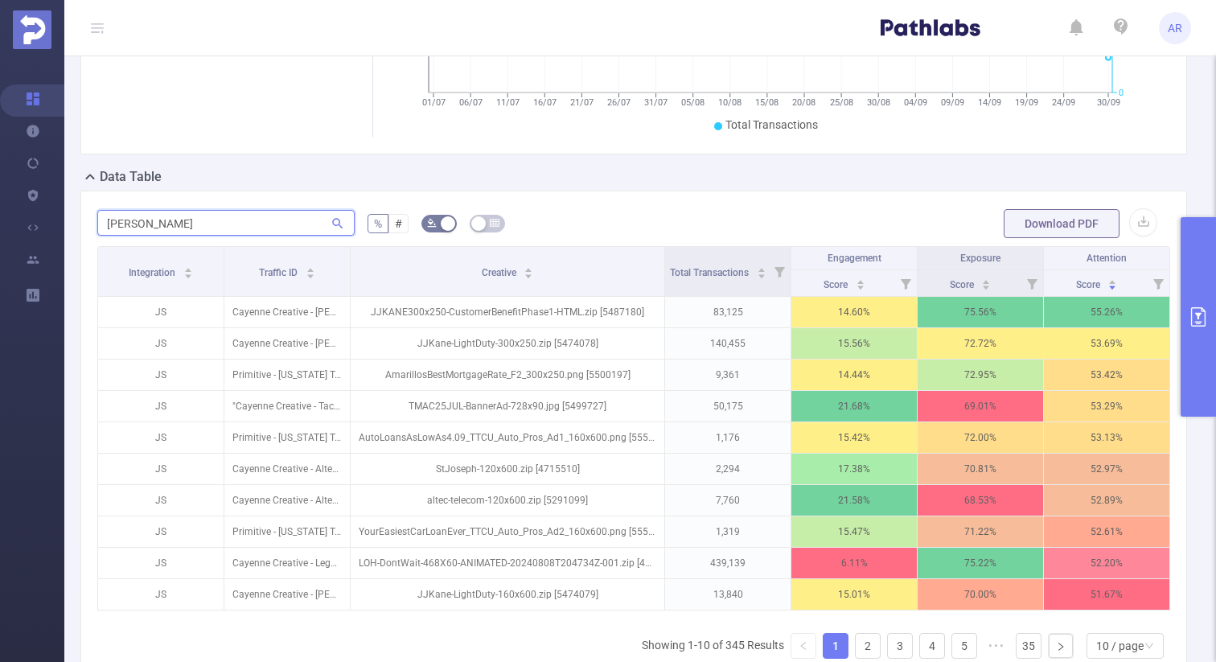
scroll to position [248, 0]
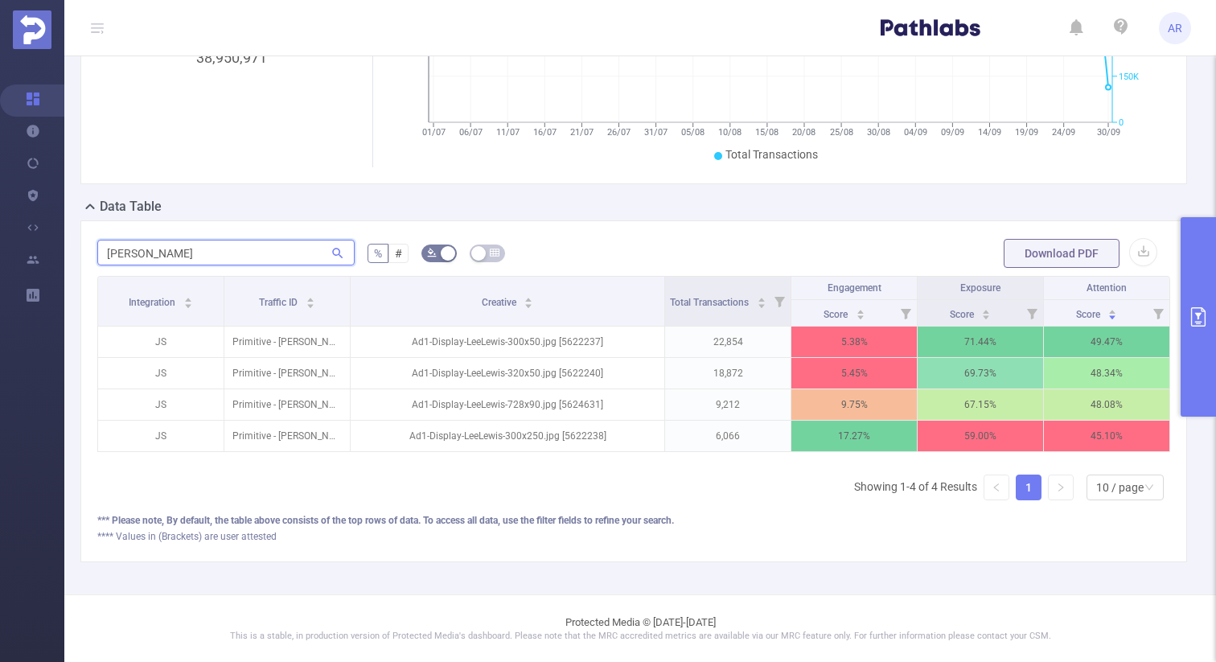
click at [118, 253] on input "[PERSON_NAME]" at bounding box center [225, 253] width 257 height 26
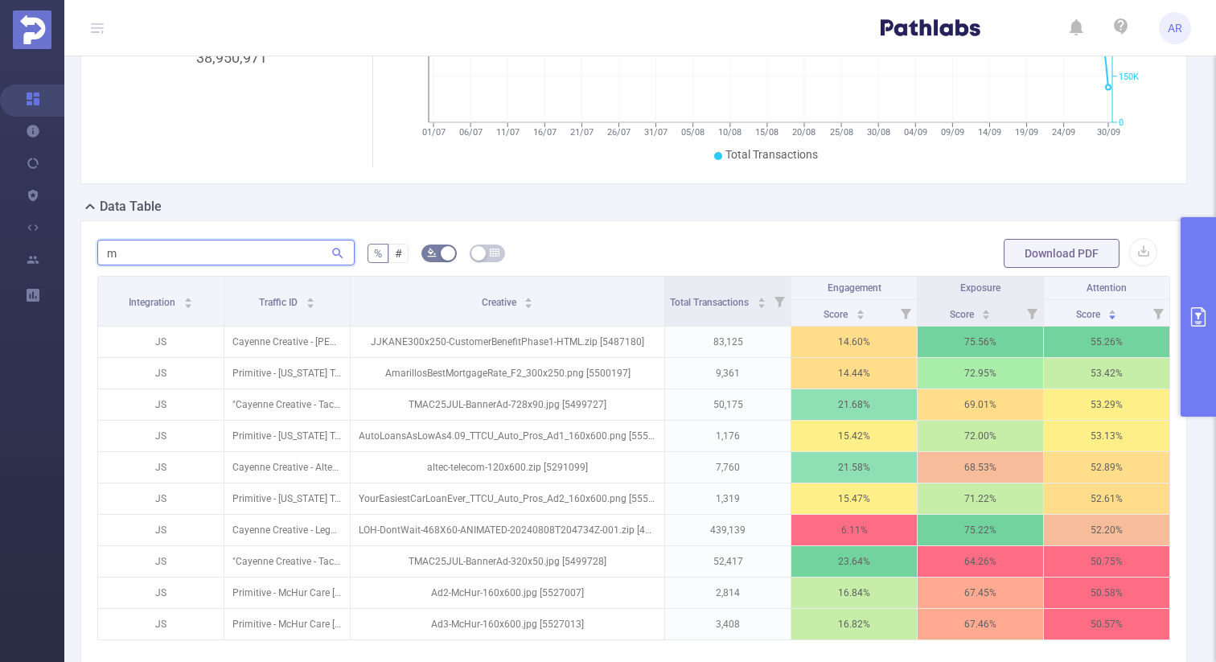
scroll to position [278, 0]
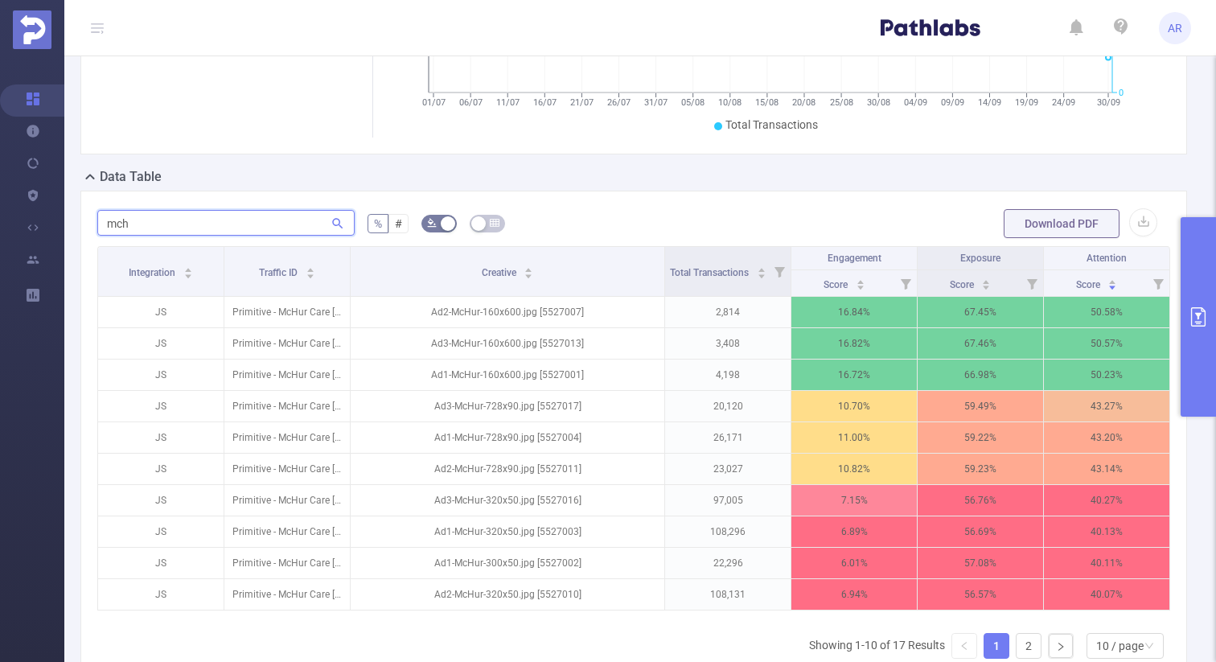
click at [139, 218] on input "mch" at bounding box center [225, 223] width 257 height 26
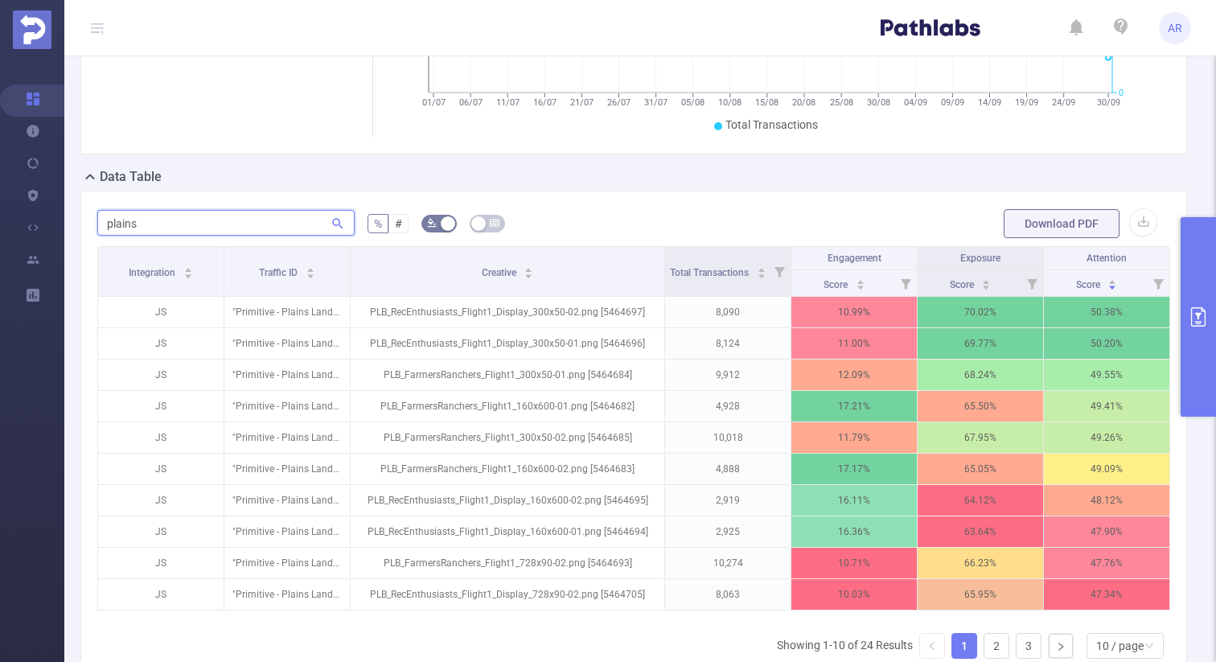
click at [159, 216] on input "plains" at bounding box center [225, 223] width 257 height 26
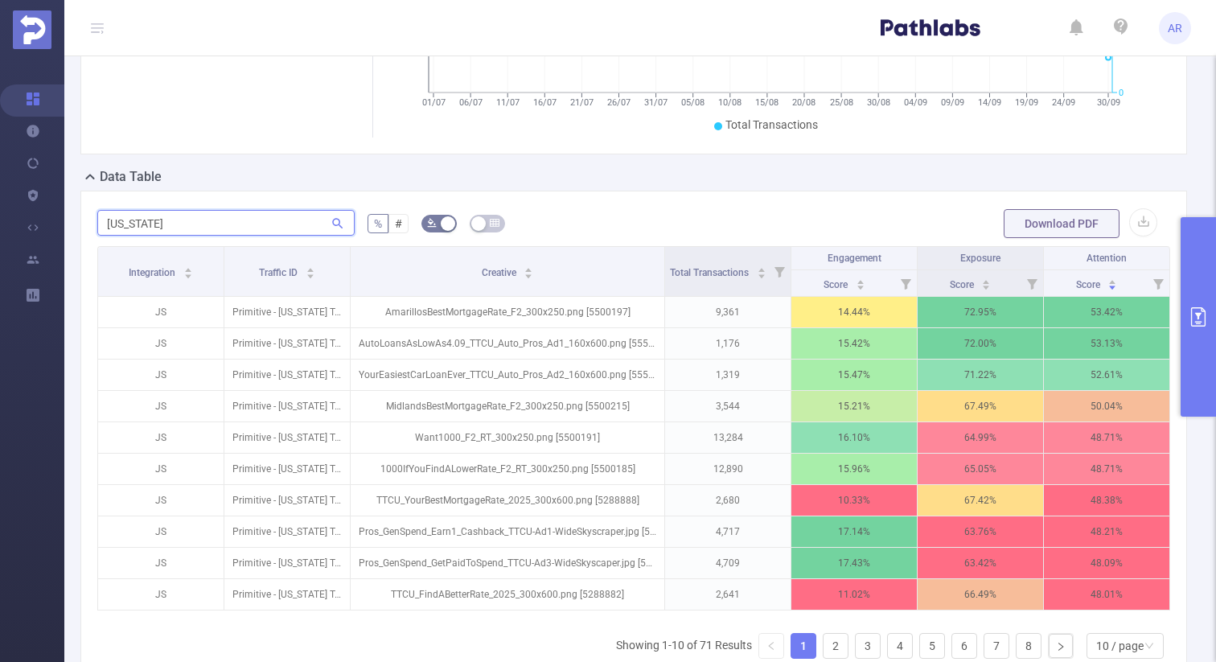
click at [197, 215] on input "[US_STATE]" at bounding box center [225, 223] width 257 height 26
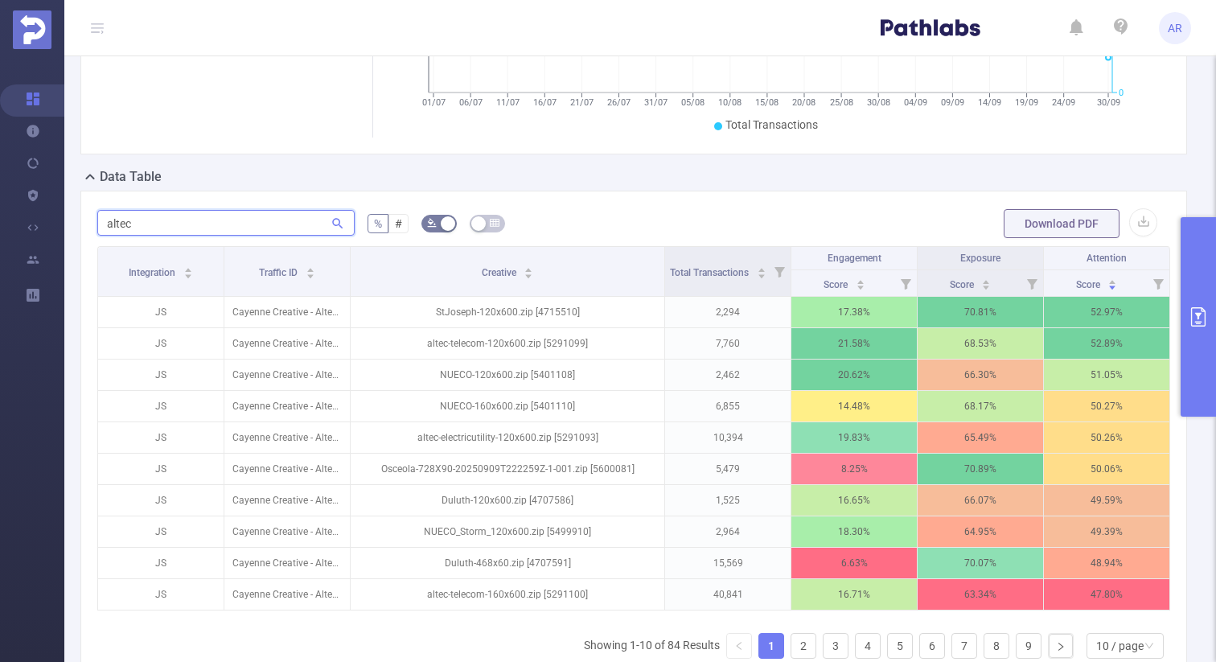
click at [125, 216] on input "altec" at bounding box center [225, 223] width 257 height 26
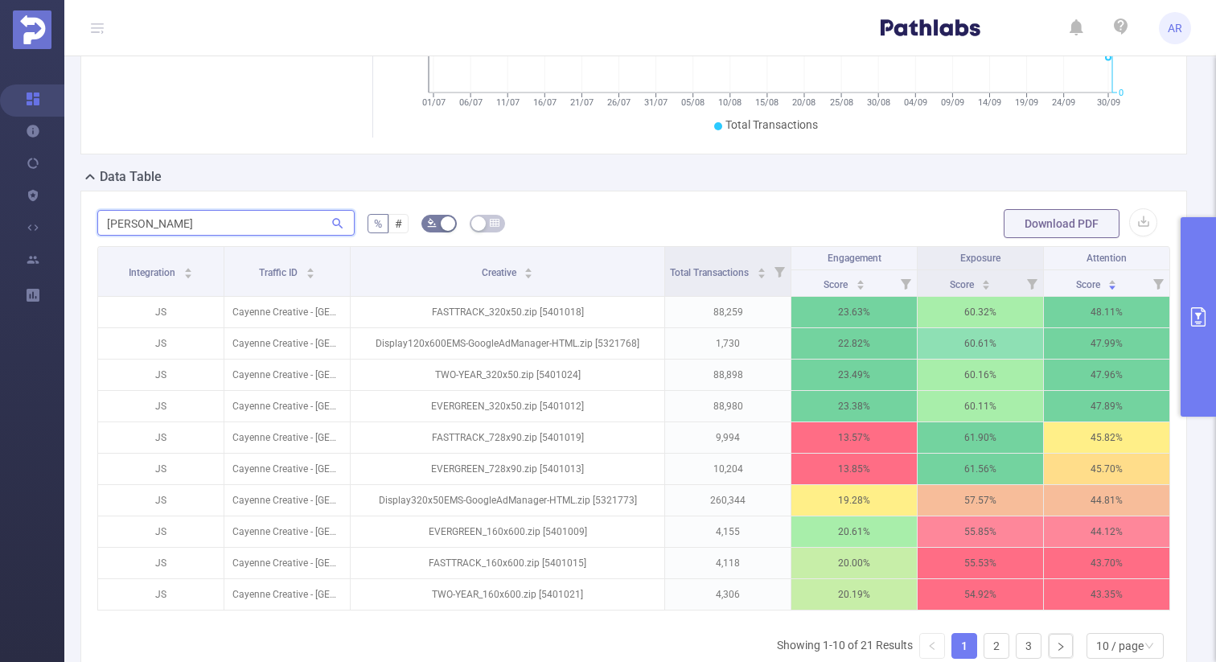
click at [158, 219] on input "[PERSON_NAME]" at bounding box center [225, 223] width 257 height 26
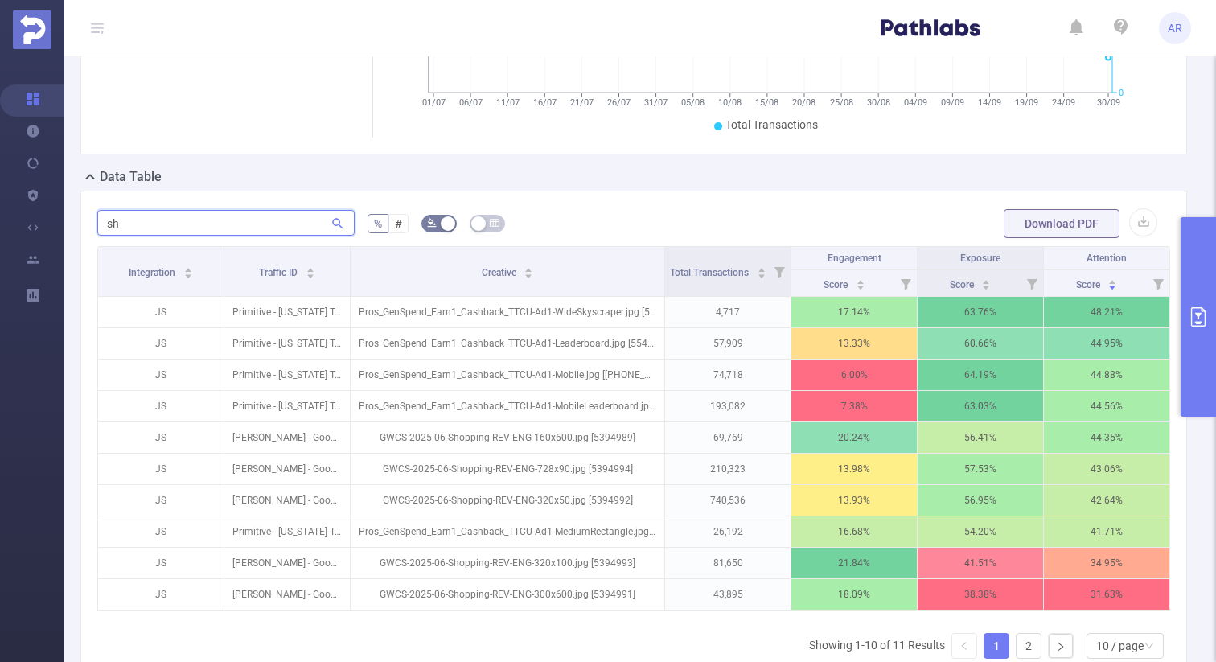
type input "s"
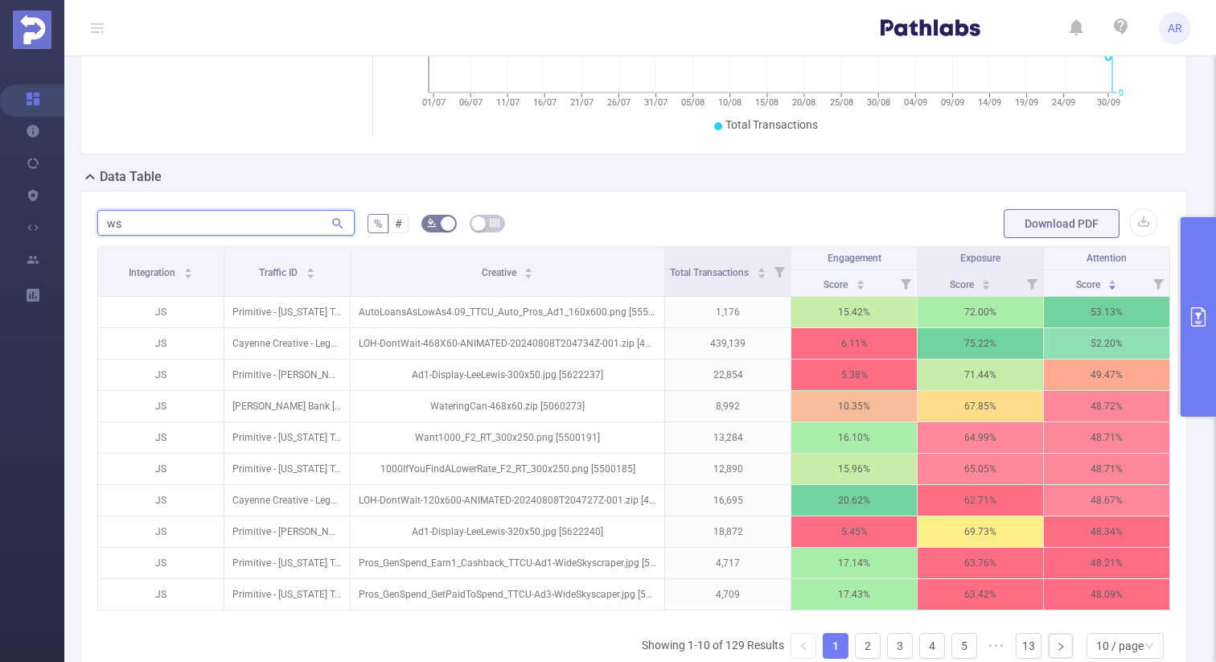
scroll to position [206, 0]
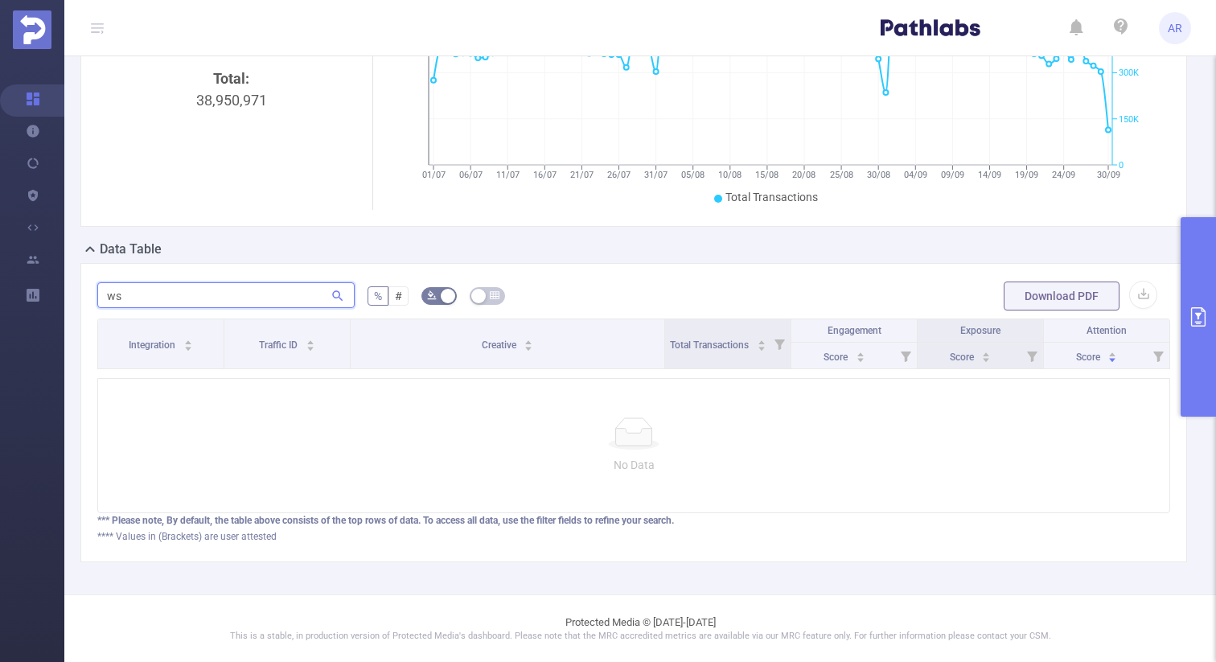
type input "w"
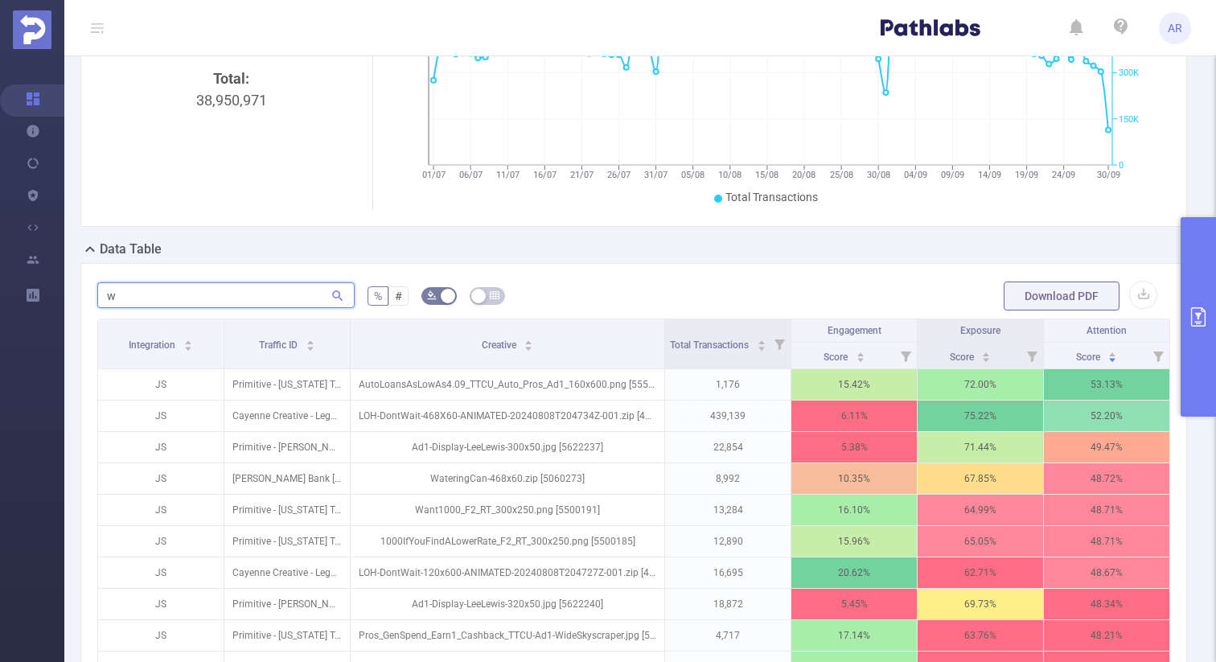
scroll to position [278, 0]
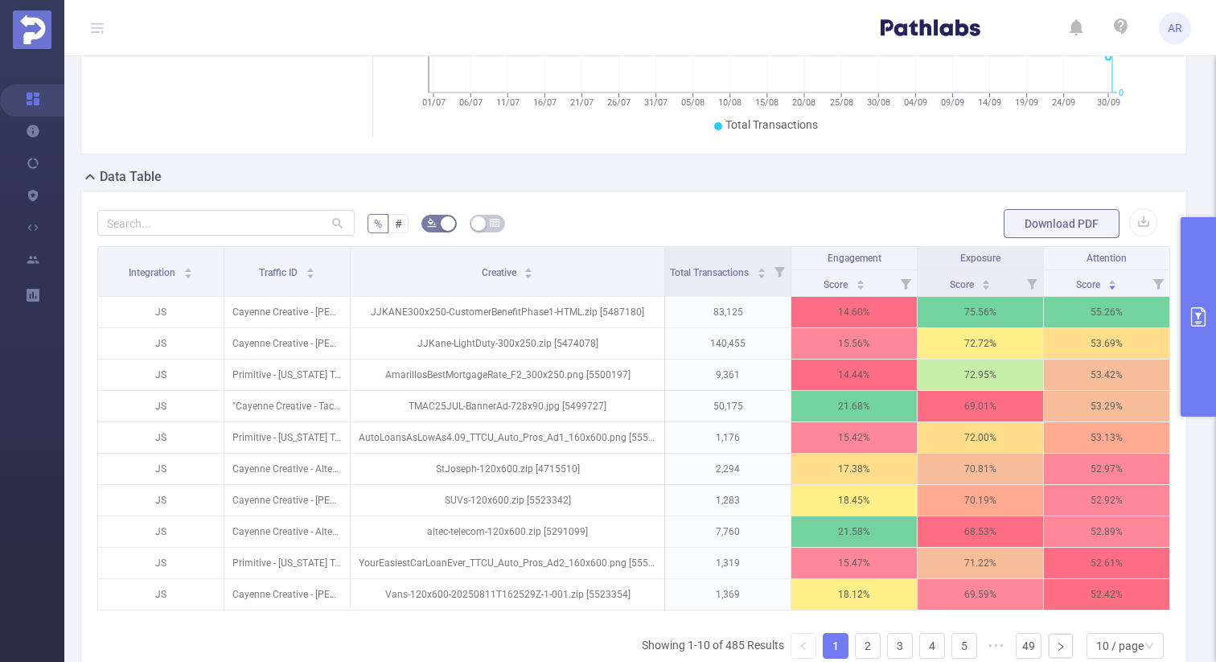
click at [1190, 258] on button "primary" at bounding box center [1198, 316] width 35 height 199
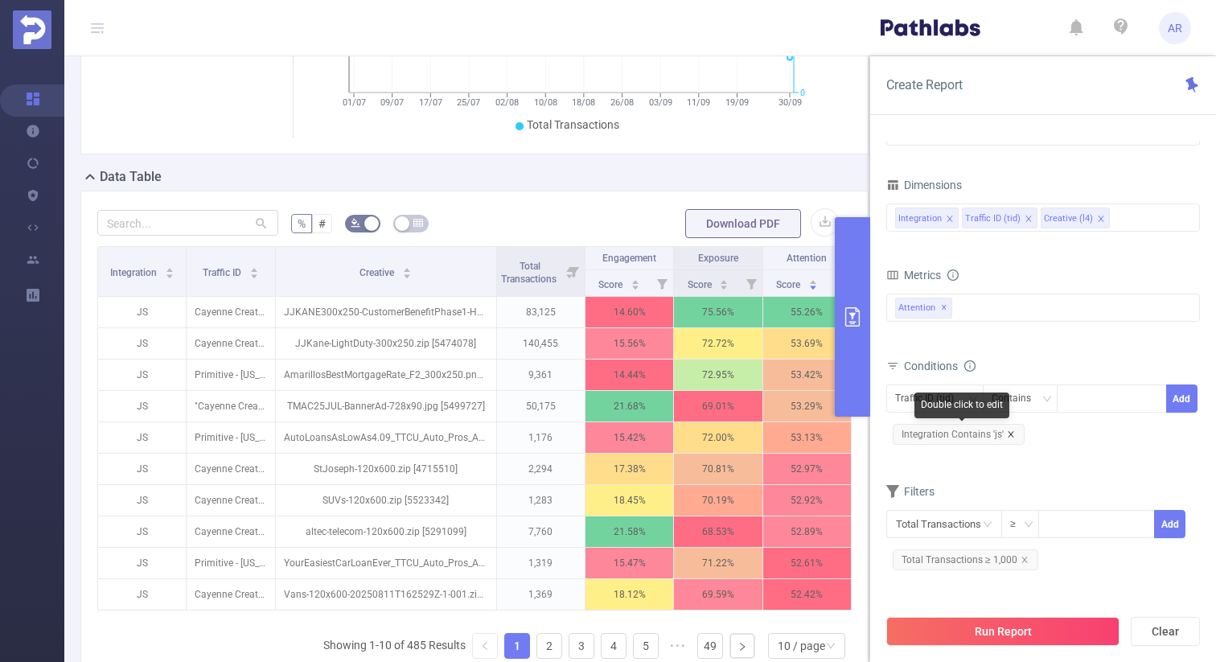
click at [1011, 433] on icon "icon: close" at bounding box center [1011, 434] width 8 height 8
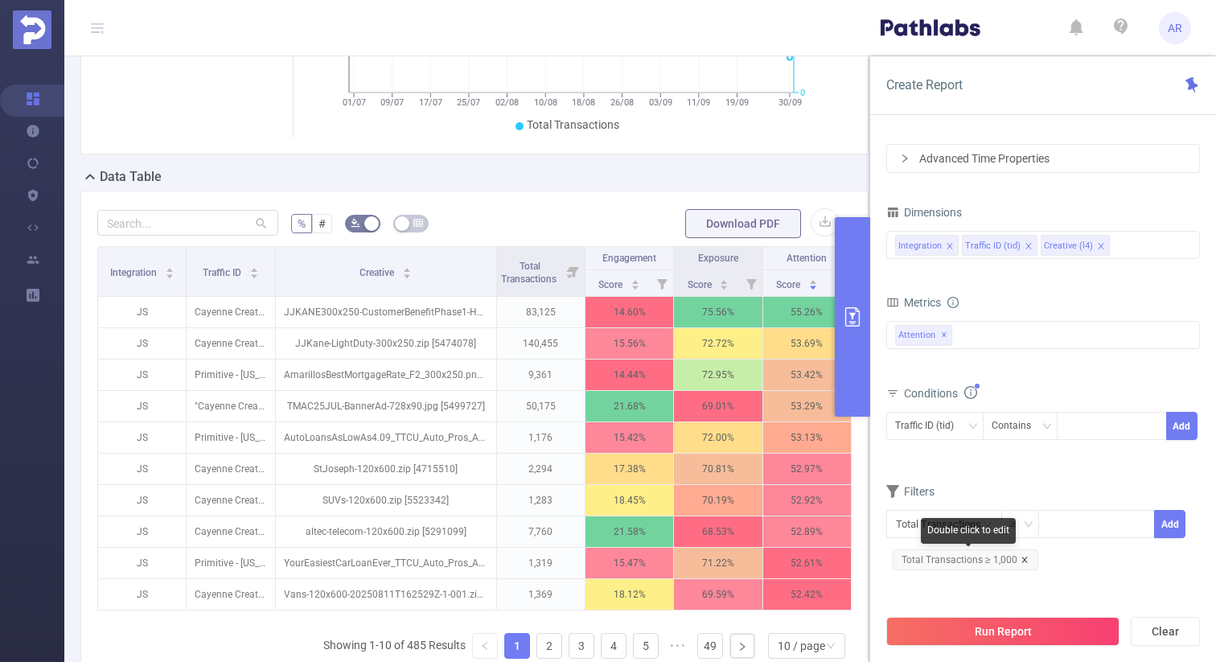
click at [1022, 558] on icon "icon: close" at bounding box center [1024, 559] width 6 height 6
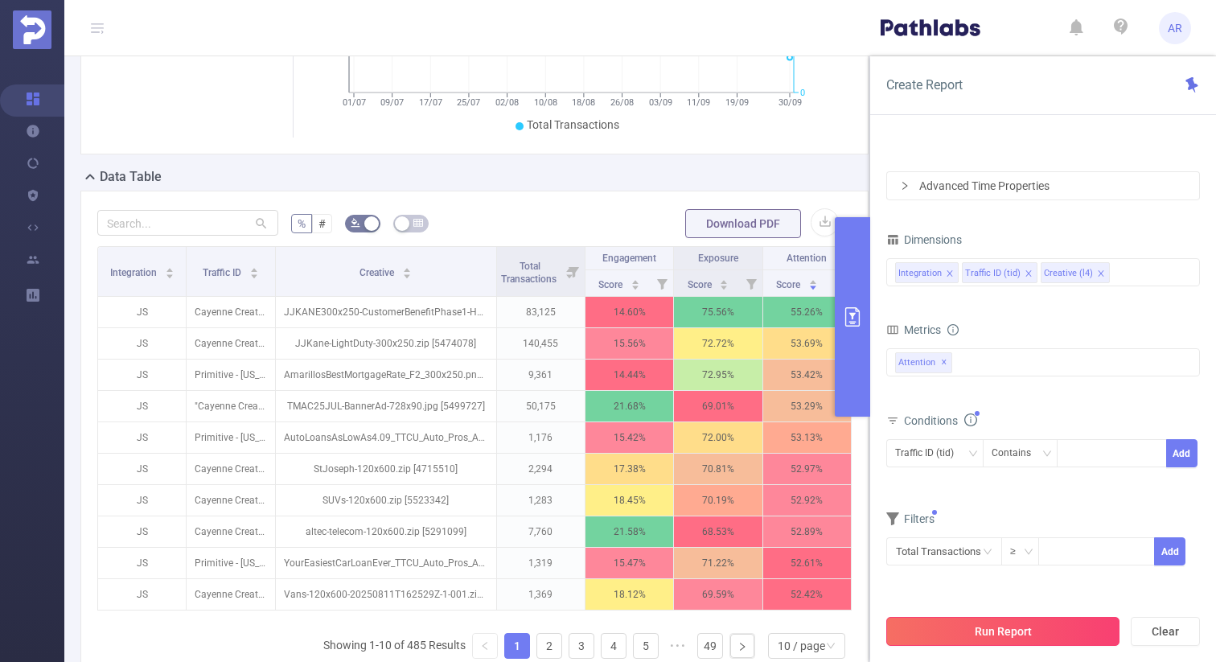
click at [996, 629] on button "Run Report" at bounding box center [1002, 631] width 233 height 29
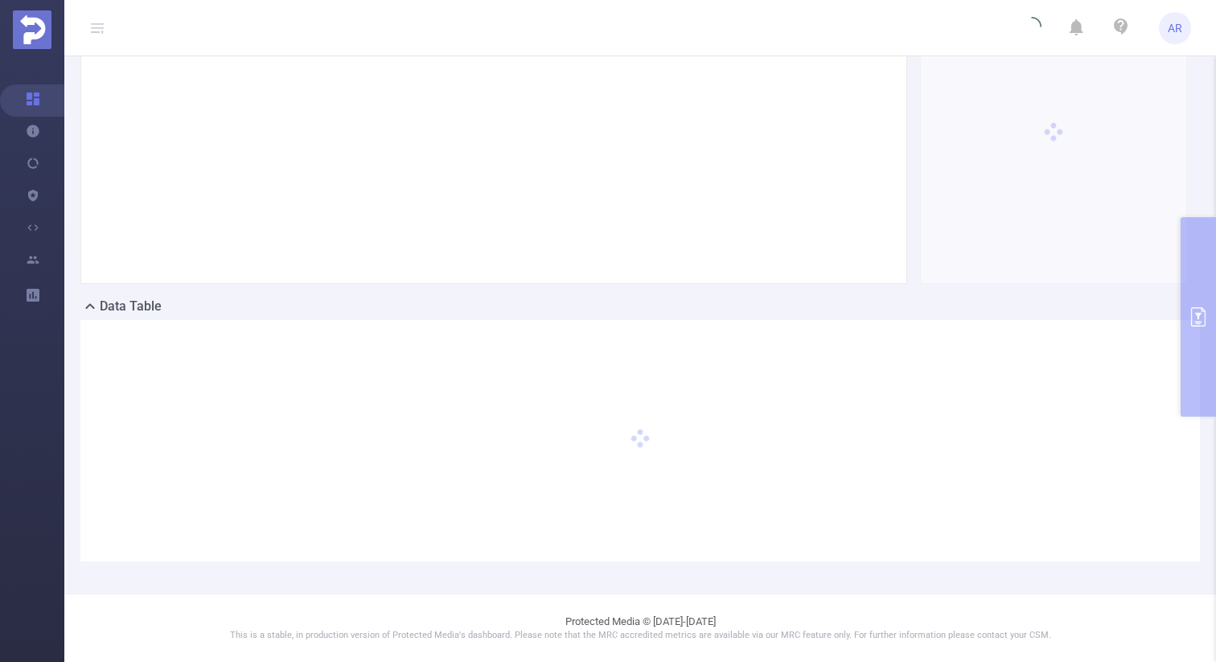
scroll to position [148, 0]
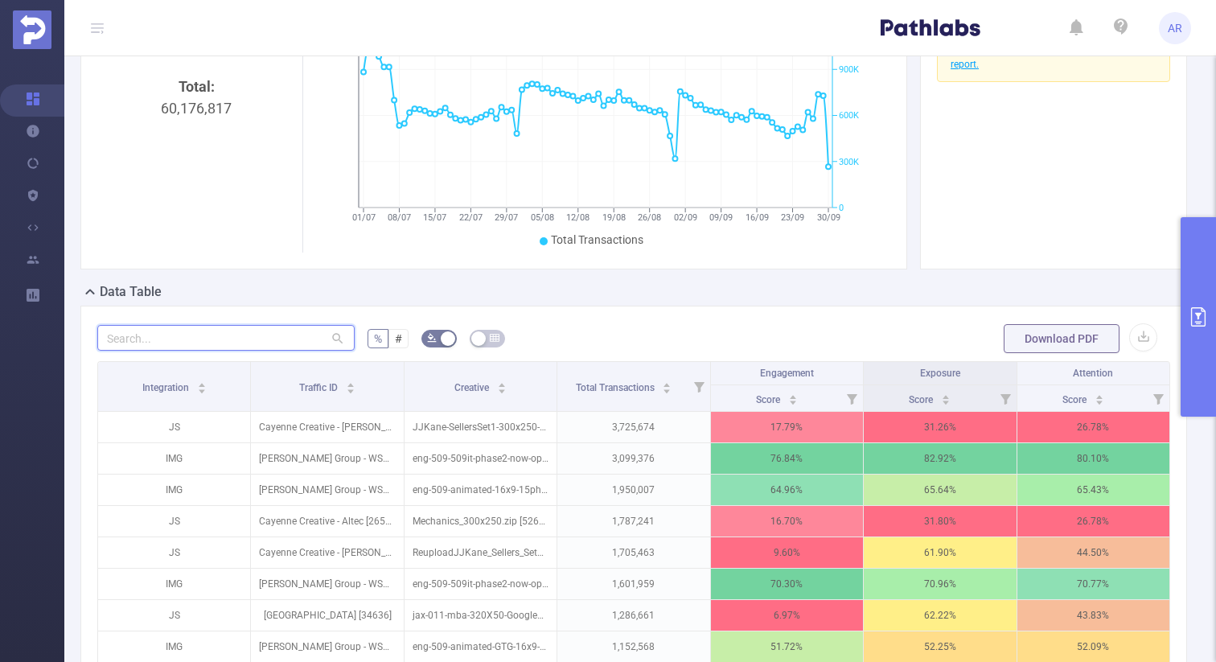
click at [239, 351] on input "text" at bounding box center [225, 338] width 257 height 26
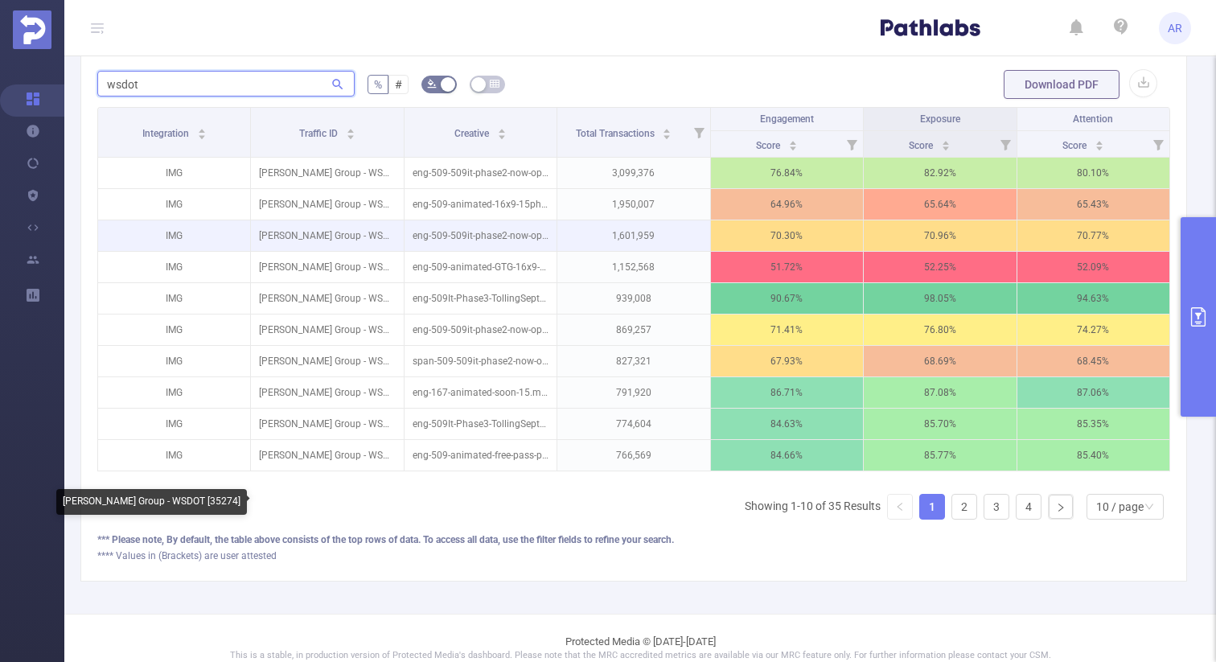
scroll to position [405, 0]
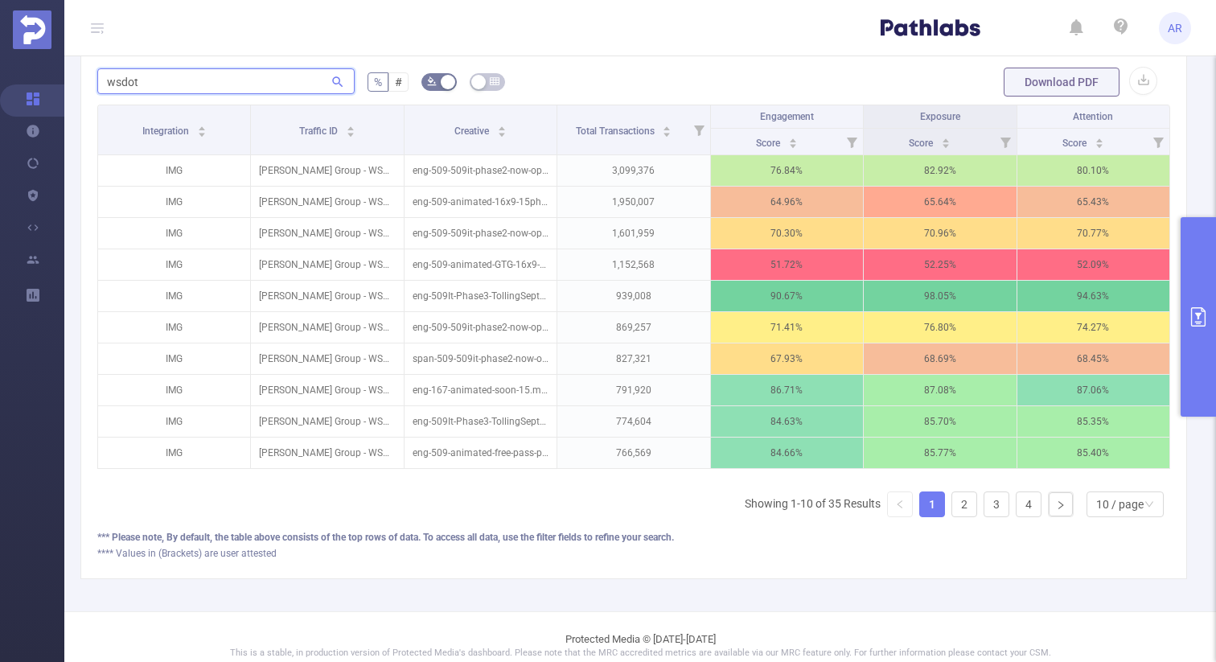
type input "wsdot"
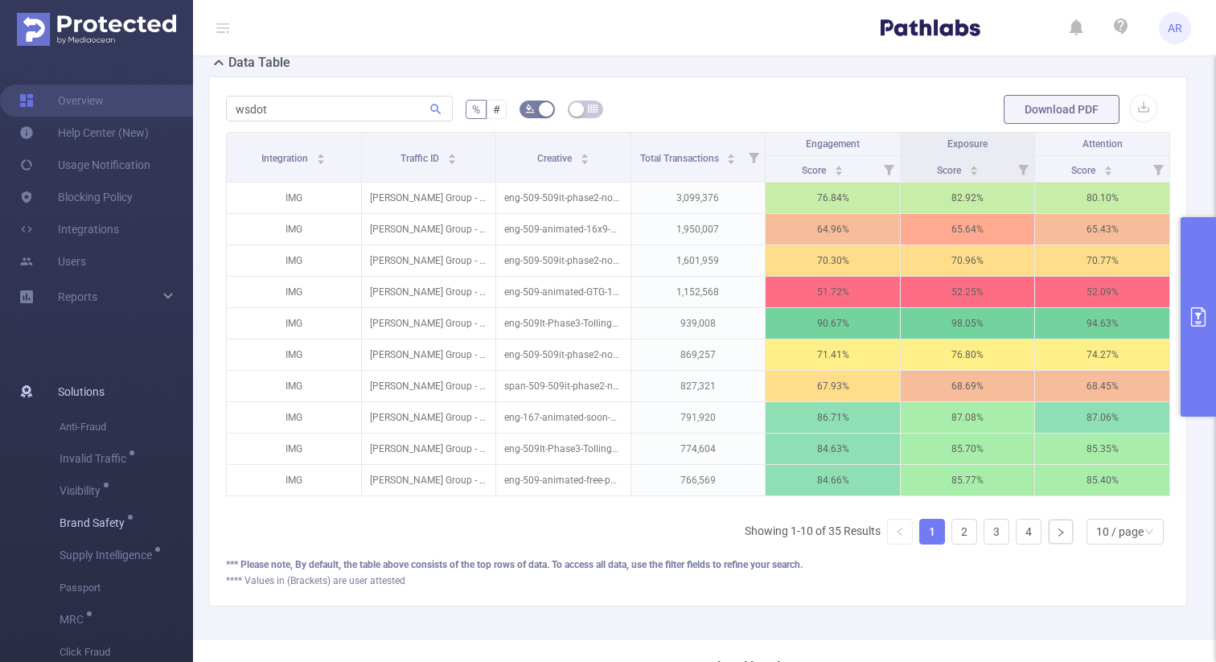
click at [23, 529] on li "Brand Safety" at bounding box center [96, 523] width 193 height 32
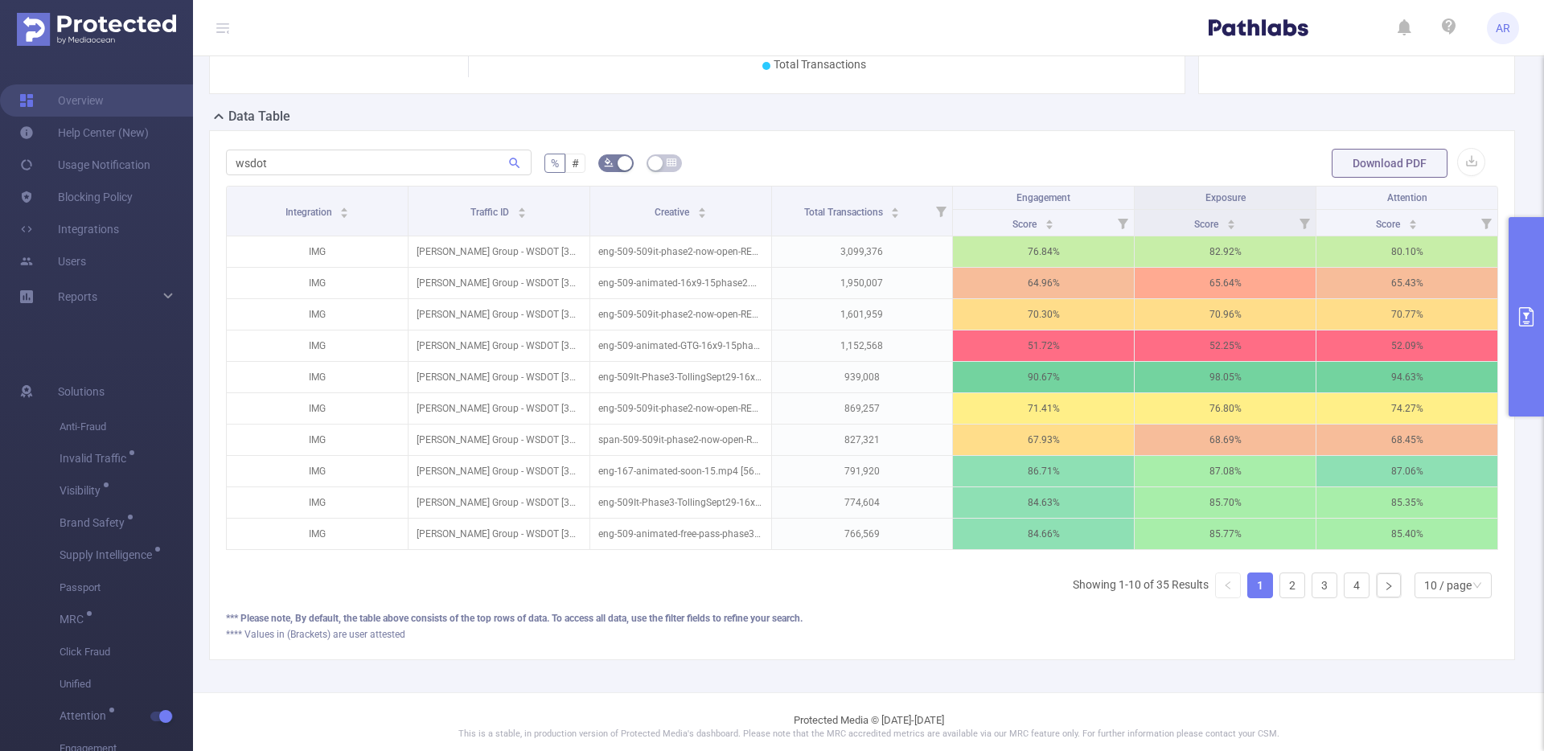
scroll to position [321, 0]
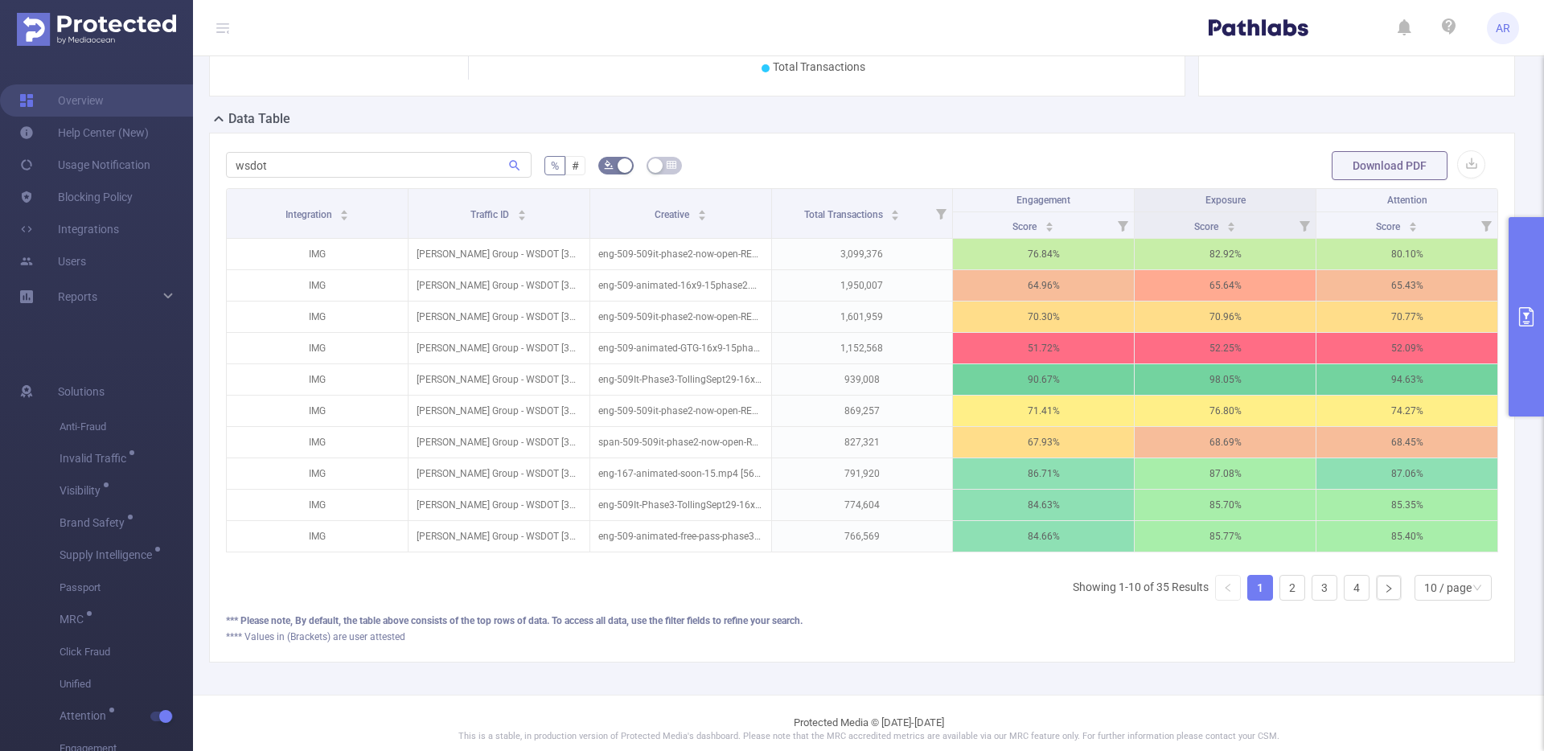
click at [1215, 260] on button "primary" at bounding box center [1526, 316] width 35 height 199
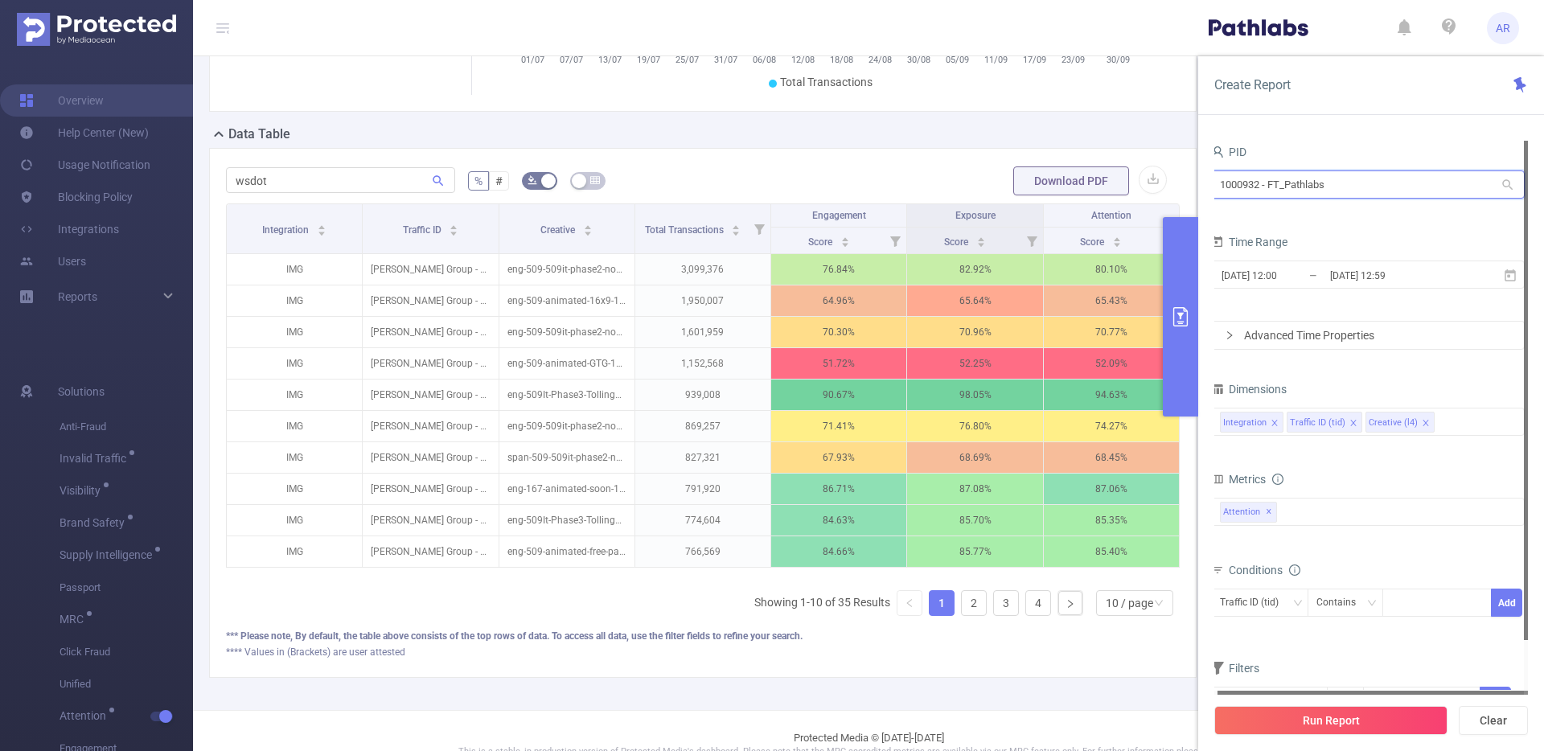
click at [1215, 170] on input "1000932 - FT_Pathlabs" at bounding box center [1368, 184] width 314 height 28
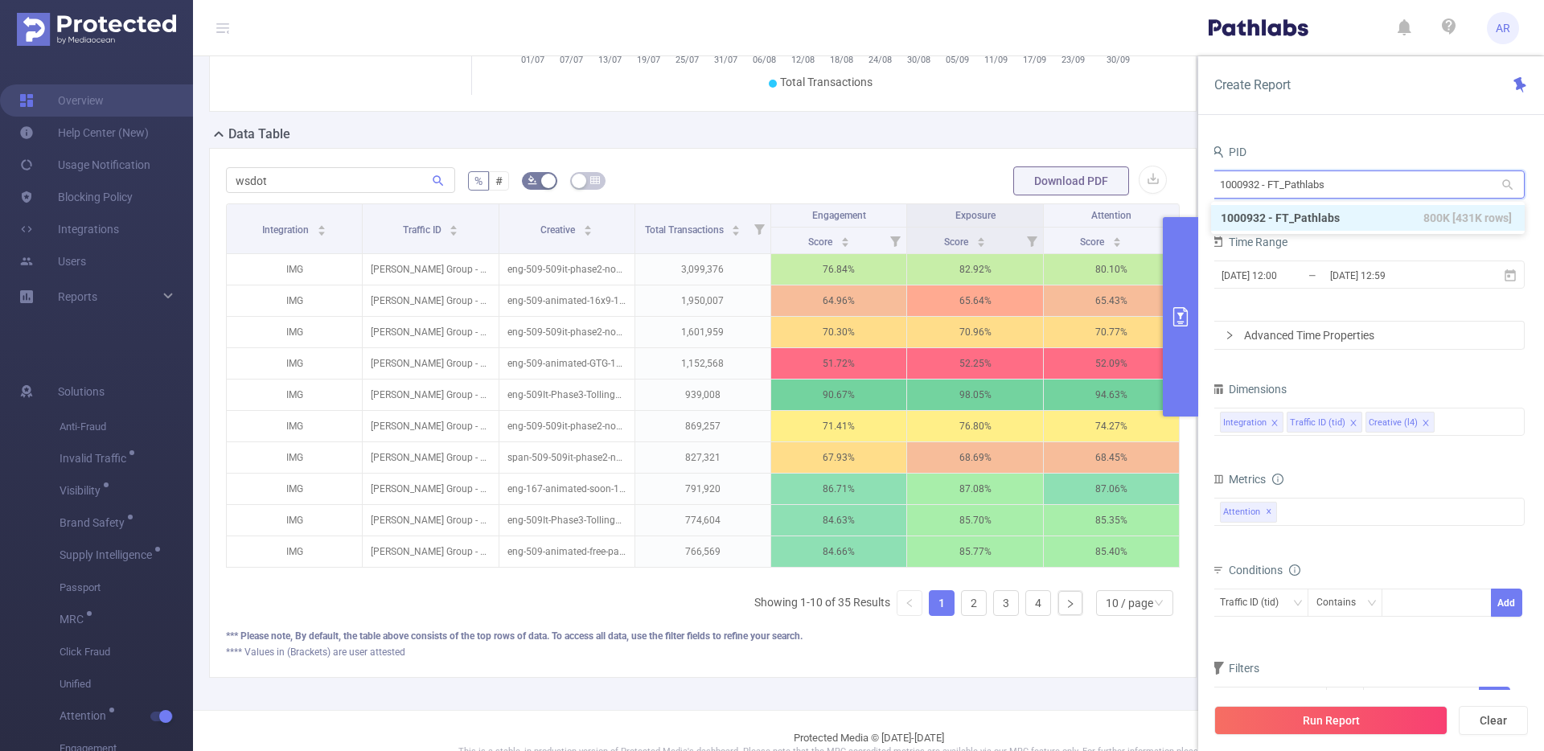
click at [1215, 177] on input "1000932 - FT_Pathlabs" at bounding box center [1368, 184] width 314 height 28
type input "planni"
click at [1215, 234] on li "1000958 - E-Planning 9.22M [801K rows]" at bounding box center [1368, 244] width 314 height 26
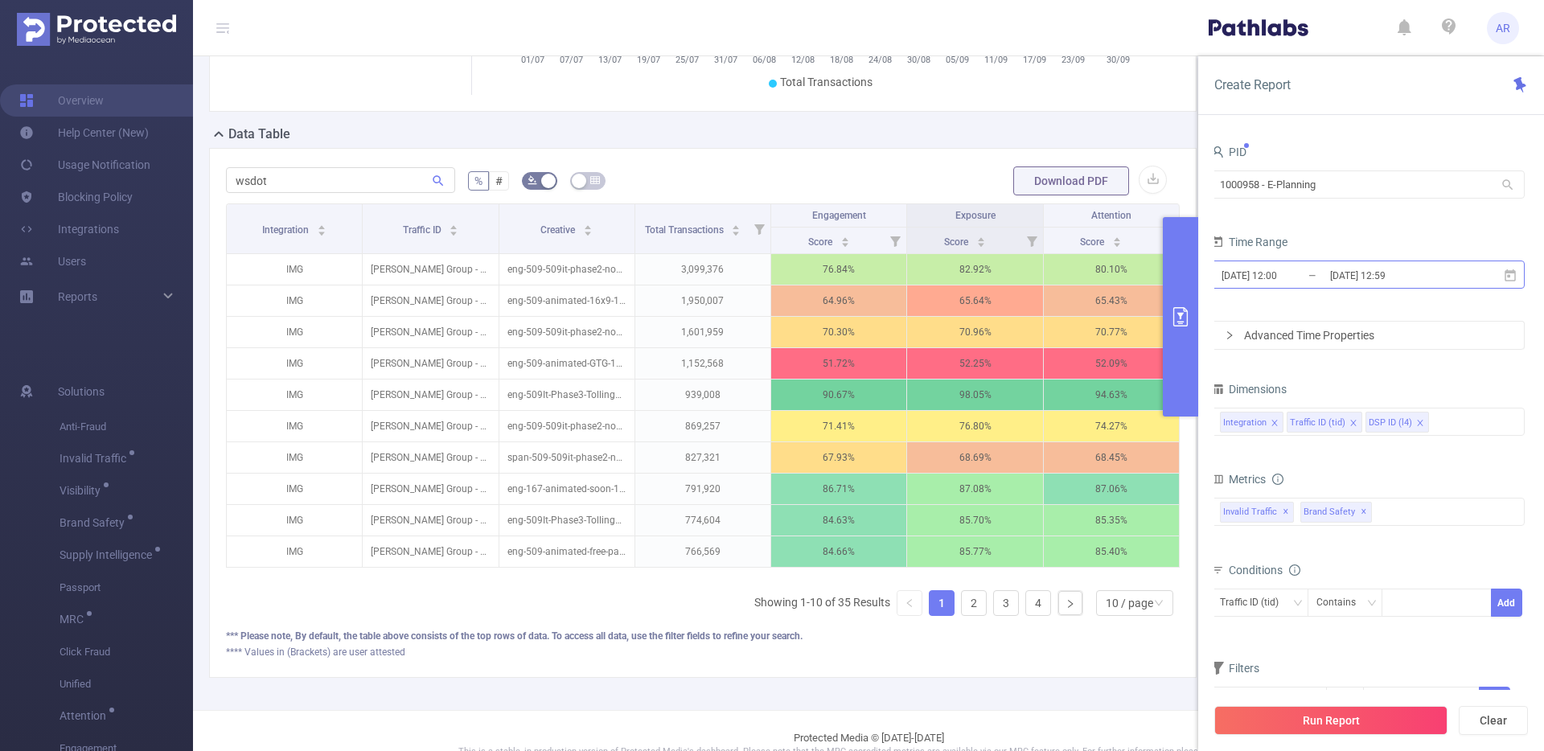
click at [1215, 276] on input "[DATE] 12:00" at bounding box center [1285, 276] width 130 height 22
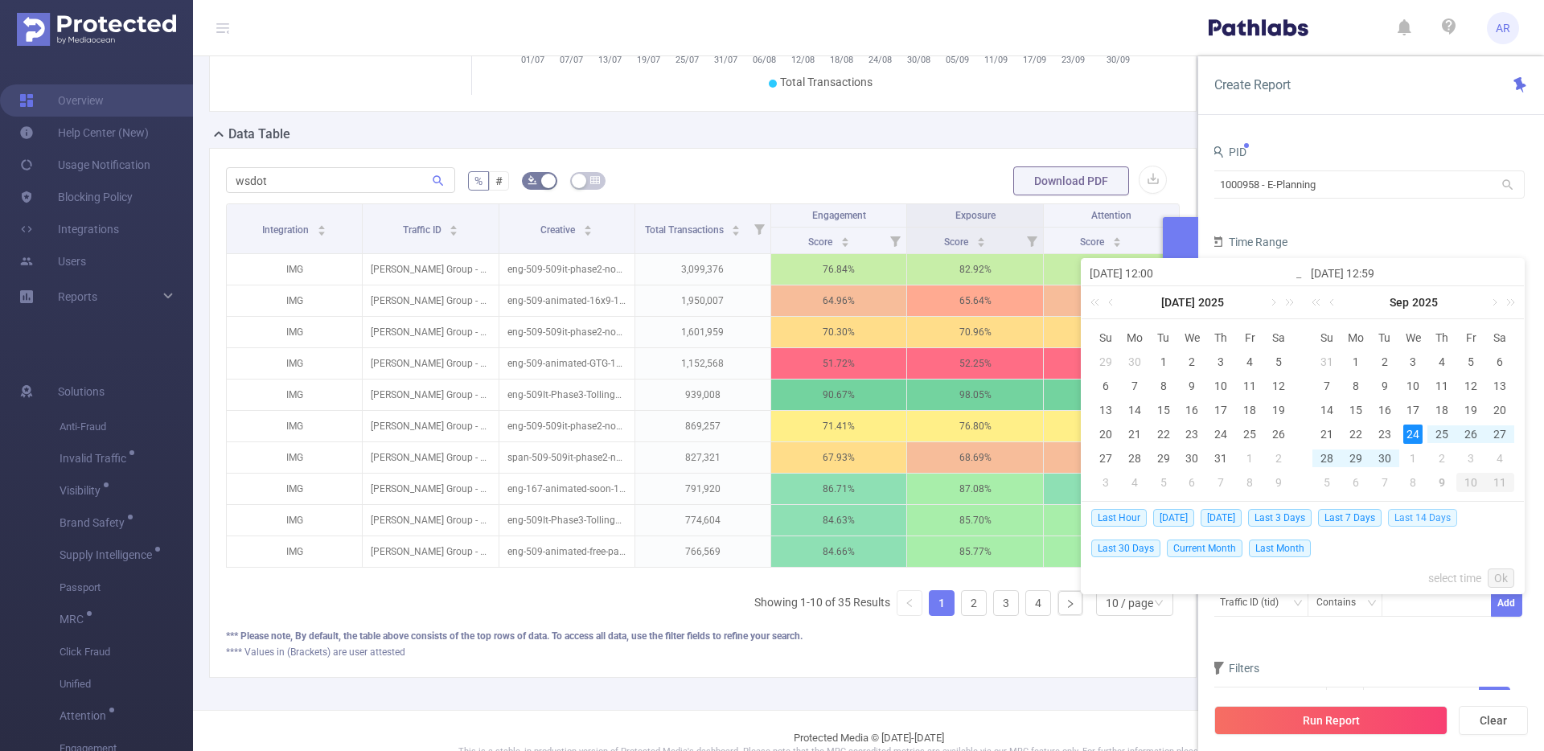
click at [1215, 519] on span "Last 14 Days" at bounding box center [1422, 518] width 69 height 18
type input "[DATE] 00:00"
type input "[DATE] 23:59"
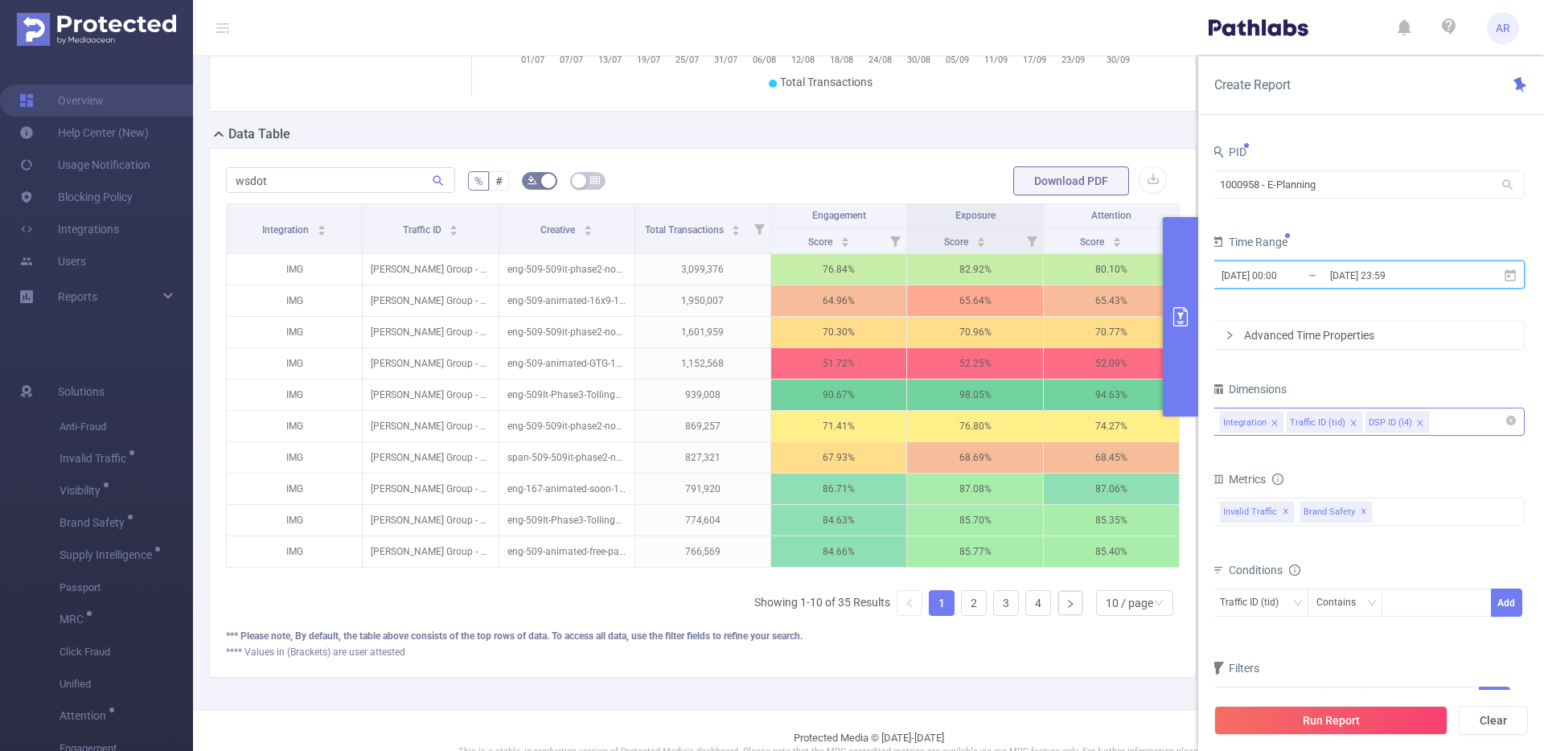
click at [1215, 424] on icon "icon: close" at bounding box center [1420, 423] width 8 height 8
click at [1215, 422] on icon "icon: close" at bounding box center [1353, 423] width 6 height 6
click at [1215, 429] on div "Integration" at bounding box center [1368, 422] width 296 height 27
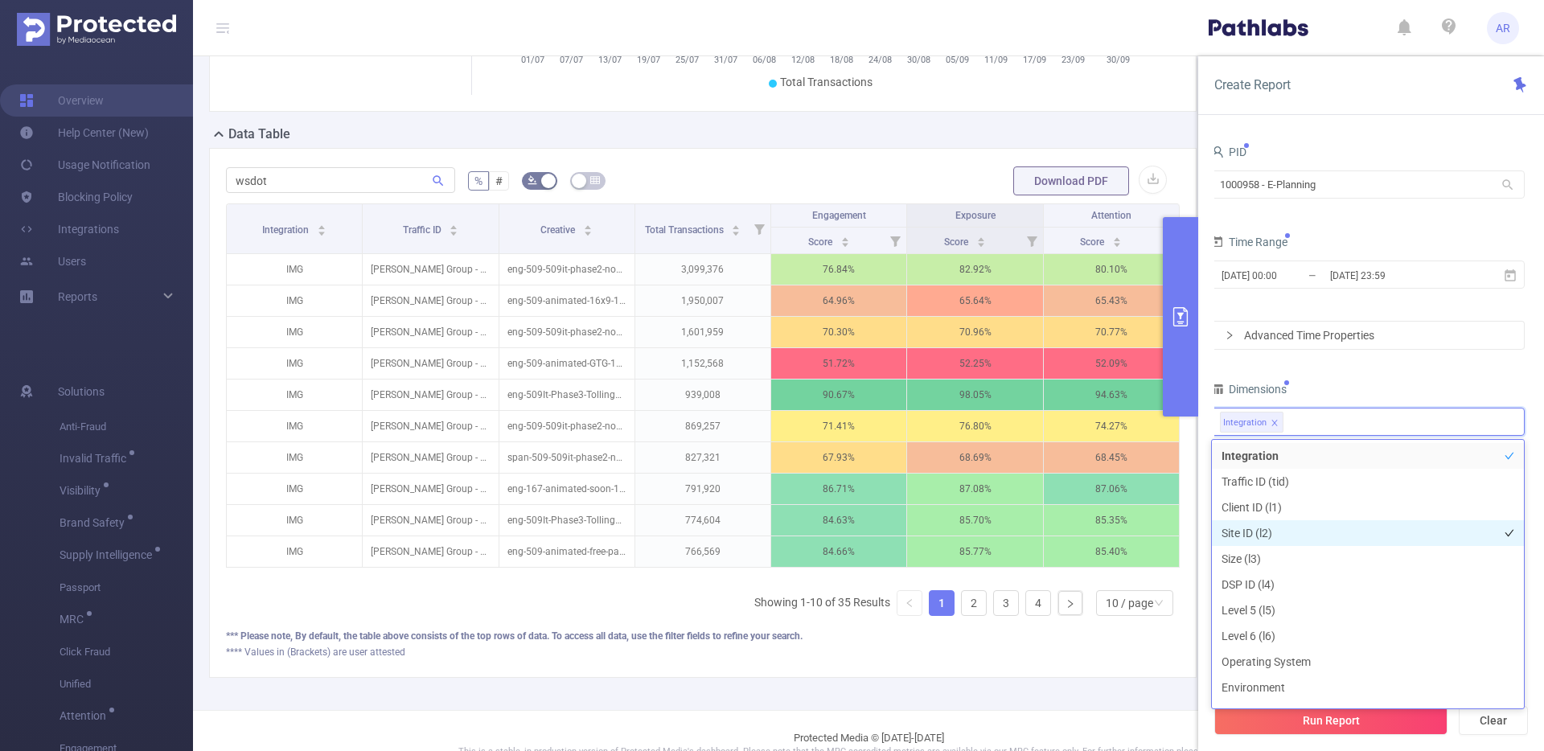
click at [1215, 532] on li "Site ID (l2)" at bounding box center [1368, 533] width 312 height 26
click at [1215, 385] on div "Dimensions" at bounding box center [1368, 391] width 314 height 27
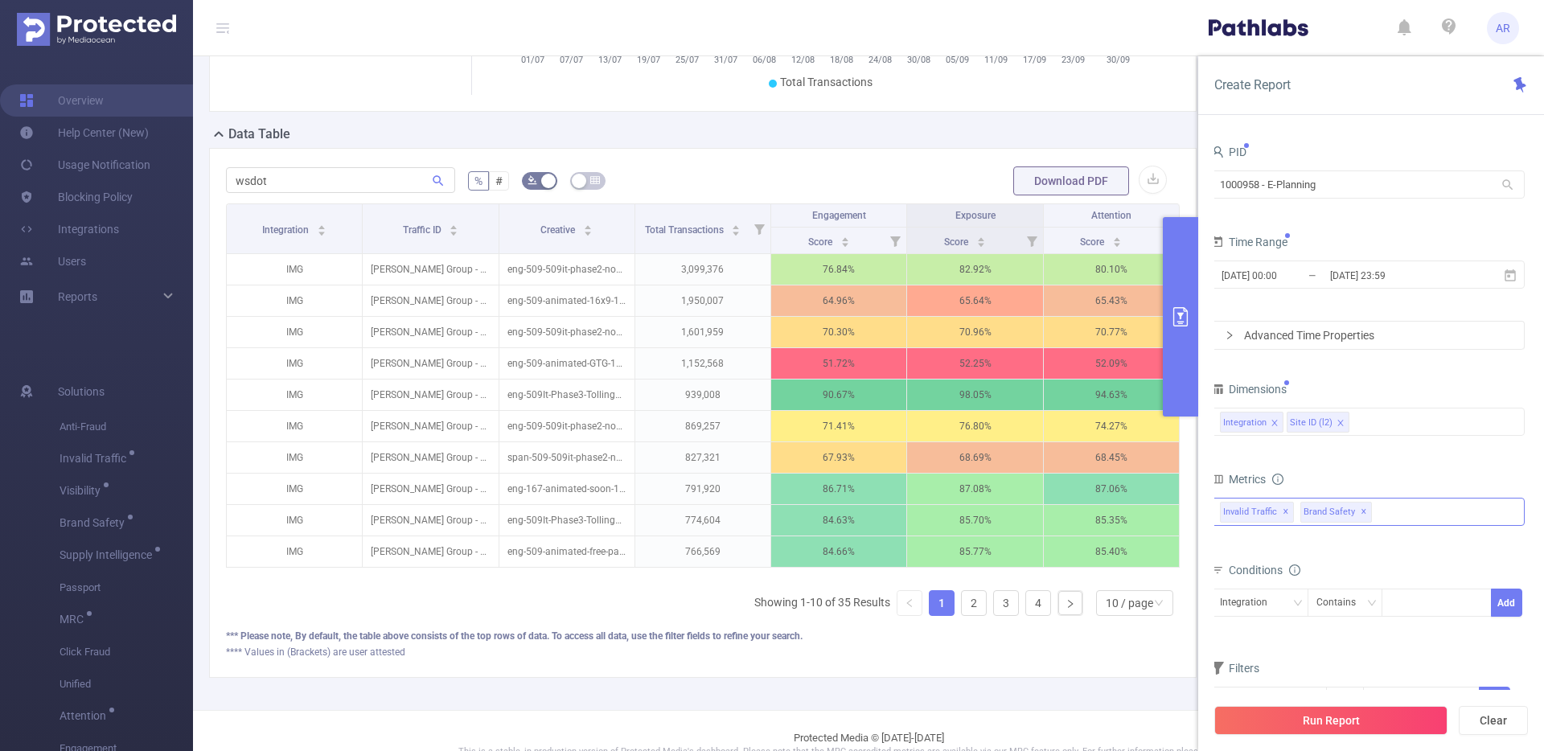
click at [1215, 511] on span "✕" at bounding box center [1364, 512] width 6 height 19
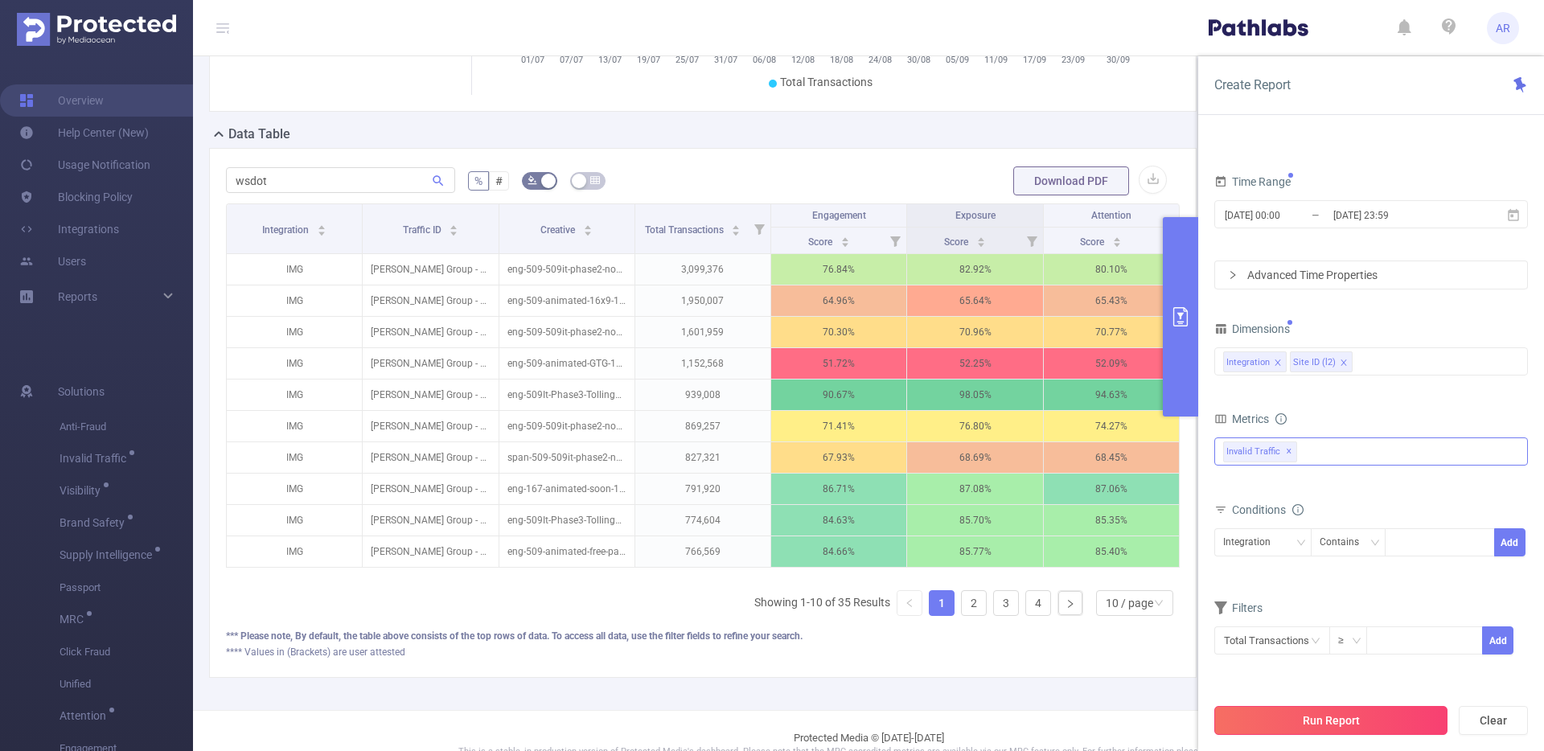
click at [1215, 661] on button "Run Report" at bounding box center [1330, 720] width 233 height 29
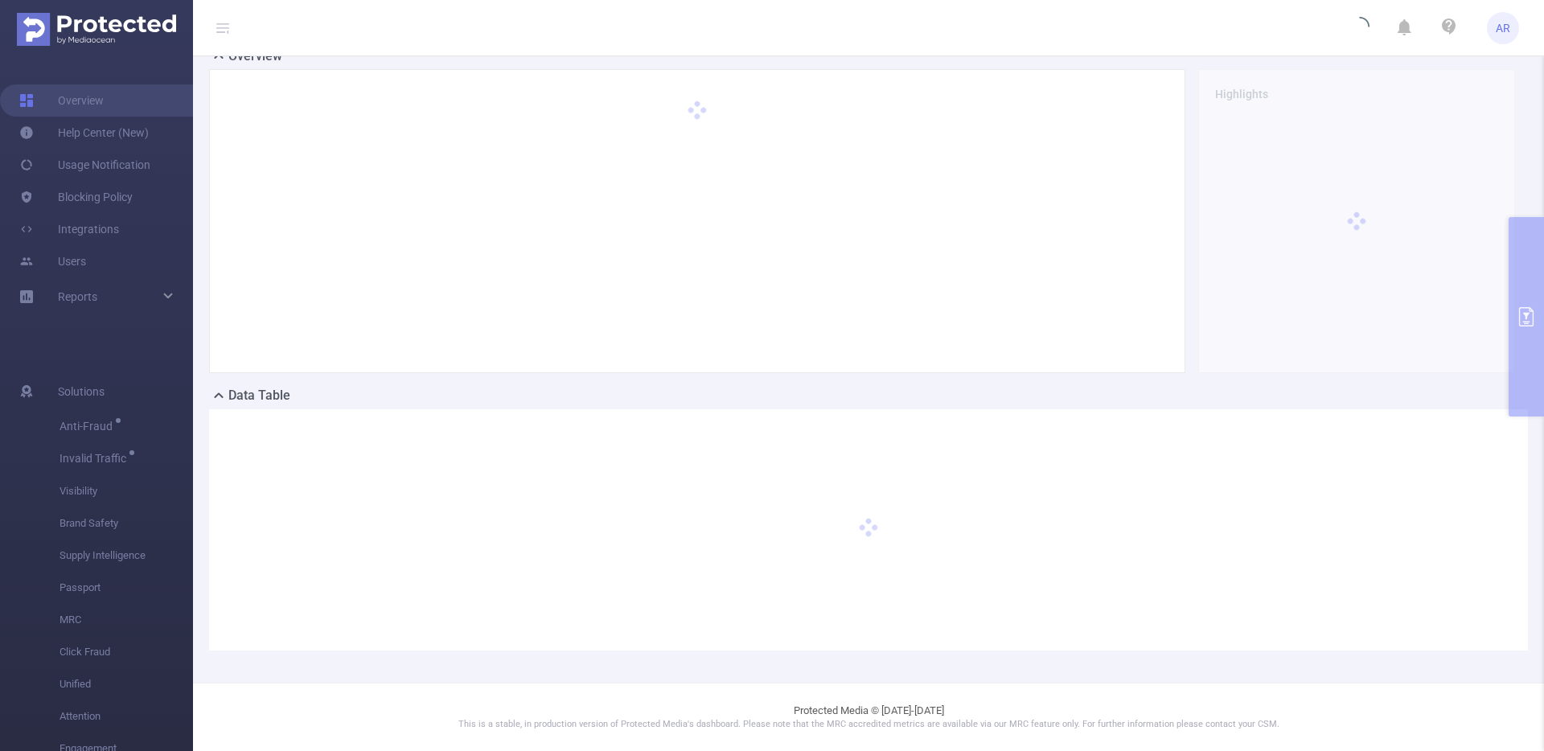
scroll to position [44, 0]
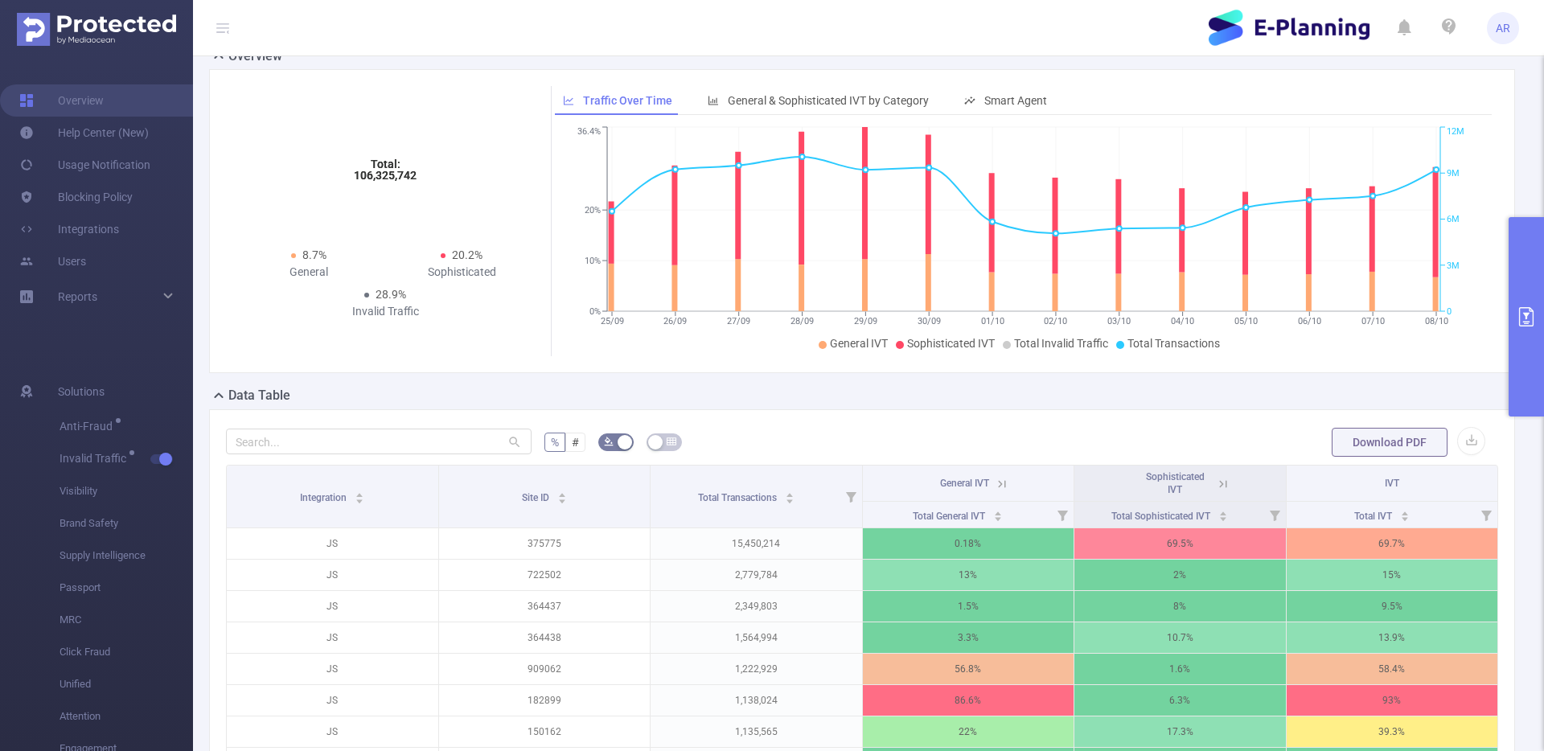
click at [1215, 335] on button "primary" at bounding box center [1526, 316] width 35 height 199
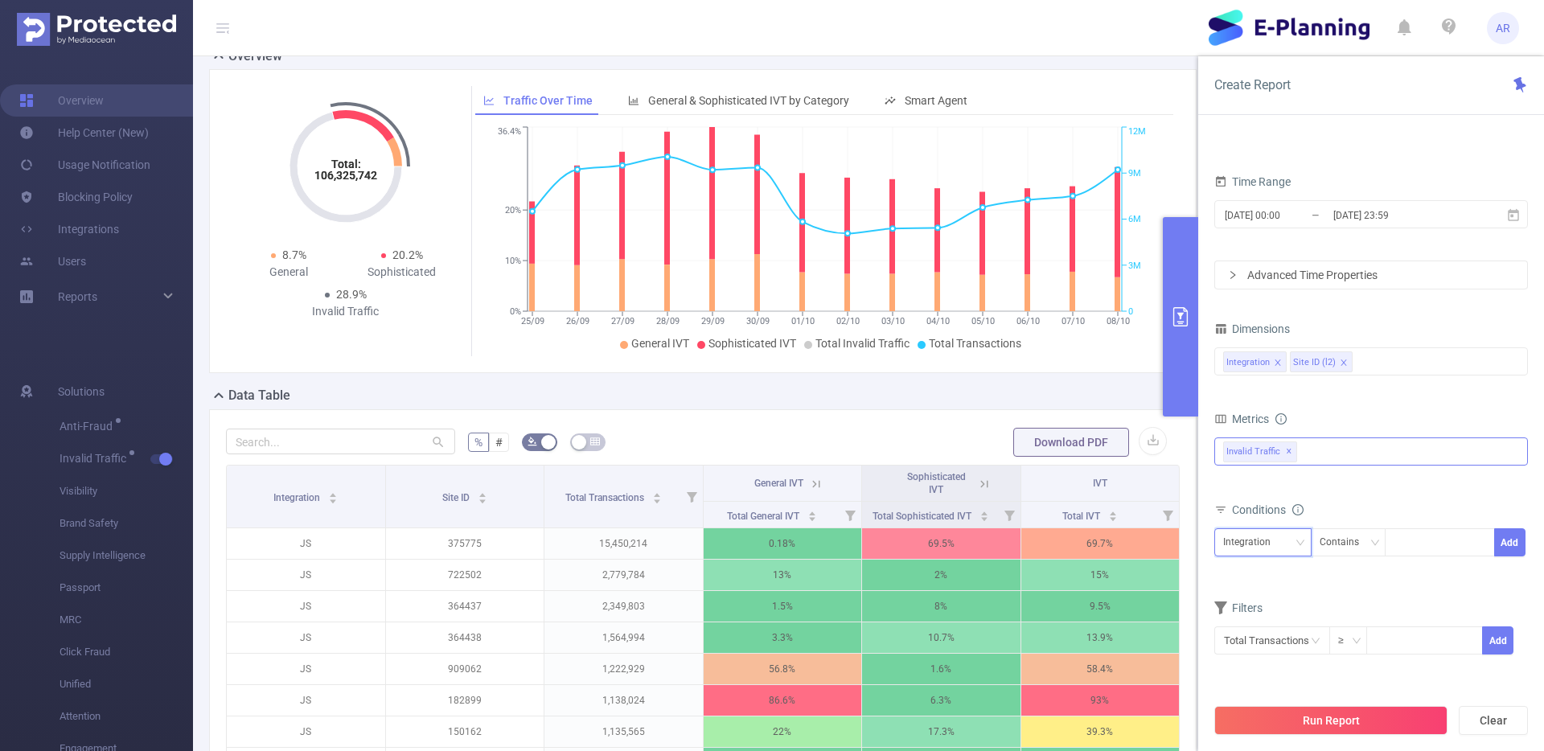
click at [1215, 541] on div "Integration" at bounding box center [1252, 542] width 59 height 27
click at [1215, 593] on li "Site ID (l2)" at bounding box center [1262, 602] width 97 height 26
click at [1215, 528] on div at bounding box center [1440, 542] width 110 height 28
paste input "367776)"
type input "367776"
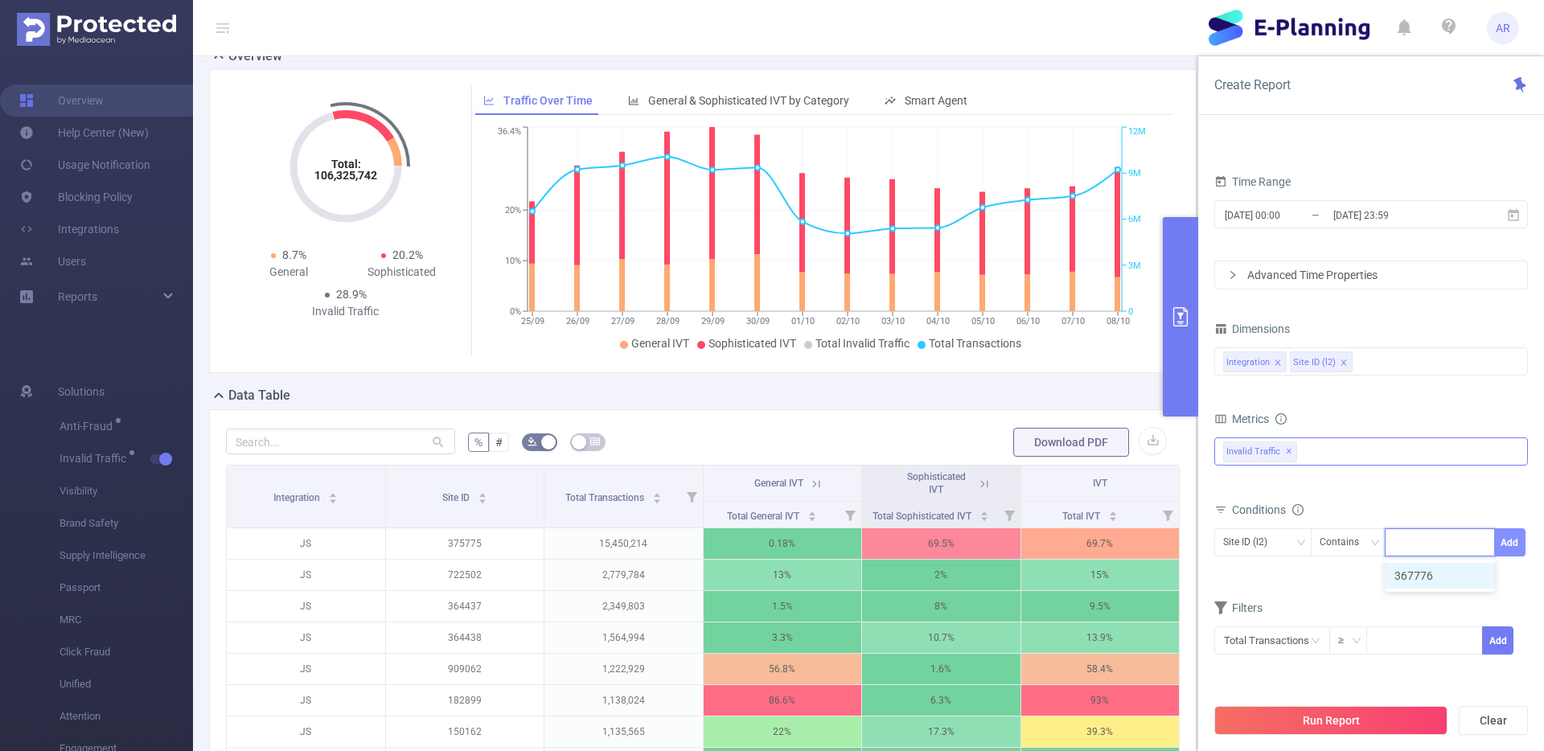
click at [1215, 554] on button "Add" at bounding box center [1509, 542] width 31 height 28
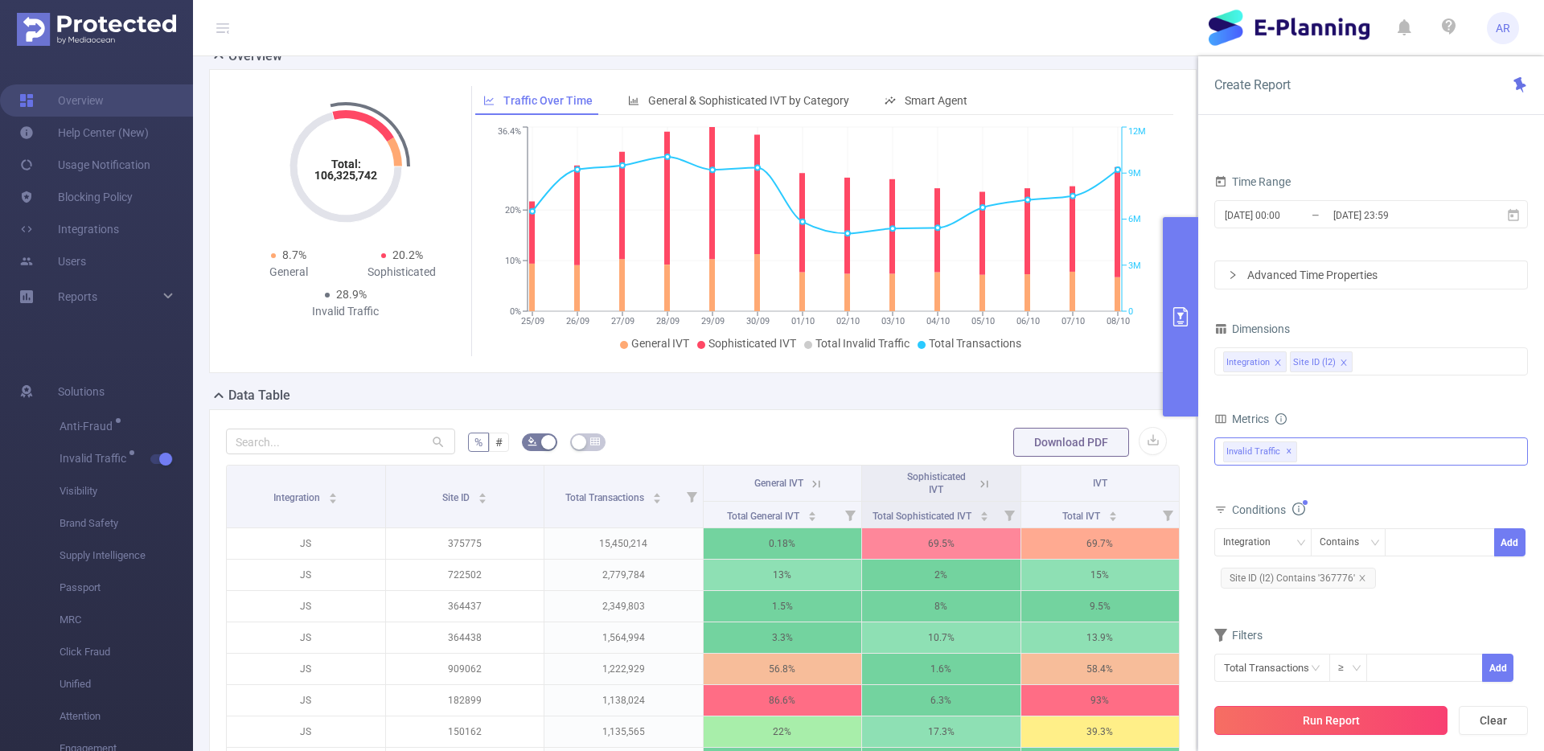
click at [1215, 661] on button "Run Report" at bounding box center [1330, 720] width 233 height 29
